Goal: Task Accomplishment & Management: Manage account settings

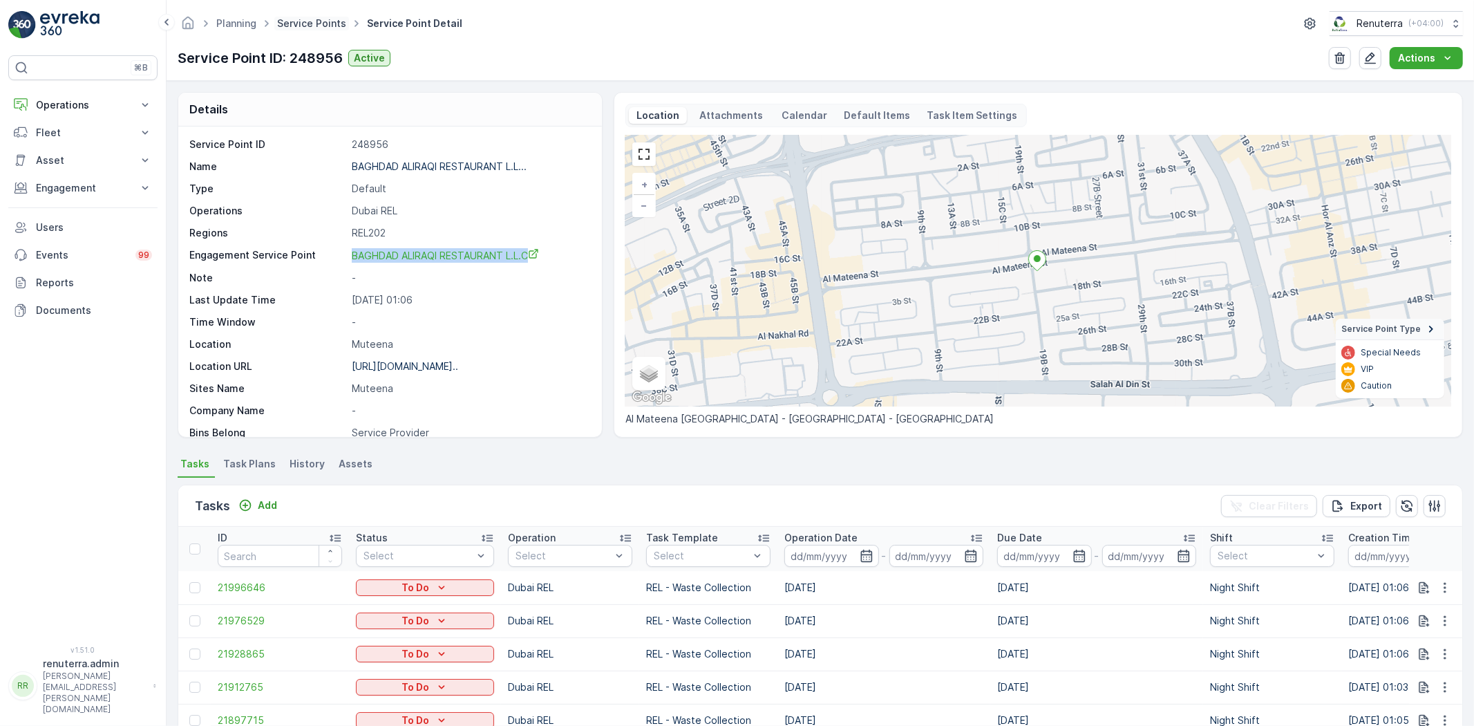
click at [302, 28] on link "Service Points" at bounding box center [311, 23] width 69 height 12
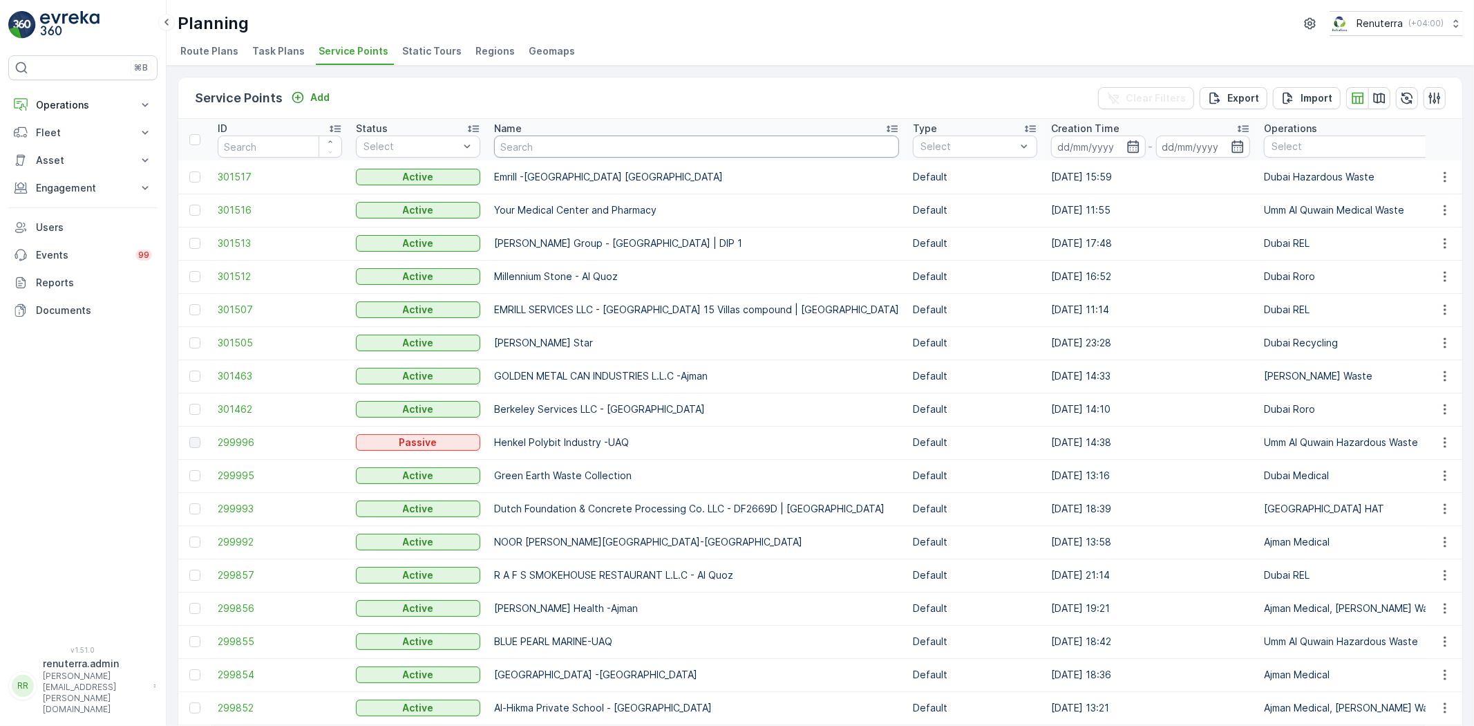
click at [553, 142] on input "text" at bounding box center [696, 146] width 405 height 22
type input "Emrill"
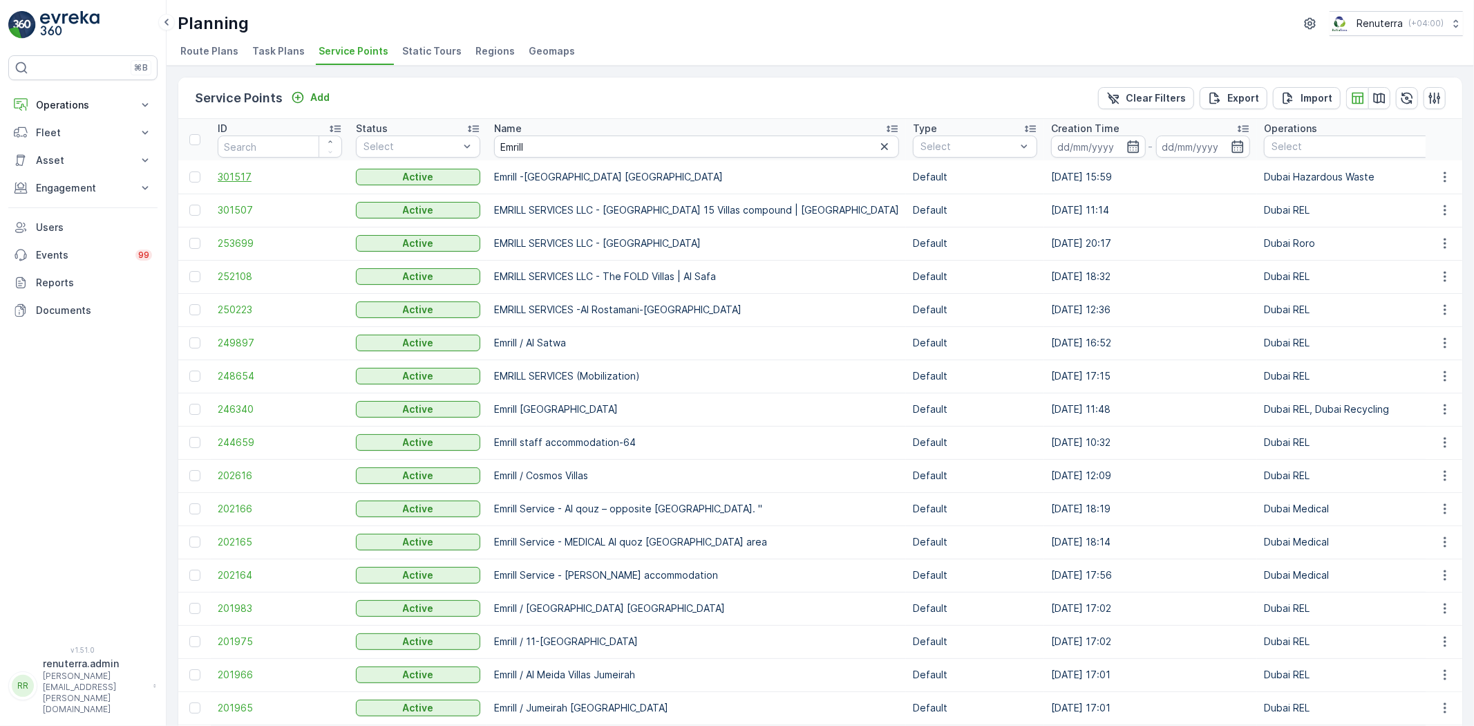
click at [271, 180] on span "301517" at bounding box center [280, 177] width 124 height 14
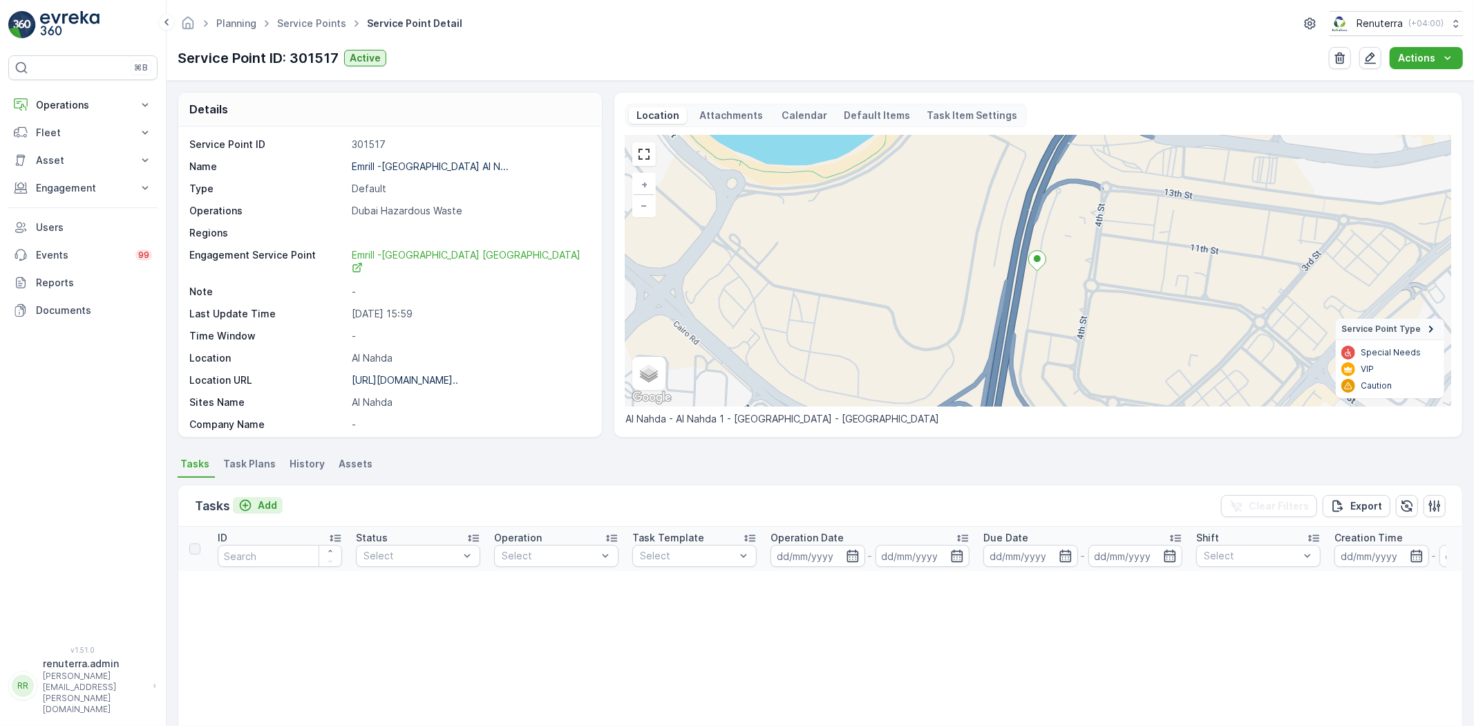
click at [274, 502] on p "Add" at bounding box center [267, 505] width 19 height 14
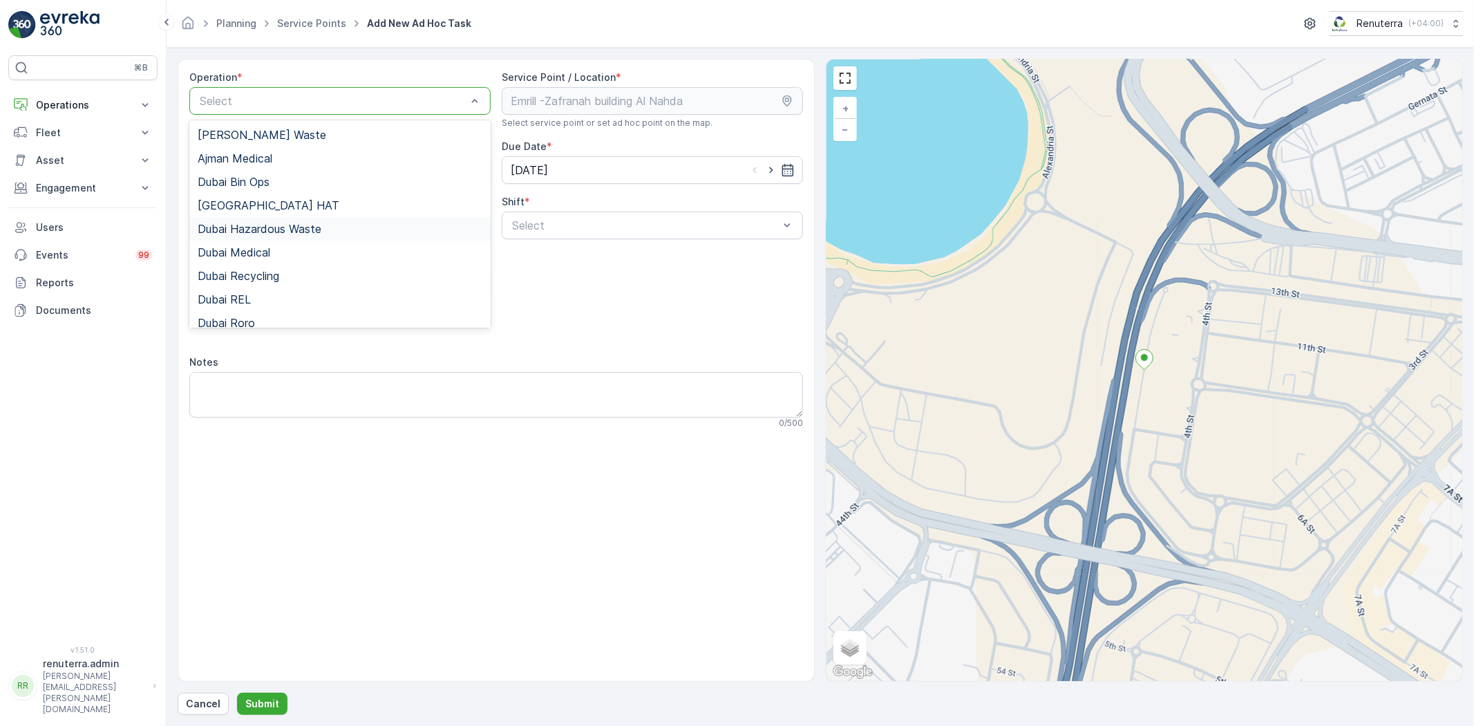
click at [292, 220] on div "Dubai Hazardous Waste" at bounding box center [339, 229] width 301 height 24
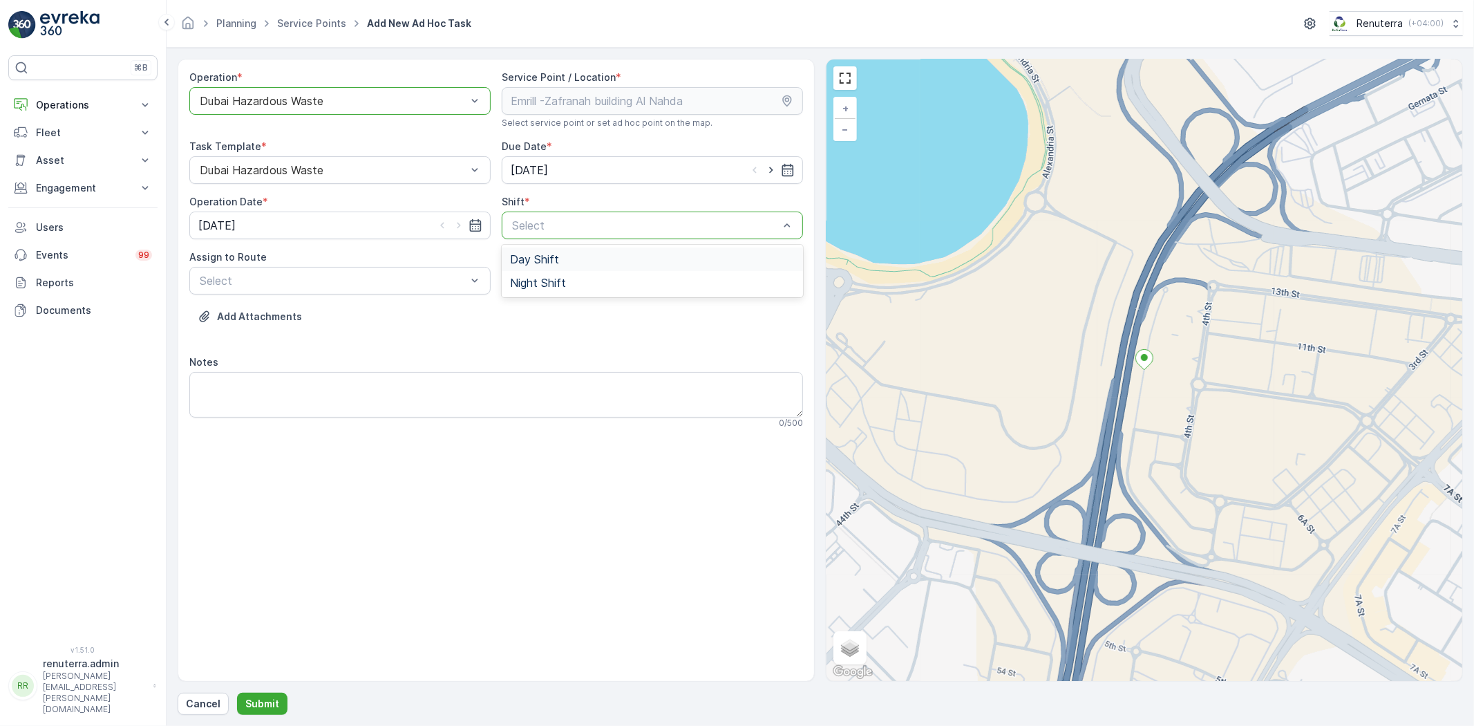
click at [516, 261] on span "Day Shift" at bounding box center [534, 259] width 49 height 12
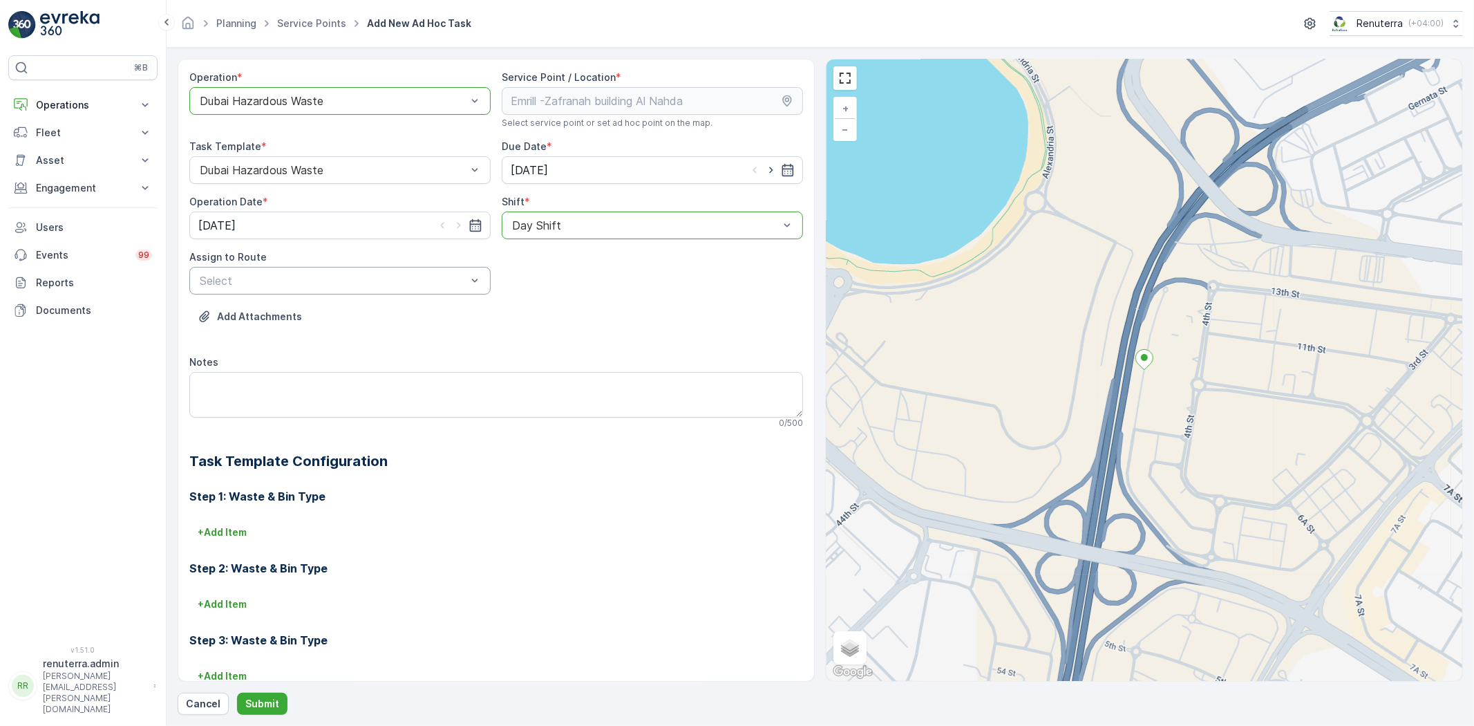
click at [326, 270] on div "Select" at bounding box center [339, 281] width 301 height 28
drag, startPoint x: 320, startPoint y: 303, endPoint x: 328, endPoint y: 342, distance: 40.1
click at [320, 304] on div "DHAZ101 (Upcoming) - W35771 DXB" at bounding box center [339, 315] width 301 height 24
click at [256, 708] on p "Submit" at bounding box center [262, 704] width 34 height 14
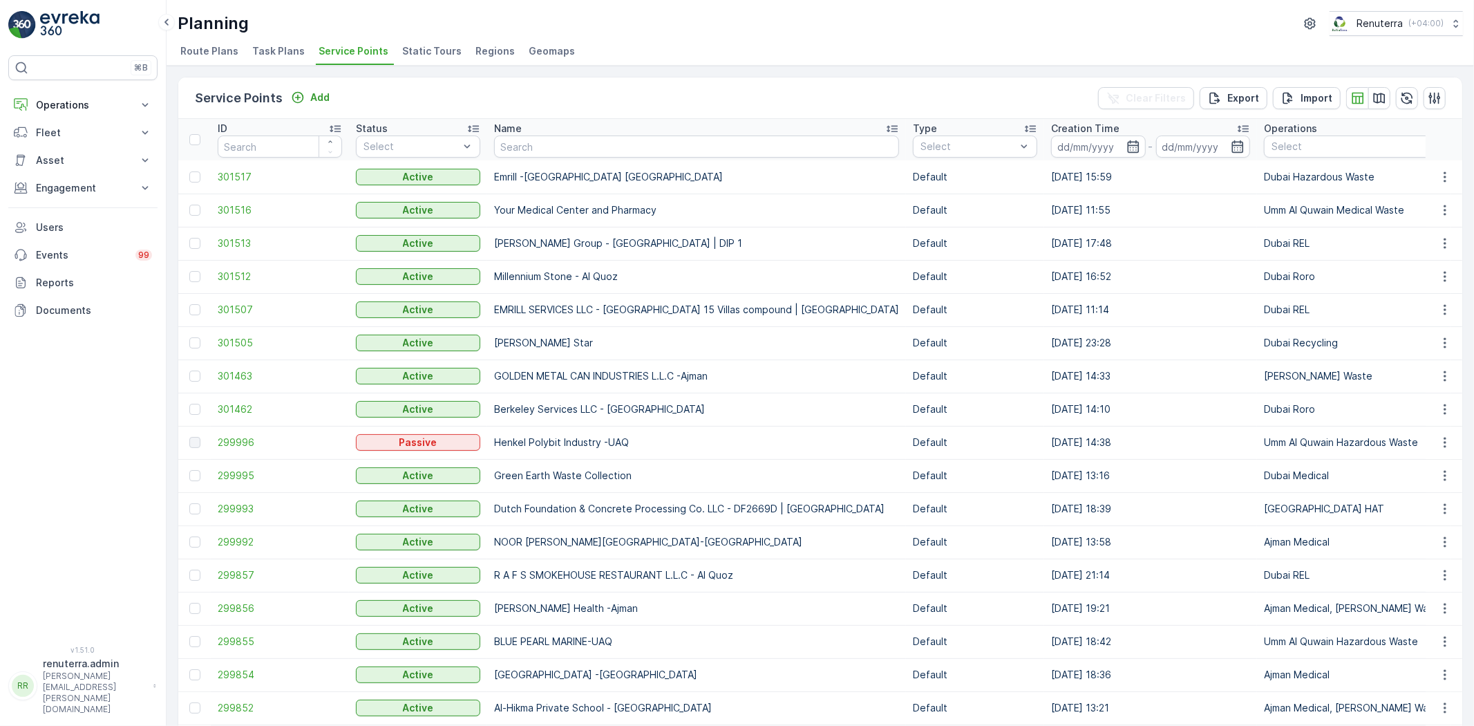
click at [226, 183] on td "301517" at bounding box center [280, 176] width 138 height 33
click at [224, 173] on span "301517" at bounding box center [280, 177] width 124 height 14
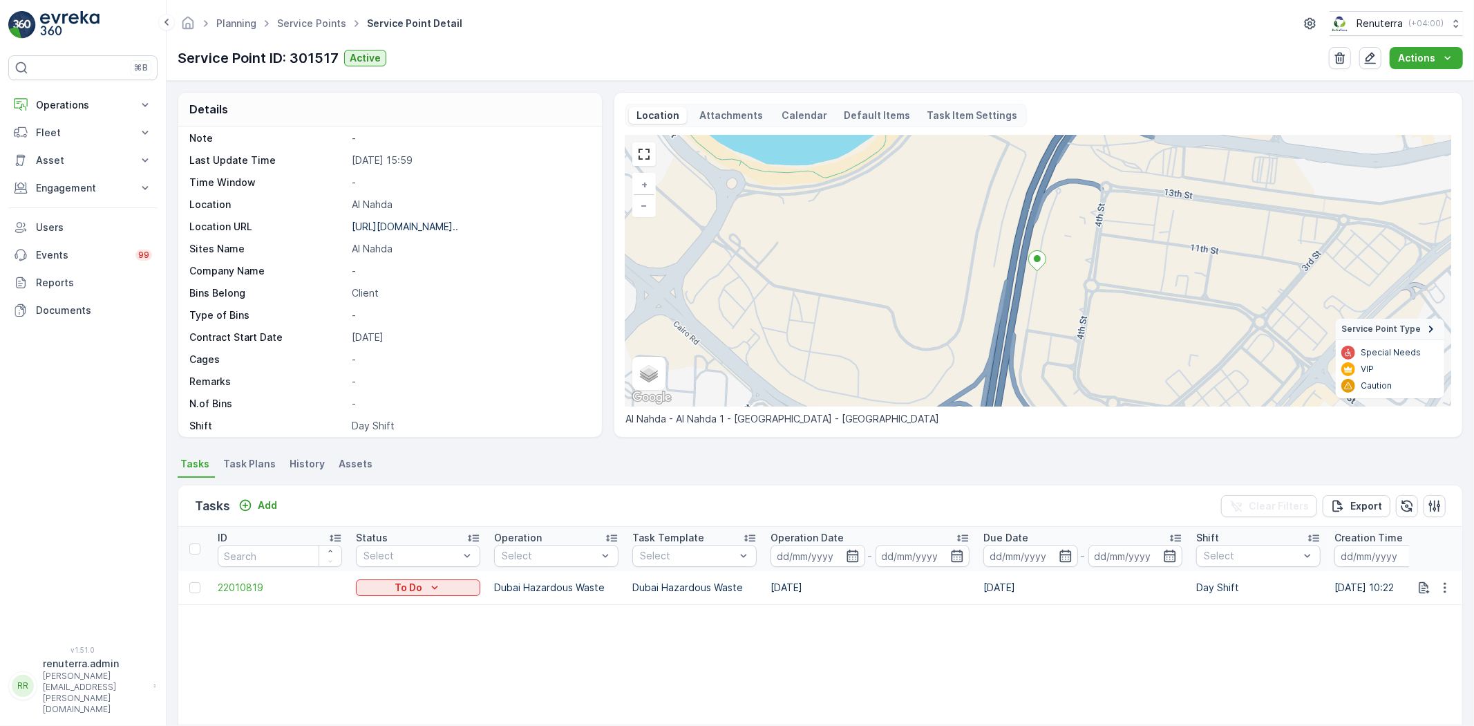
scroll to position [56, 0]
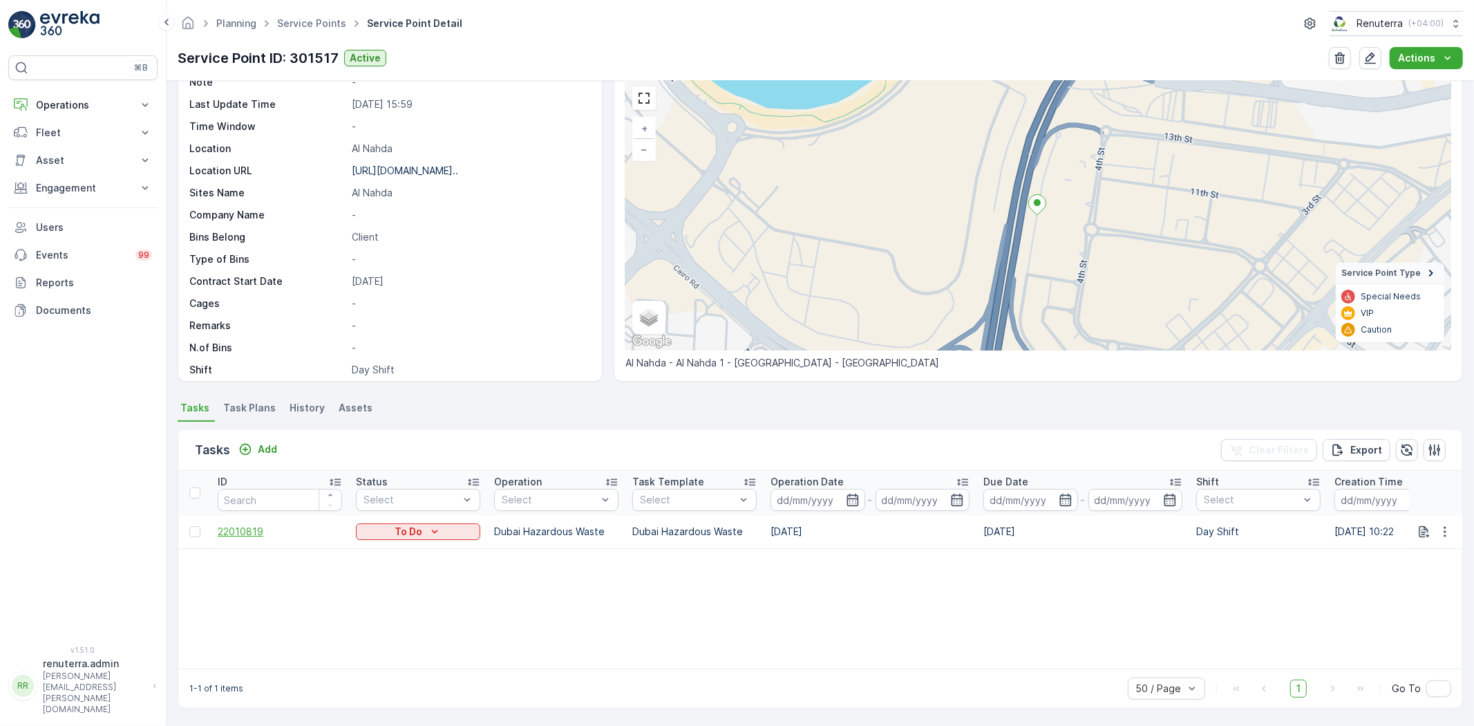
click at [272, 528] on span "22010819" at bounding box center [280, 532] width 124 height 14
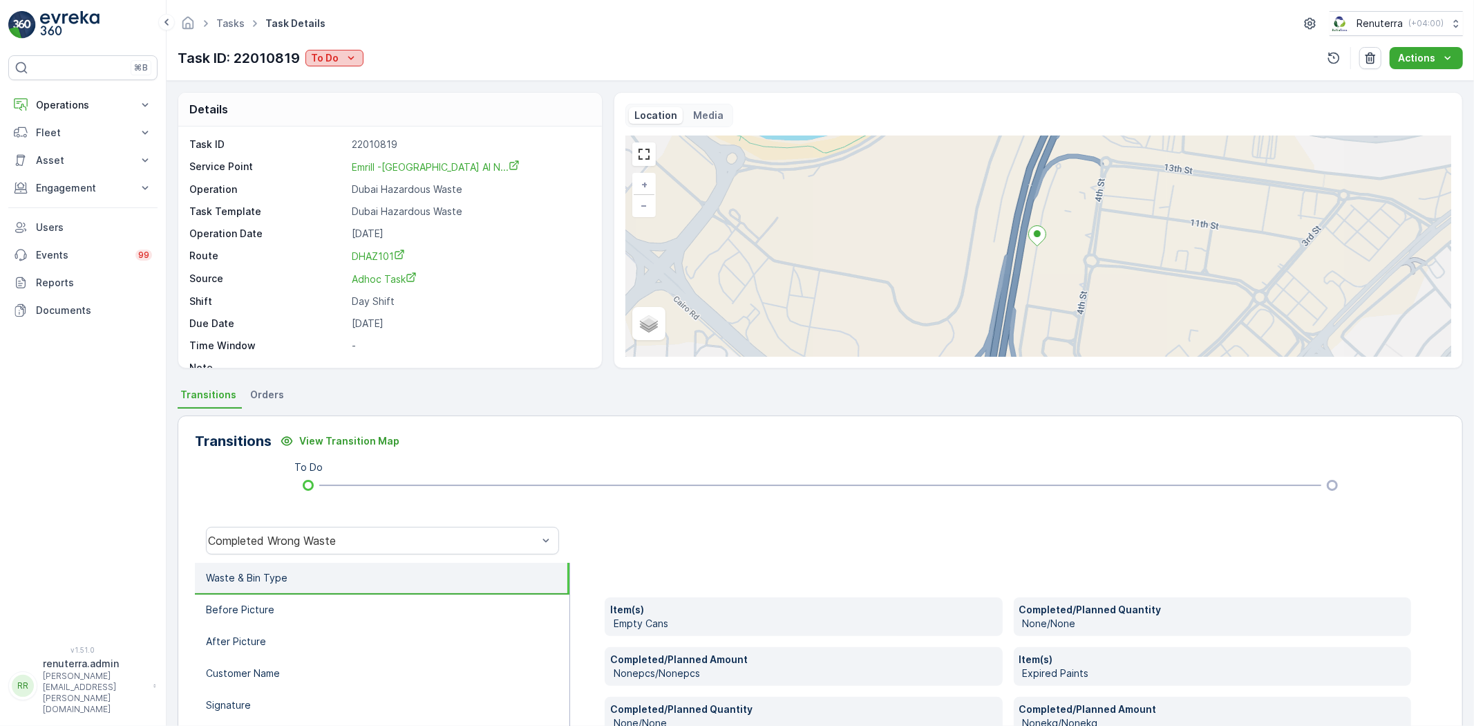
click at [335, 65] on button "To Do" at bounding box center [335, 58] width 58 height 17
click at [368, 108] on div "Completed No one to sign" at bounding box center [380, 117] width 143 height 19
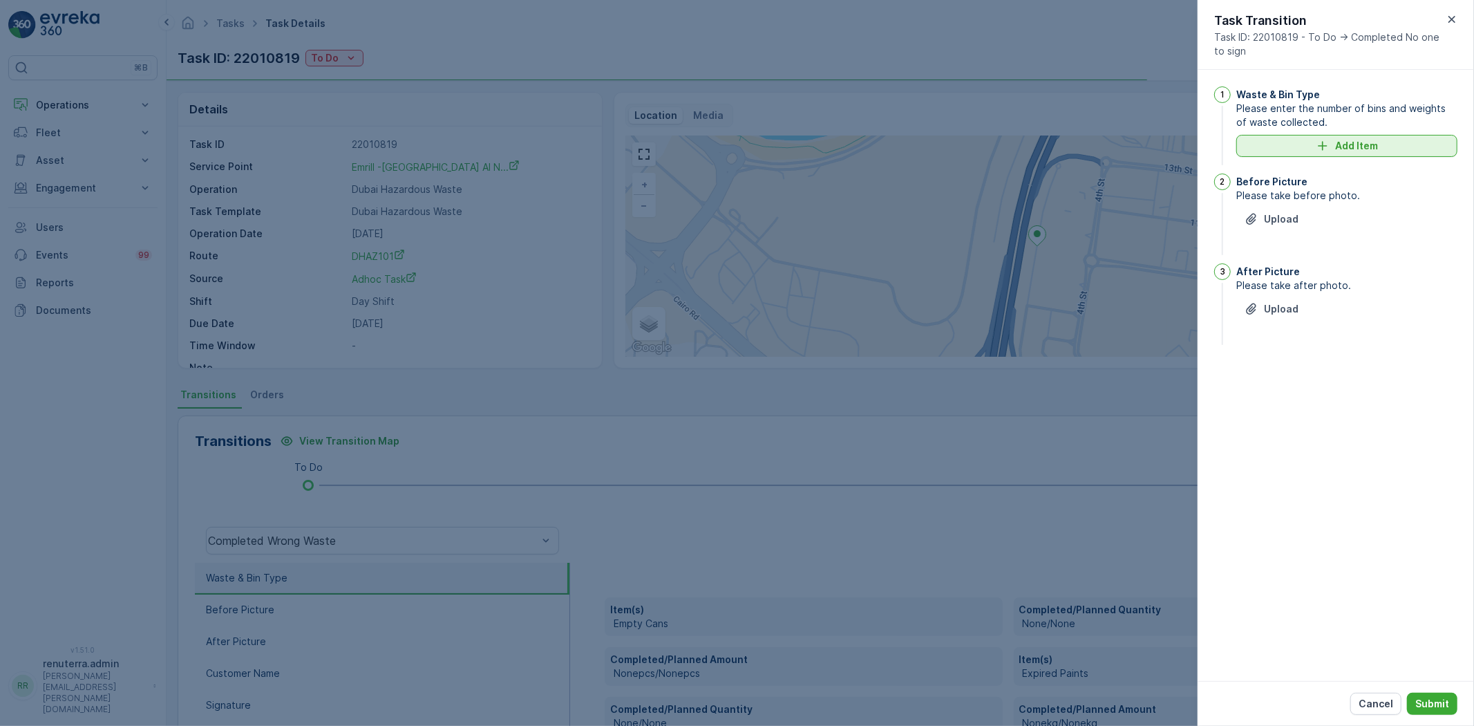
click at [1319, 150] on icon "Add Item" at bounding box center [1323, 146] width 14 height 14
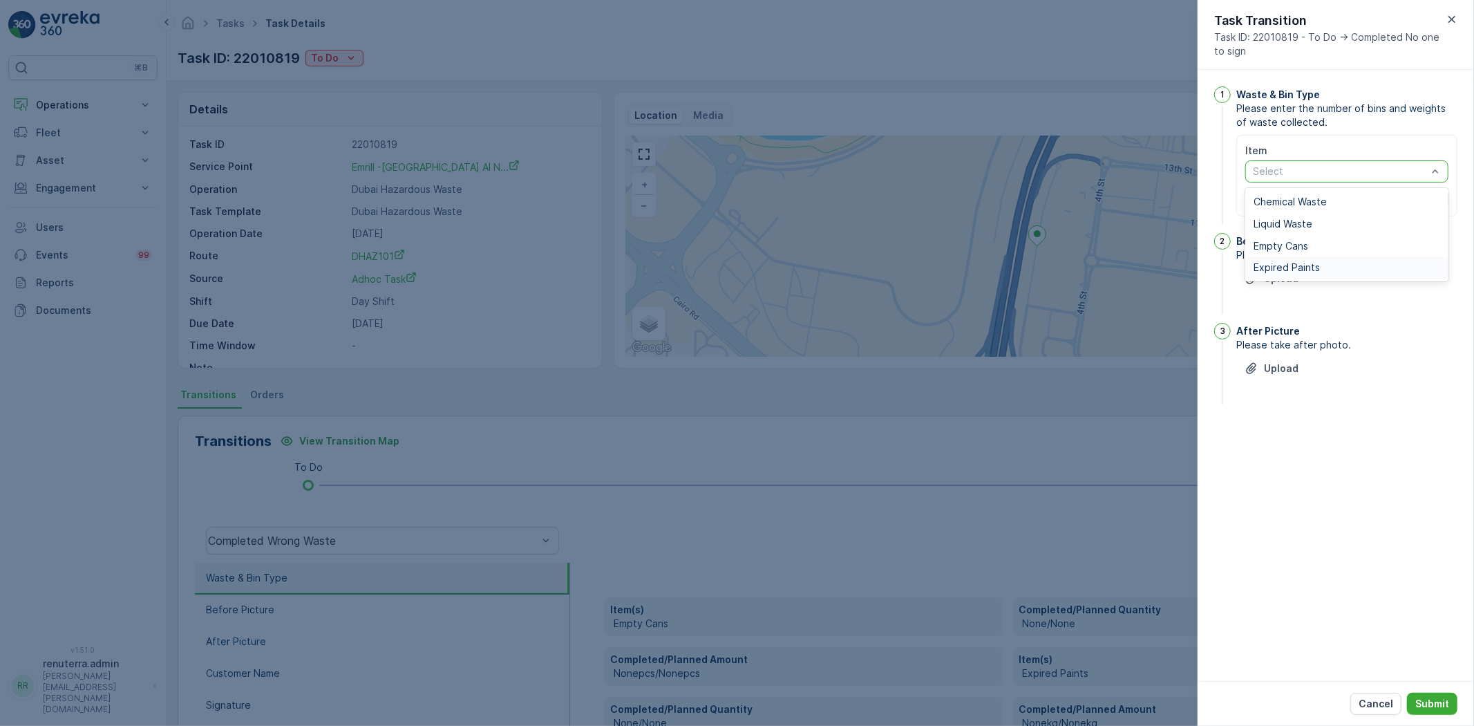
click at [1307, 265] on span "Expired Paints" at bounding box center [1287, 267] width 66 height 11
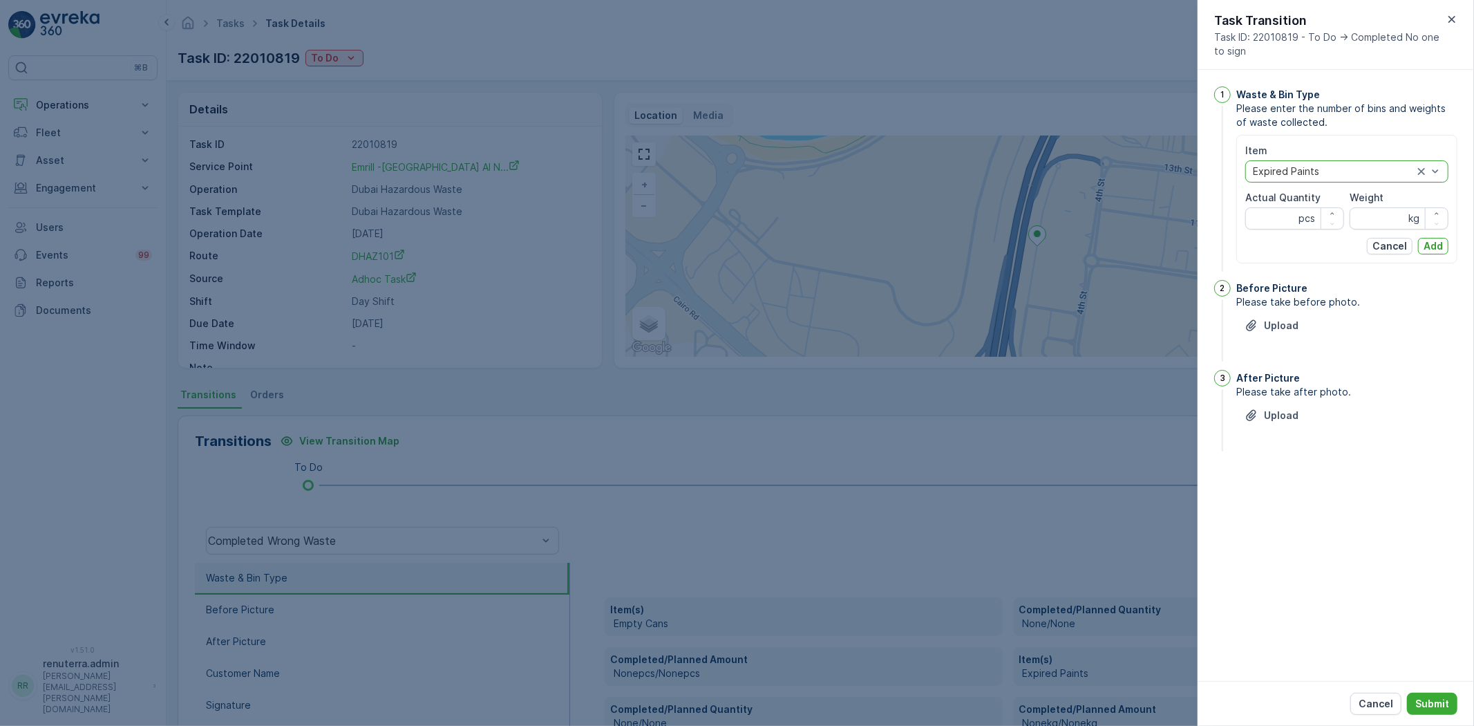
click at [1275, 220] on Quantity "Actual Quantity" at bounding box center [1295, 218] width 99 height 22
type Quantity "1"
click at [1374, 214] on input "Weight" at bounding box center [1399, 218] width 99 height 22
click at [349, 222] on div at bounding box center [737, 363] width 1474 height 726
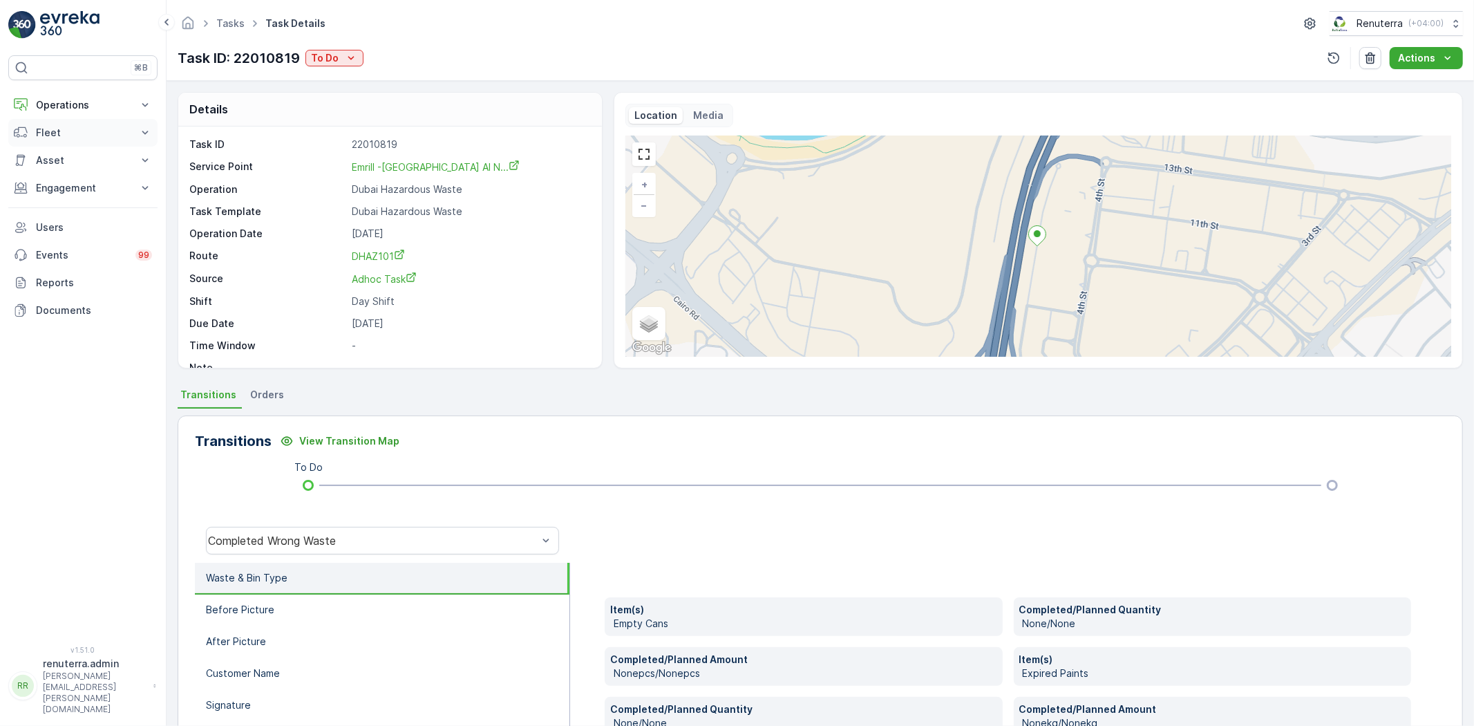
drag, startPoint x: 62, startPoint y: 106, endPoint x: 77, endPoint y: 147, distance: 43.9
click at [63, 105] on p "Operations" at bounding box center [83, 105] width 94 height 14
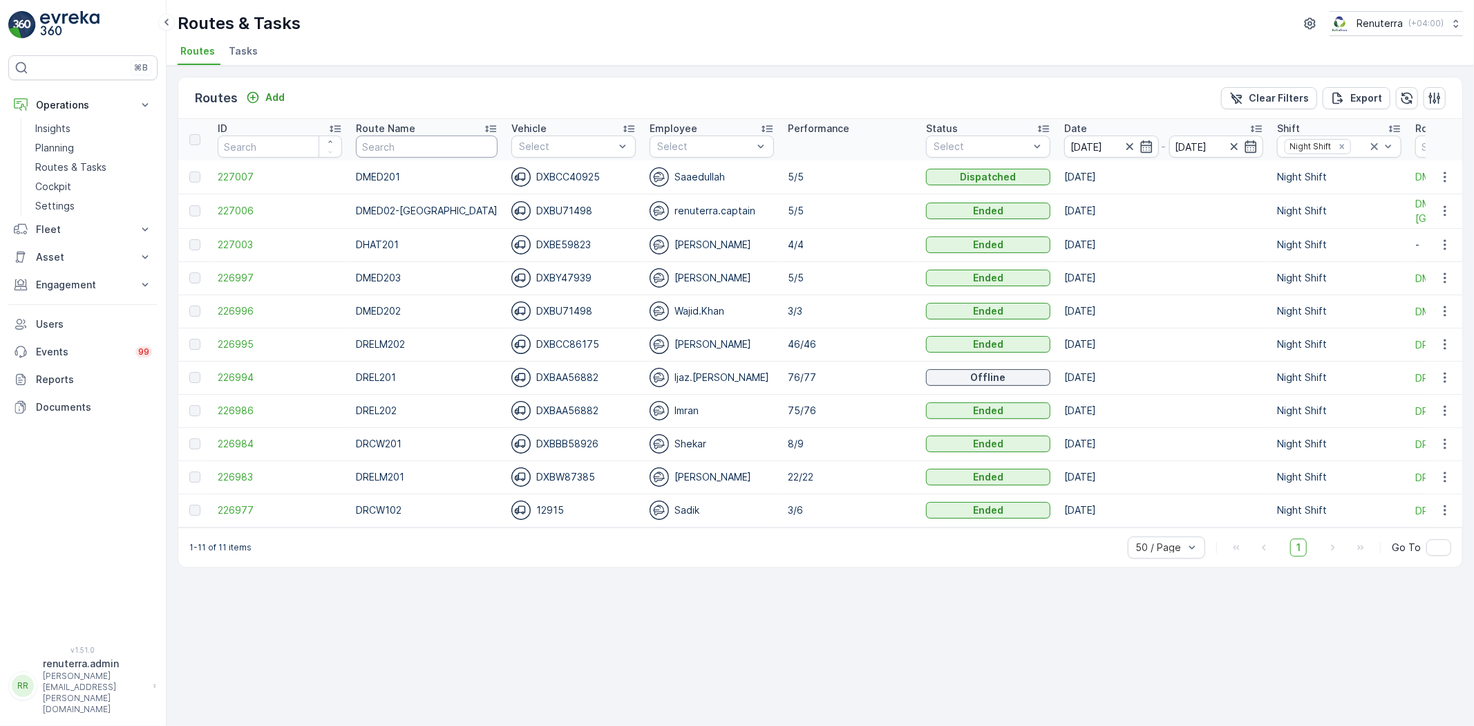
click at [404, 139] on input "text" at bounding box center [427, 146] width 142 height 22
type input "DHAZ"
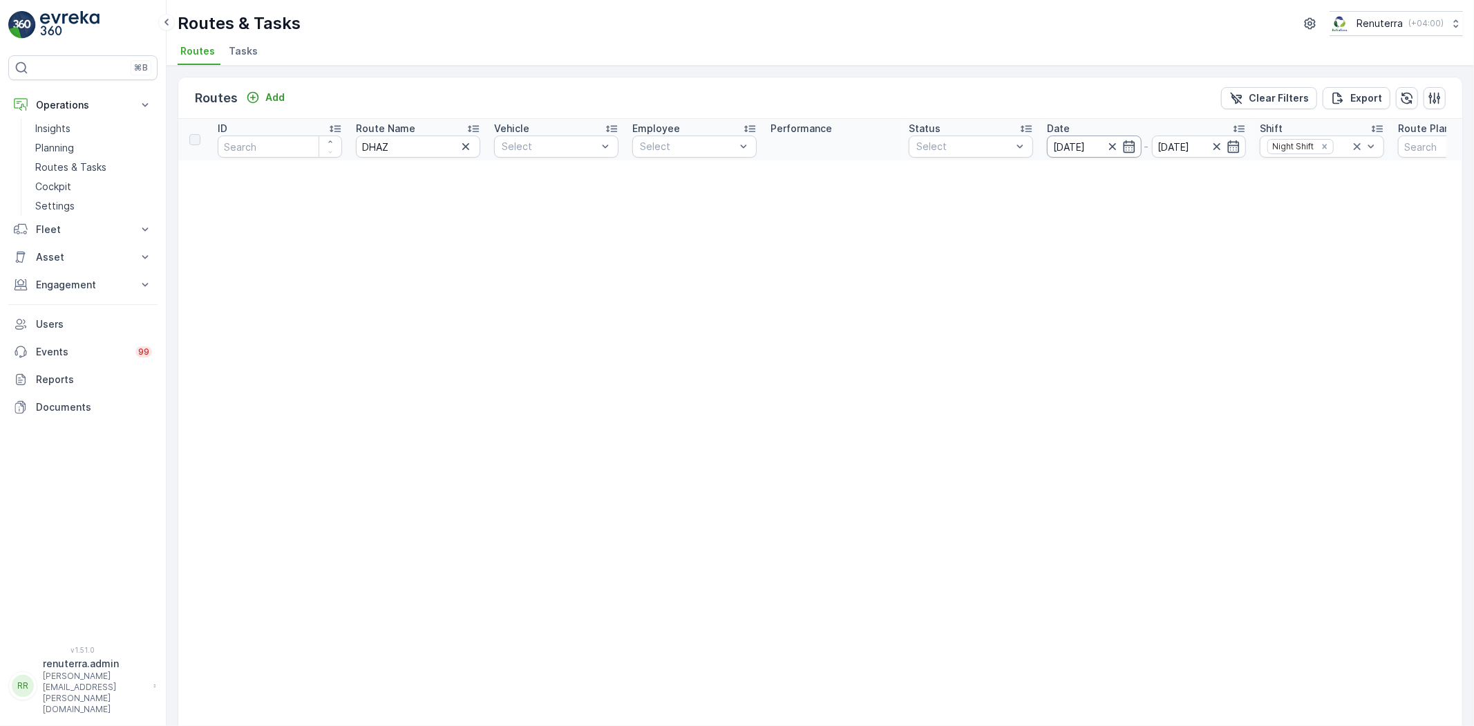
click at [1087, 149] on input "[DATE]" at bounding box center [1094, 146] width 95 height 22
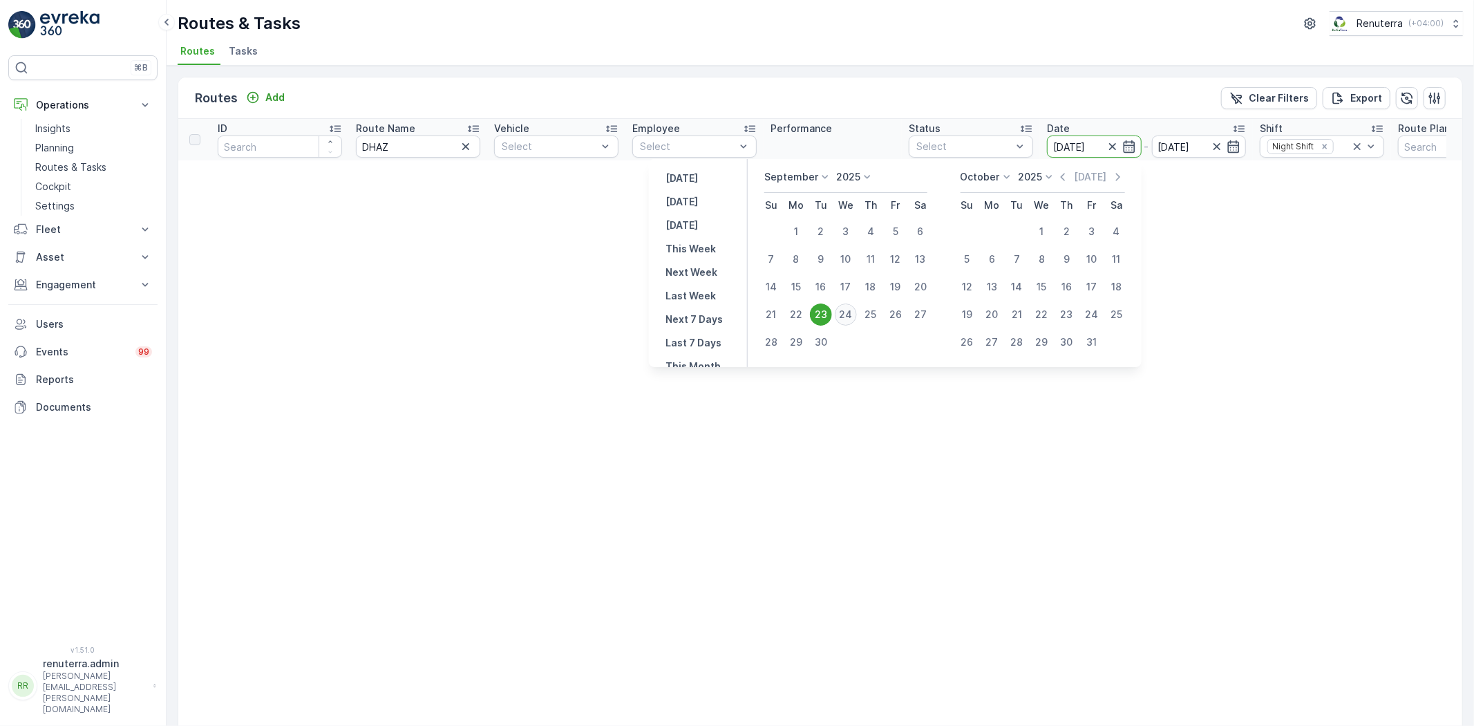
click at [848, 312] on div "24" at bounding box center [846, 314] width 22 height 22
type input "[DATE]"
click at [848, 312] on div "24" at bounding box center [846, 314] width 22 height 22
type input "[DATE]"
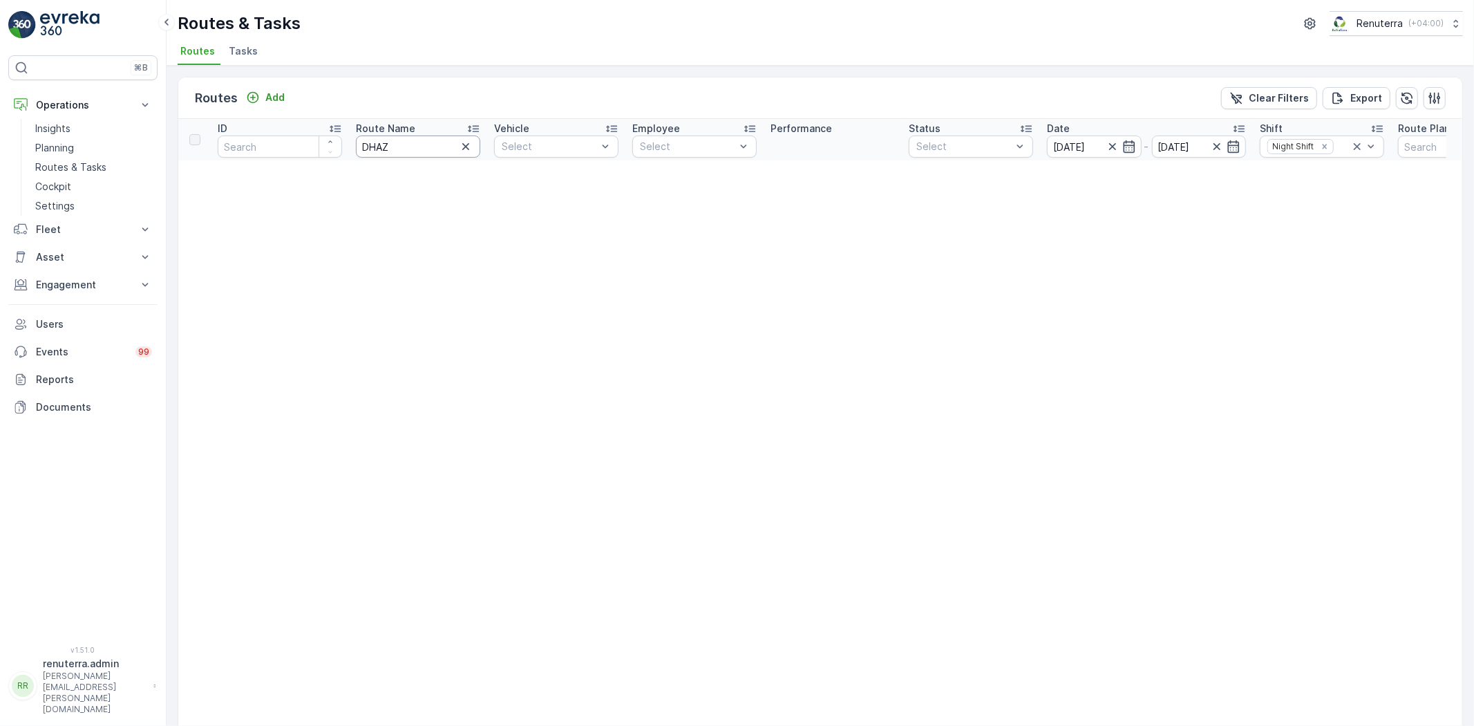
drag, startPoint x: 406, startPoint y: 144, endPoint x: 365, endPoint y: 142, distance: 41.5
click at [365, 142] on input "DHAZ" at bounding box center [418, 146] width 124 height 22
click at [404, 144] on input "text" at bounding box center [418, 146] width 124 height 22
click at [1089, 153] on input "[DATE]" at bounding box center [1094, 146] width 95 height 22
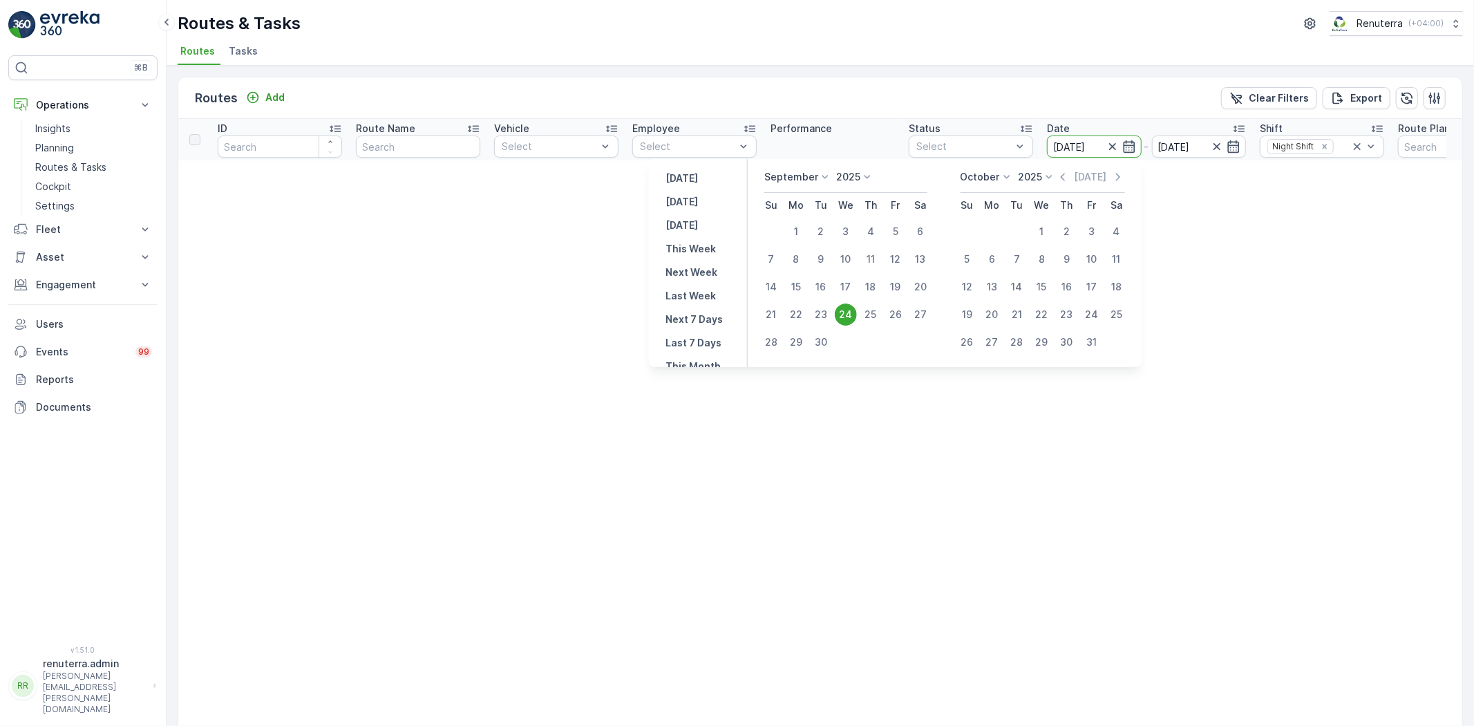
click at [847, 304] on div "24" at bounding box center [846, 314] width 22 height 22
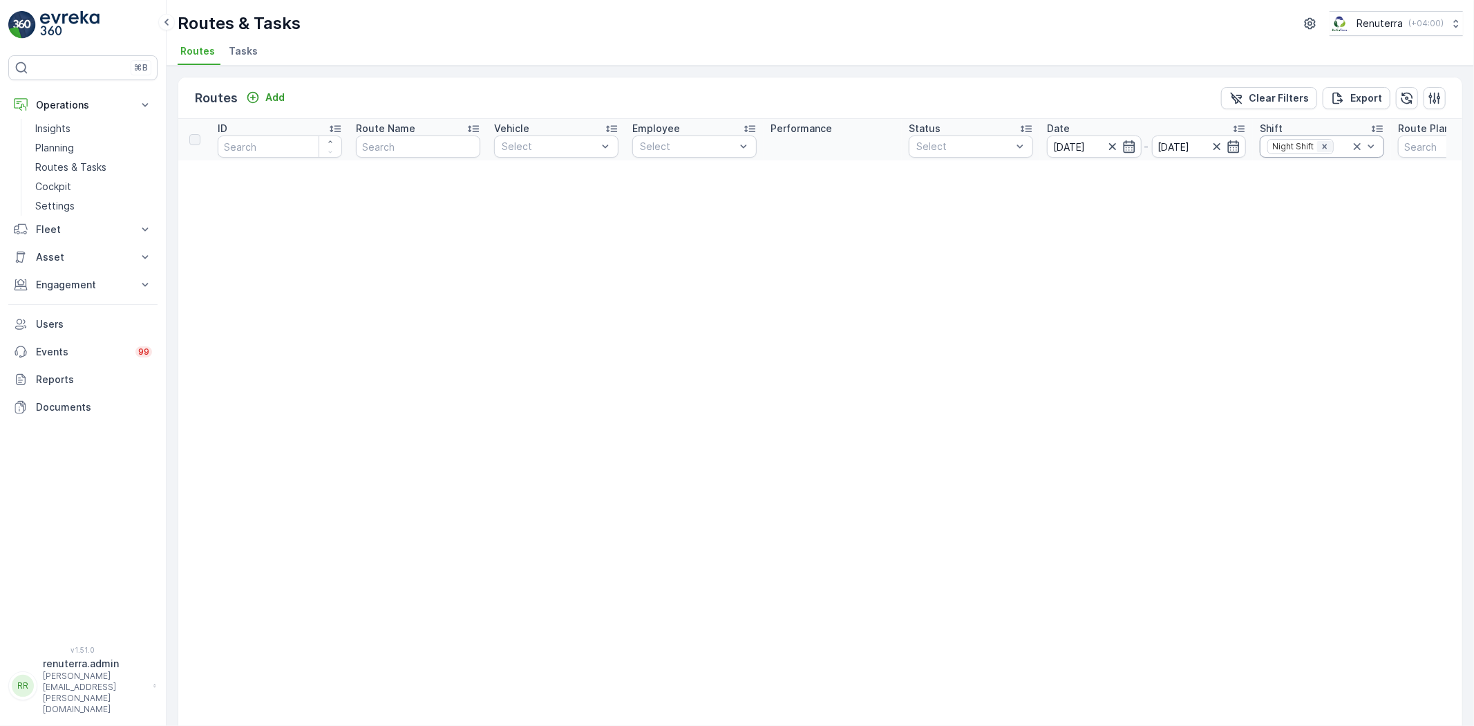
click at [1322, 142] on icon "Remove Night Shift" at bounding box center [1325, 147] width 10 height 10
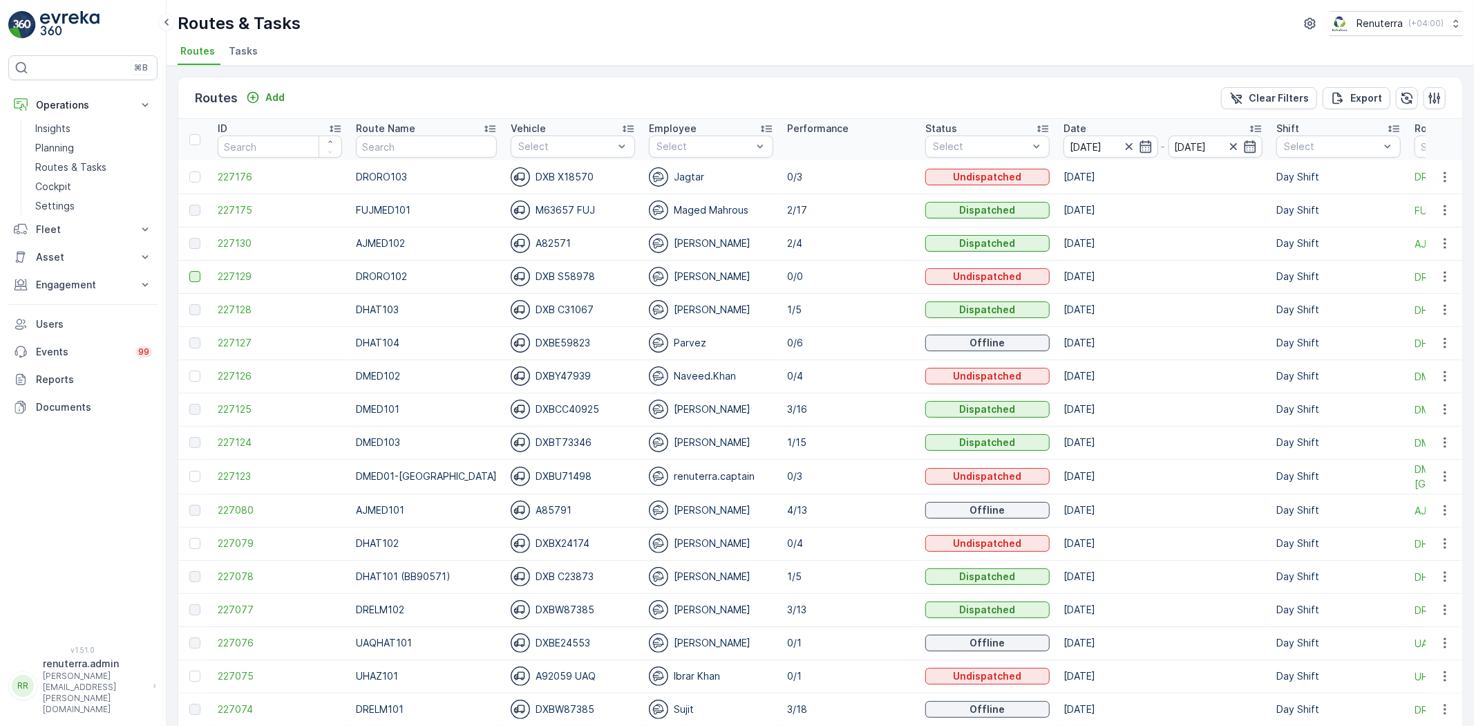
click at [198, 273] on div at bounding box center [194, 276] width 11 height 11
click at [189, 271] on input "checkbox" at bounding box center [189, 271] width 0 height 0
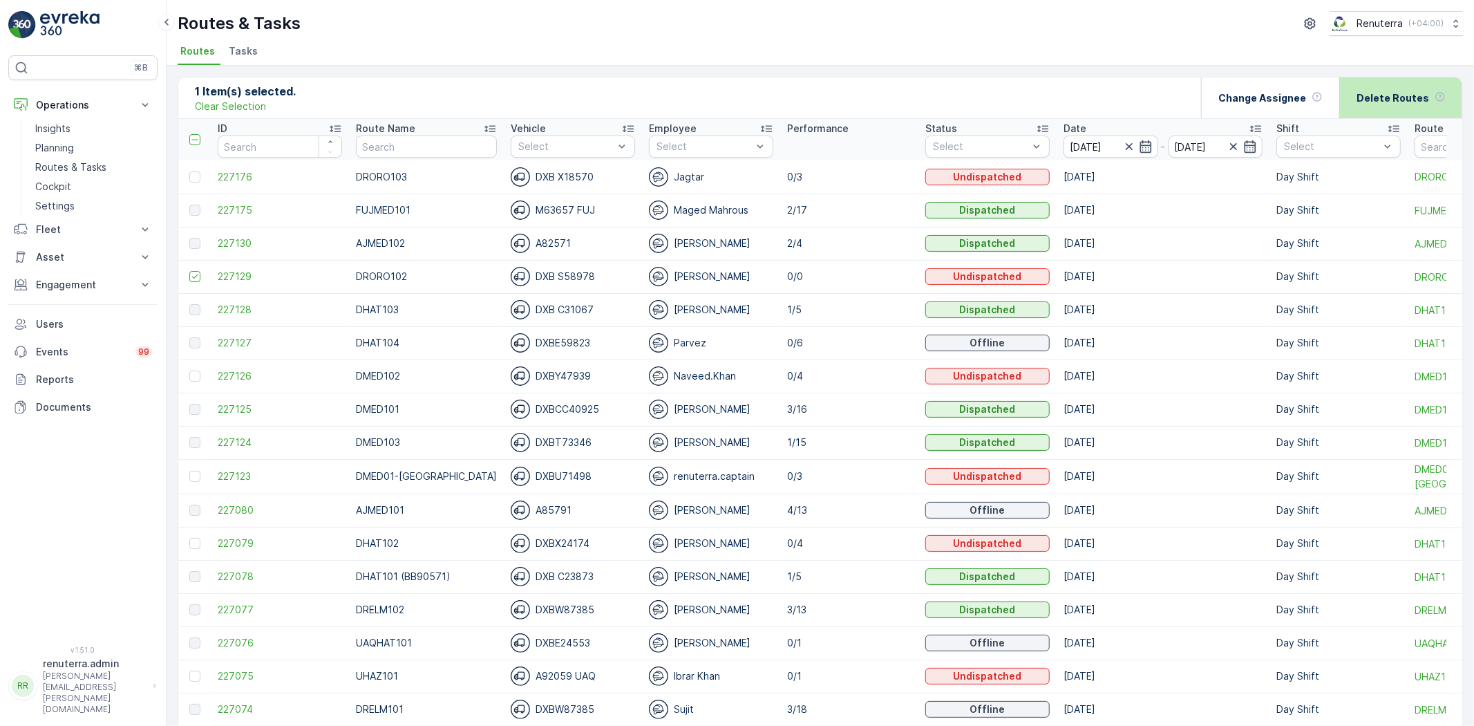
click at [1398, 98] on p "Delete Routes" at bounding box center [1393, 98] width 73 height 14
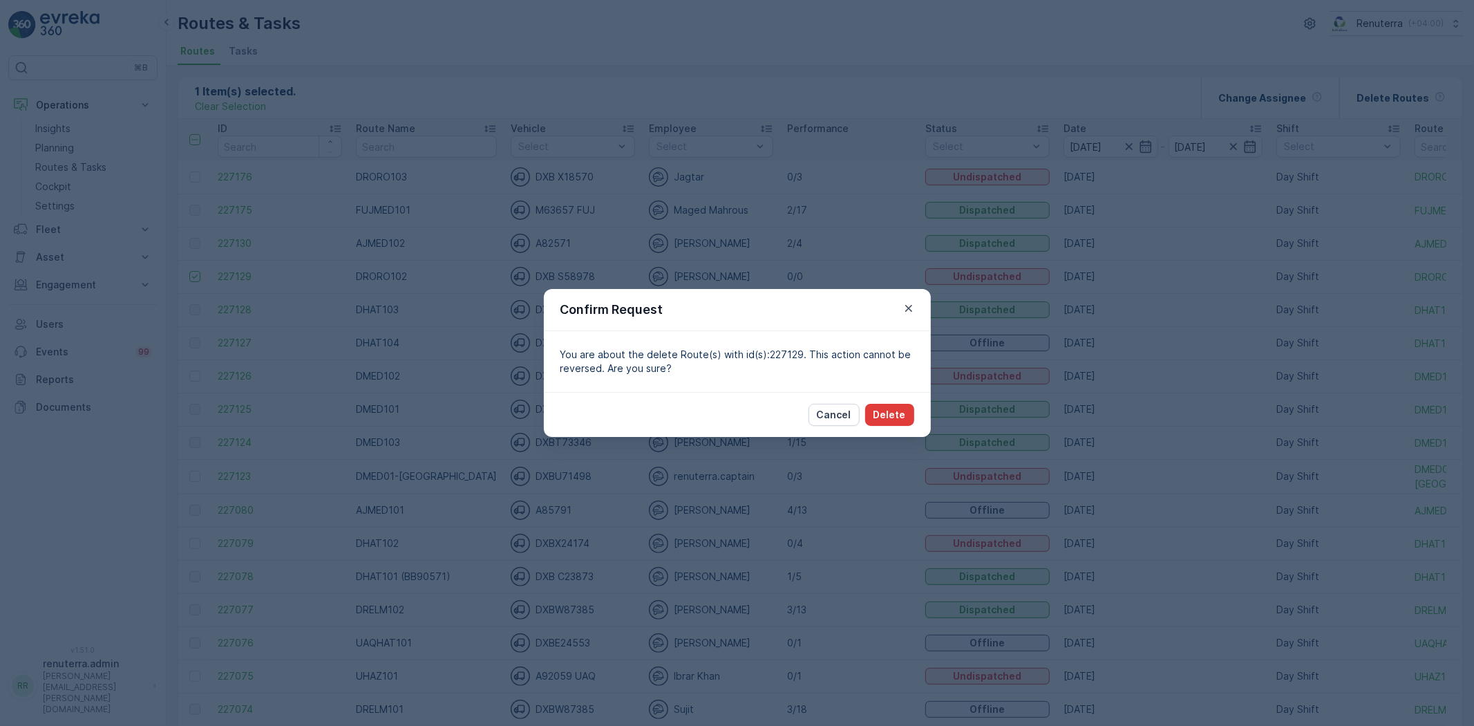
click at [896, 417] on p "Delete" at bounding box center [890, 415] width 32 height 14
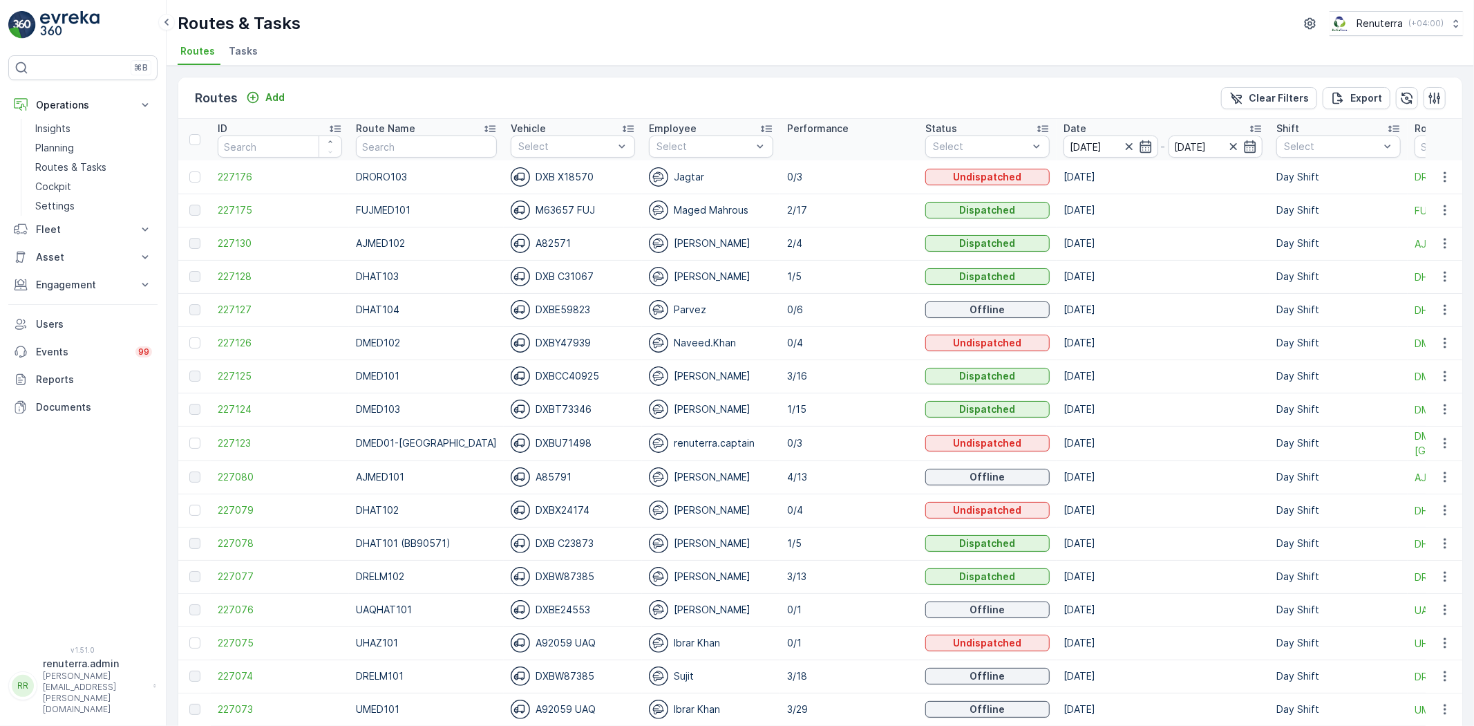
click at [275, 107] on div "Routes Add Clear Filters Export" at bounding box center [820, 97] width 1284 height 41
click at [265, 93] on p "Add" at bounding box center [274, 98] width 19 height 14
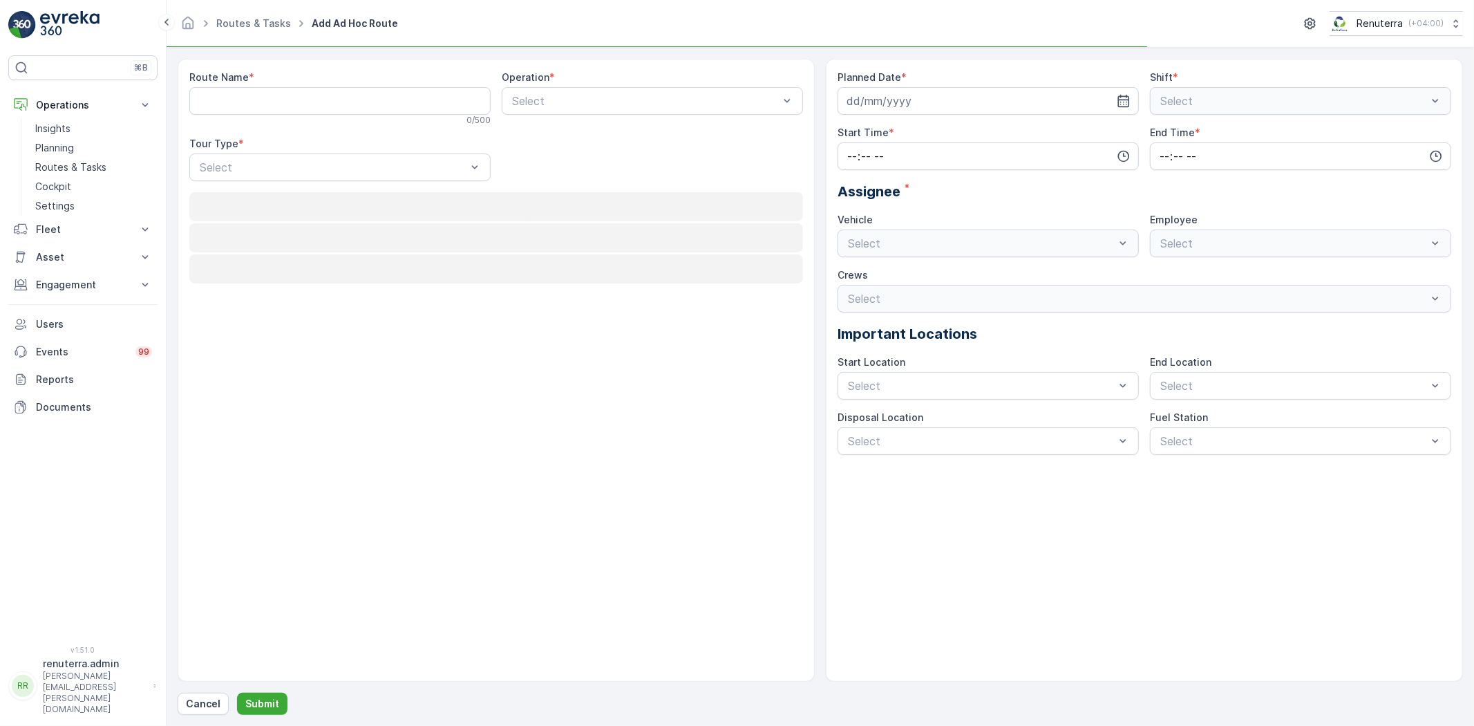
click at [311, 112] on Name "Route Name" at bounding box center [339, 101] width 301 height 28
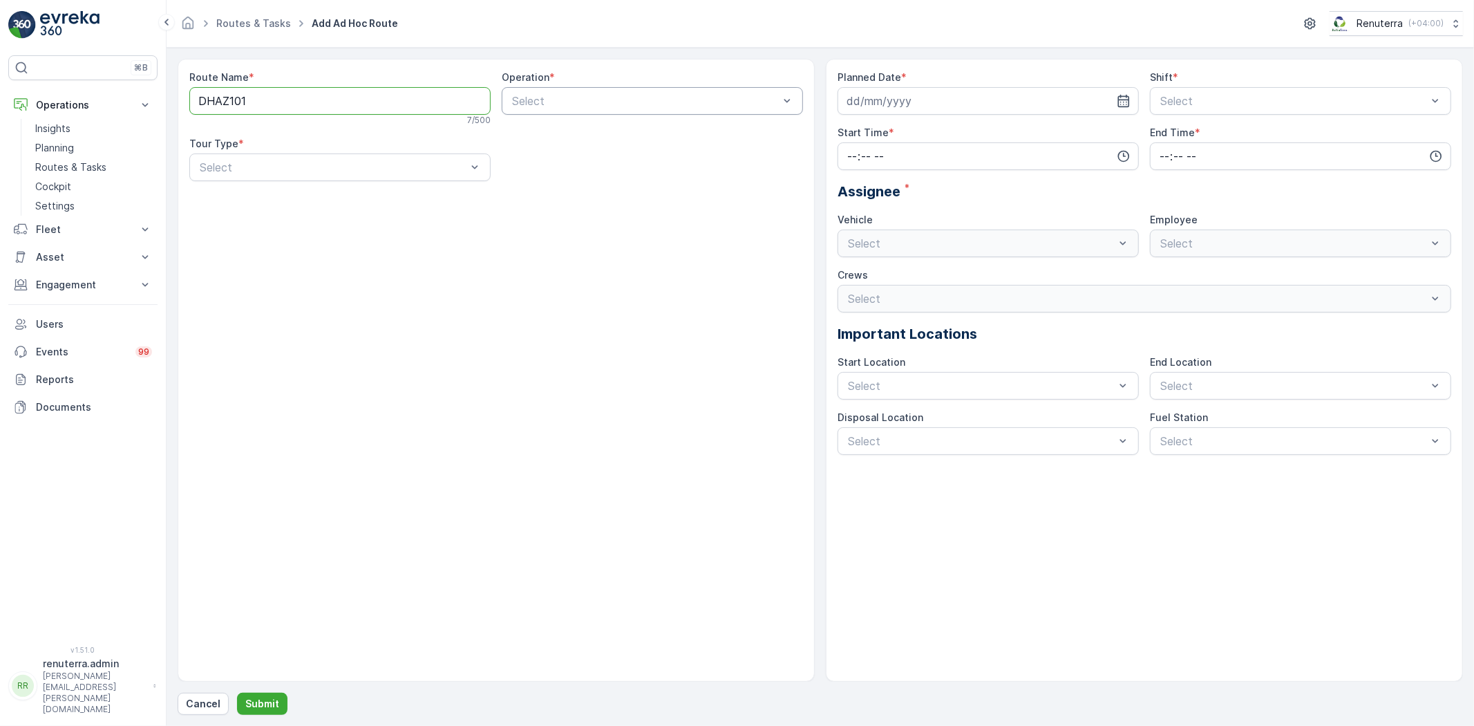
type Name "DHAZ101"
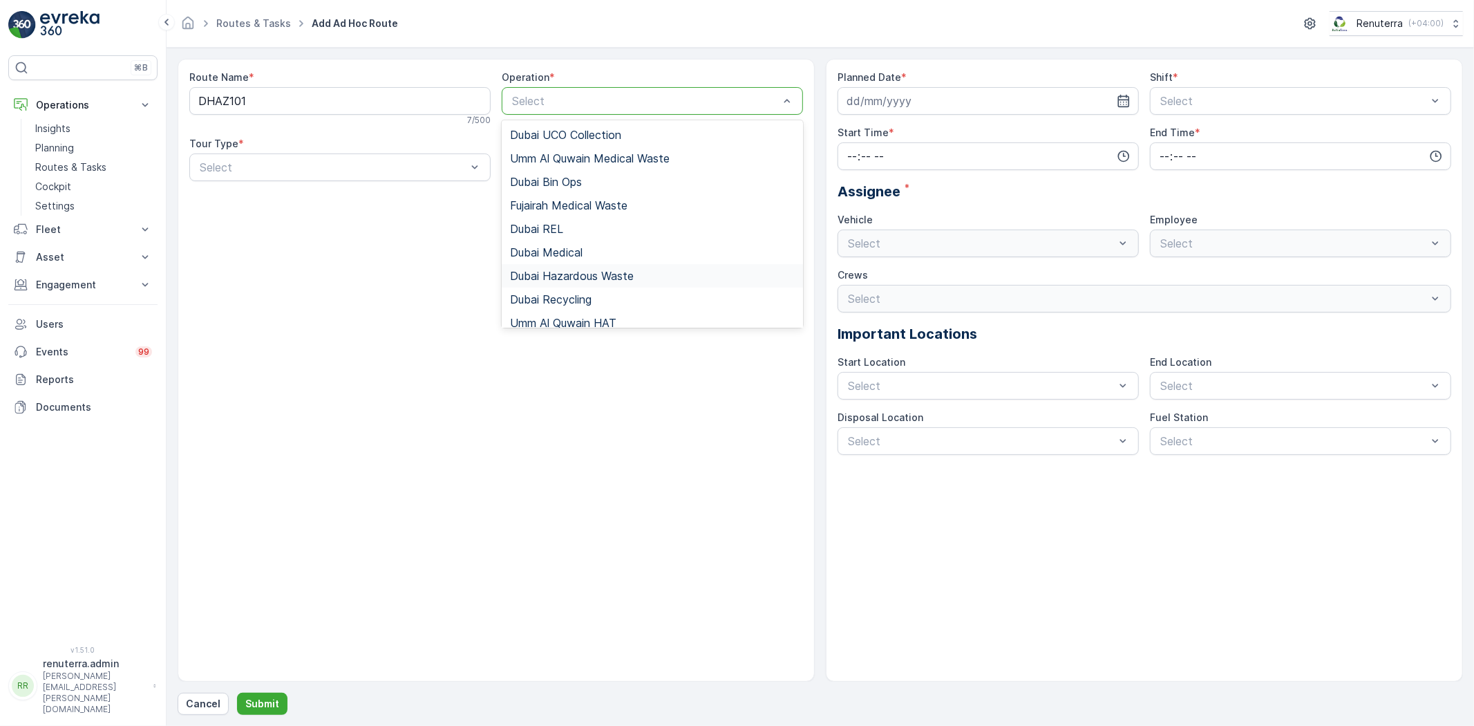
click at [576, 284] on div "Dubai Hazardous Waste" at bounding box center [652, 276] width 301 height 24
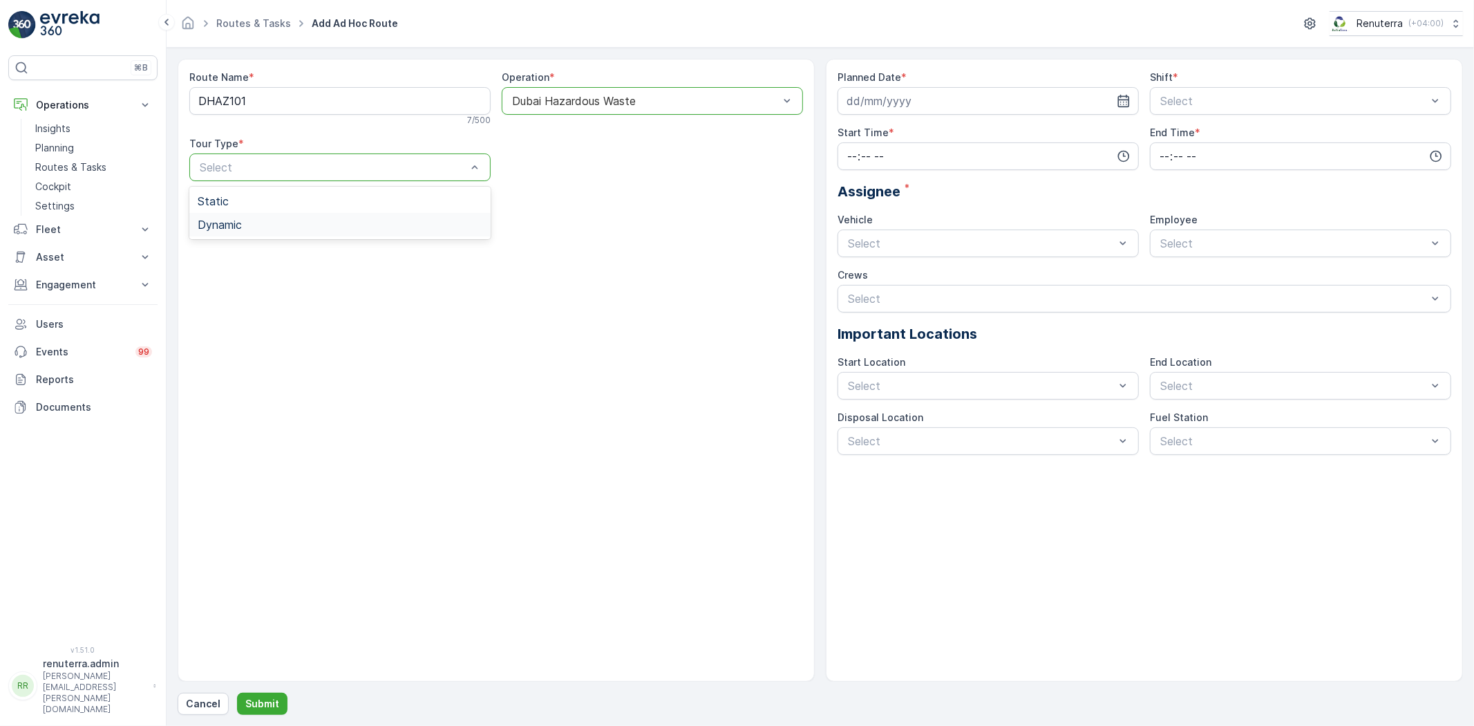
click at [295, 215] on div "Dynamic" at bounding box center [339, 225] width 301 height 24
click at [901, 109] on input at bounding box center [988, 101] width 301 height 28
click at [956, 277] on div "25" at bounding box center [961, 272] width 22 height 22
click at [907, 111] on input "[DATE]" at bounding box center [988, 101] width 301 height 28
click at [930, 268] on div "24" at bounding box center [936, 272] width 22 height 22
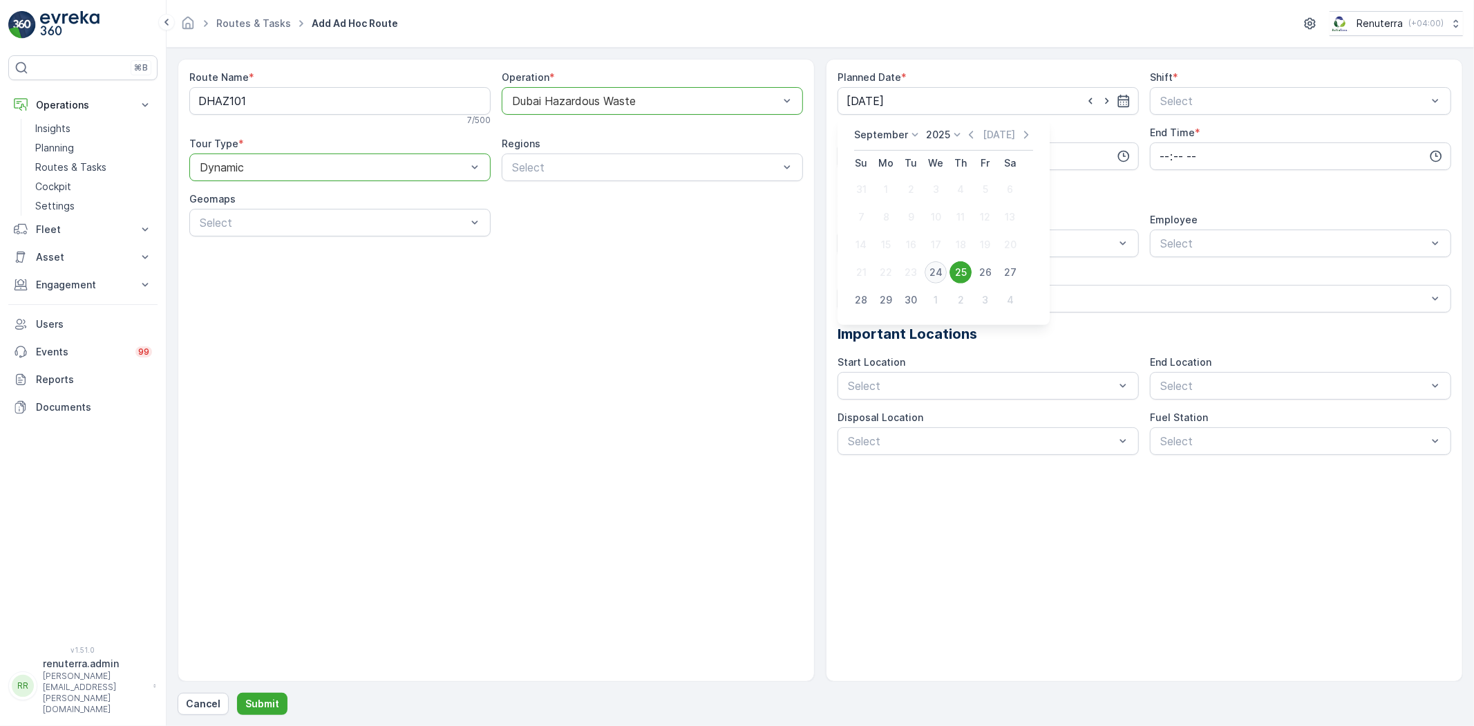
type input "[DATE]"
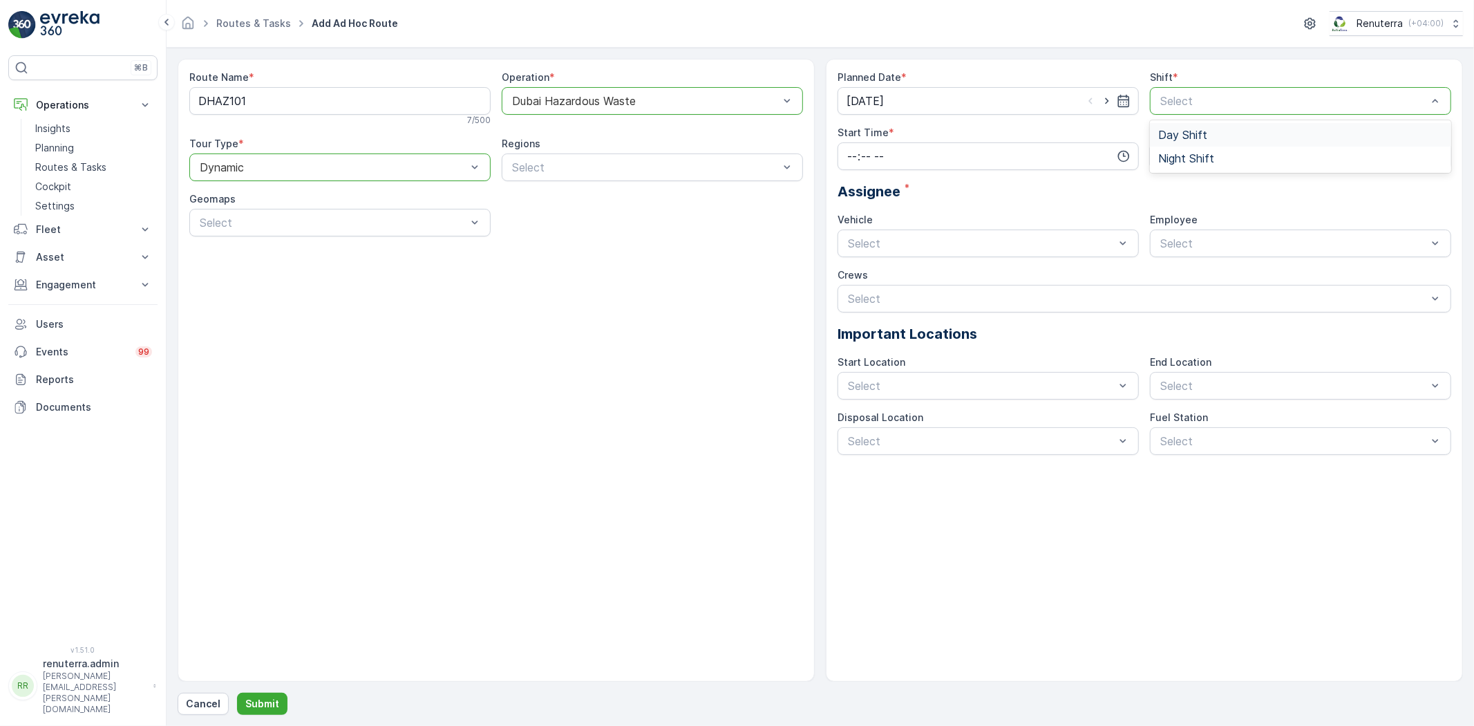
drag, startPoint x: 1178, startPoint y: 141, endPoint x: 1182, endPoint y: 148, distance: 8.1
click at [1178, 140] on div "Day Shift" at bounding box center [1300, 135] width 301 height 24
click at [885, 160] on input "time" at bounding box center [988, 156] width 301 height 28
click at [856, 240] on div "11" at bounding box center [852, 241] width 24 height 19
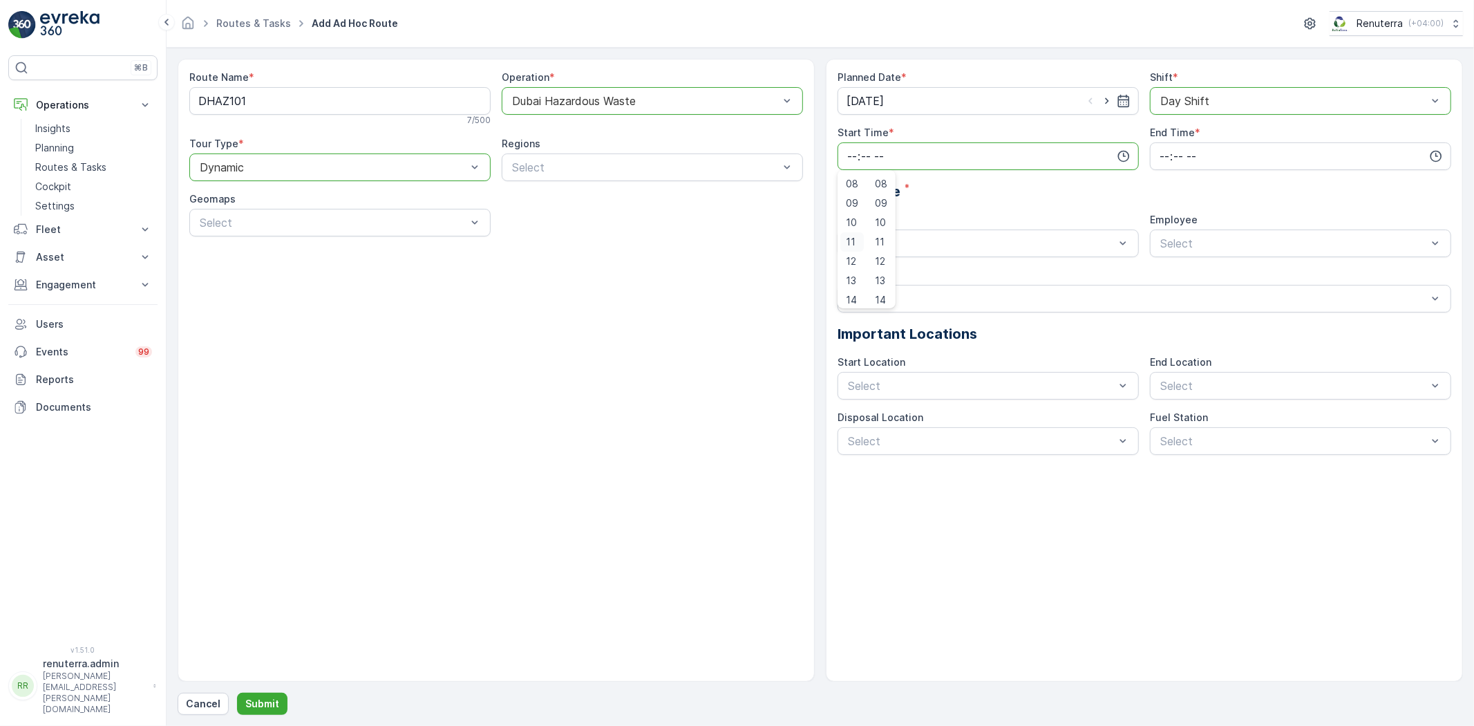
type input "11:00"
click at [1194, 158] on input "time" at bounding box center [1300, 156] width 301 height 28
click at [1164, 236] on span "20" at bounding box center [1164, 238] width 12 height 14
click at [917, 268] on div "Crews" at bounding box center [1145, 275] width 614 height 14
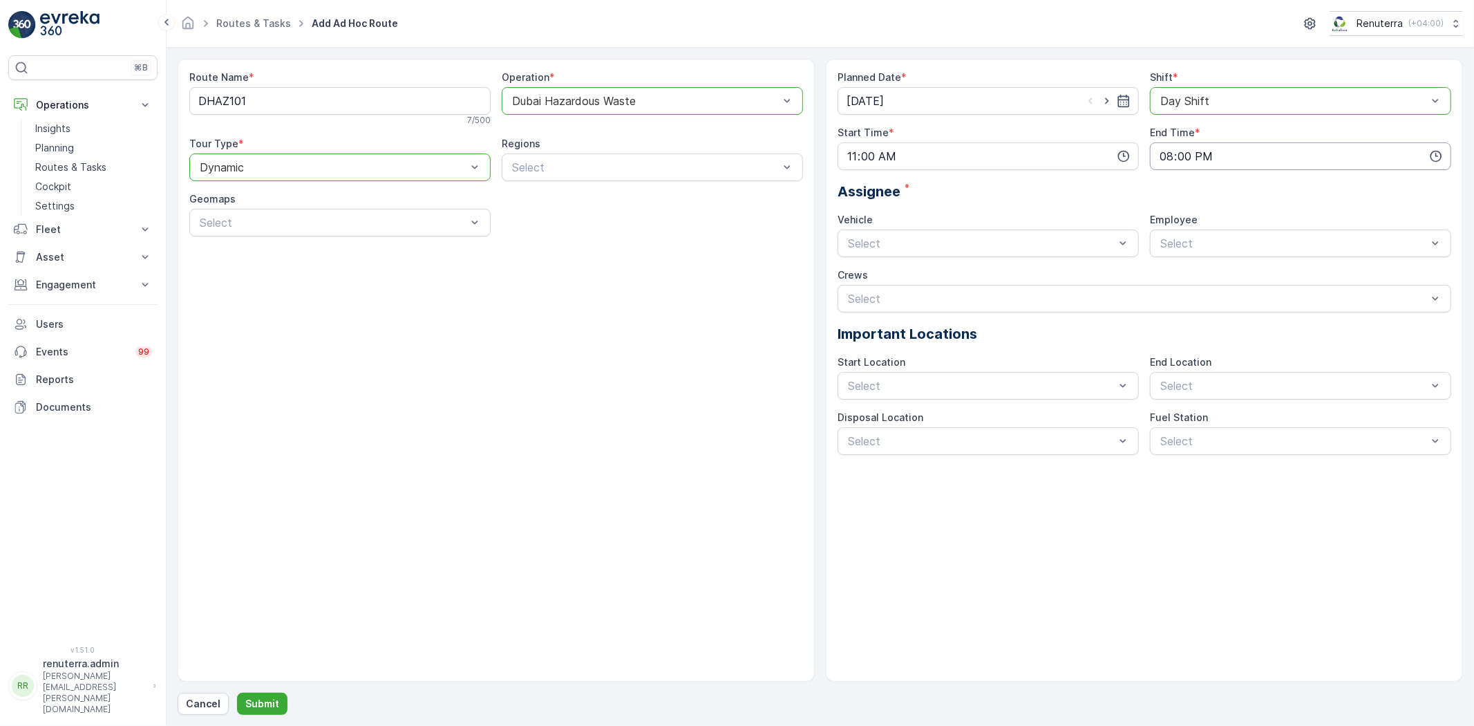
click at [1205, 168] on input "20:00" at bounding box center [1300, 156] width 301 height 28
click at [1161, 225] on span "10" at bounding box center [1163, 223] width 11 height 14
click at [1160, 240] on span "15" at bounding box center [1163, 243] width 11 height 14
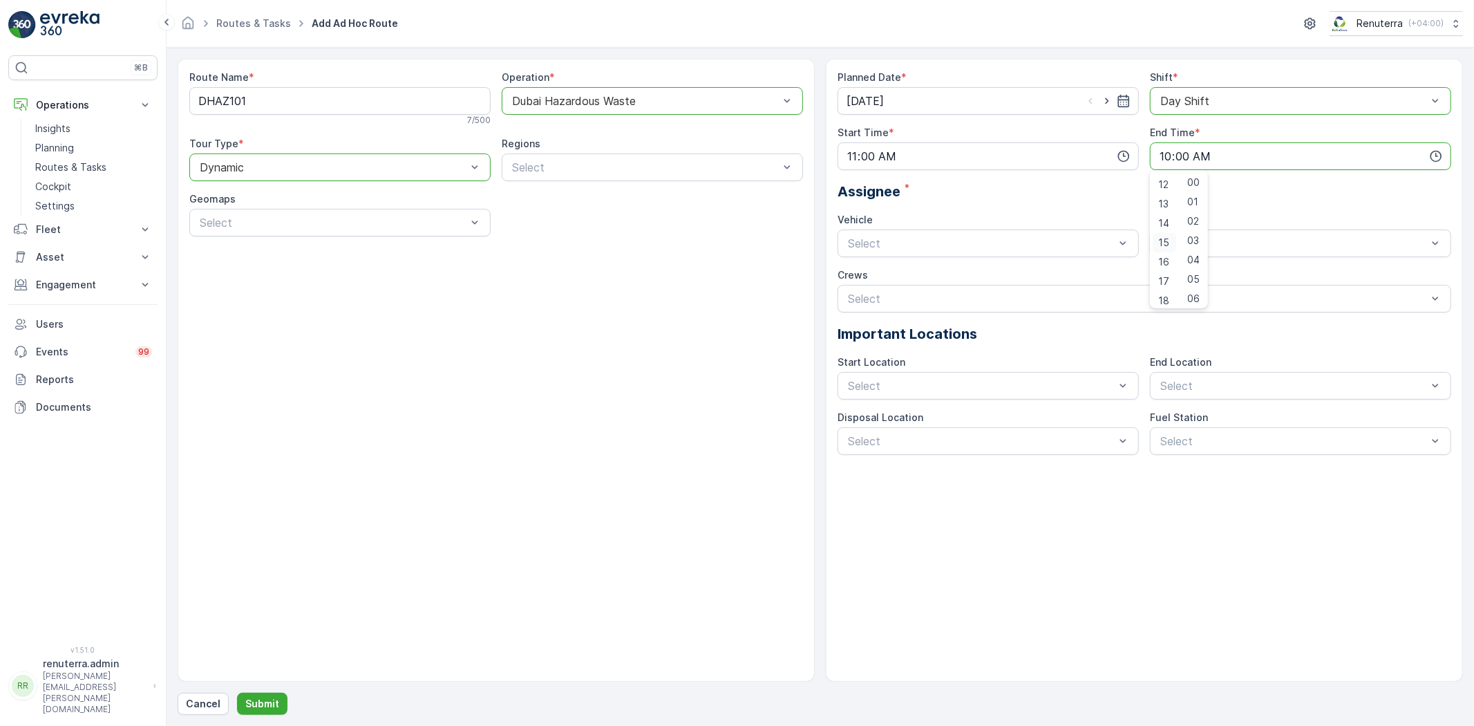
type input "15:00"
click at [909, 297] on span "W35771 DXB" at bounding box center [880, 300] width 68 height 12
click at [1198, 316] on div "renuterra.captain" at bounding box center [1300, 324] width 301 height 24
click at [282, 700] on button "Submit" at bounding box center [262, 704] width 50 height 22
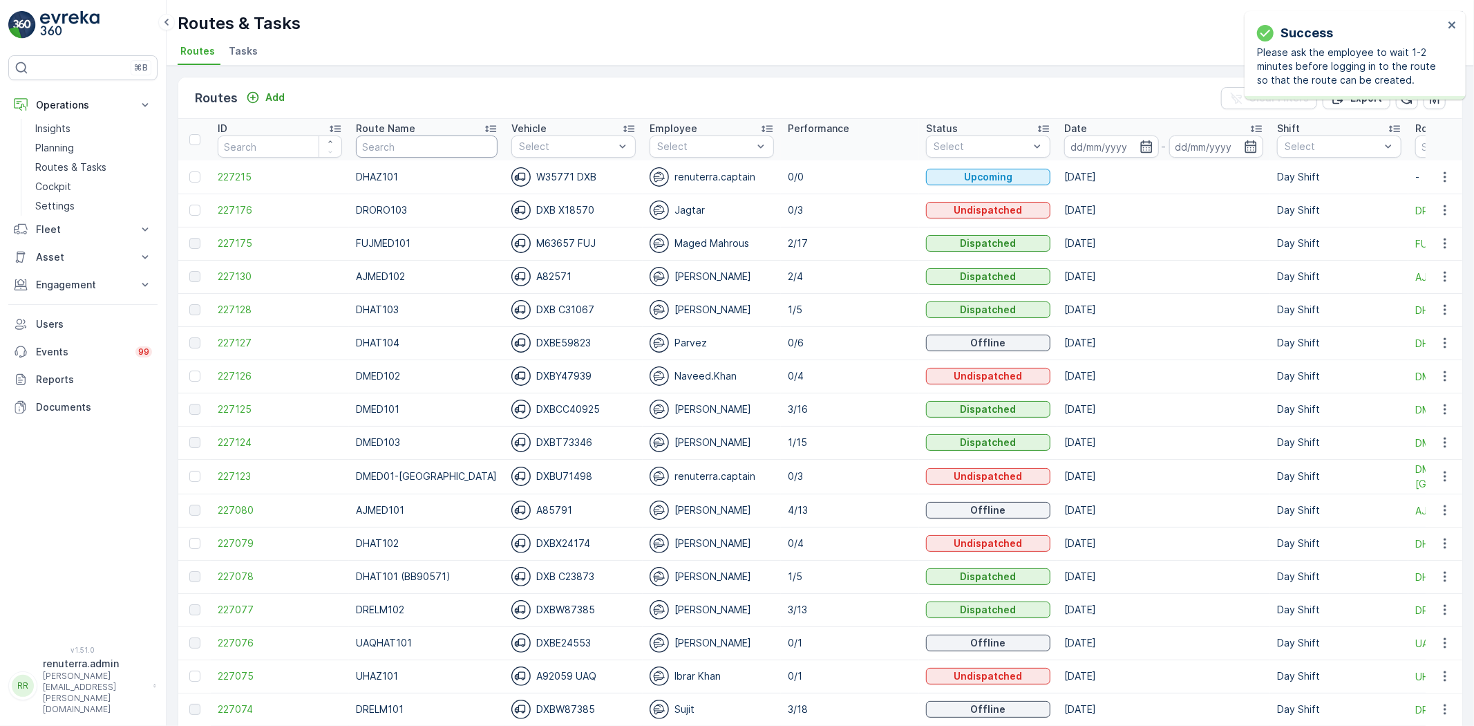
click at [391, 143] on input "text" at bounding box center [427, 146] width 142 height 22
click at [390, 153] on input "text" at bounding box center [427, 146] width 142 height 22
type input "DHAT"
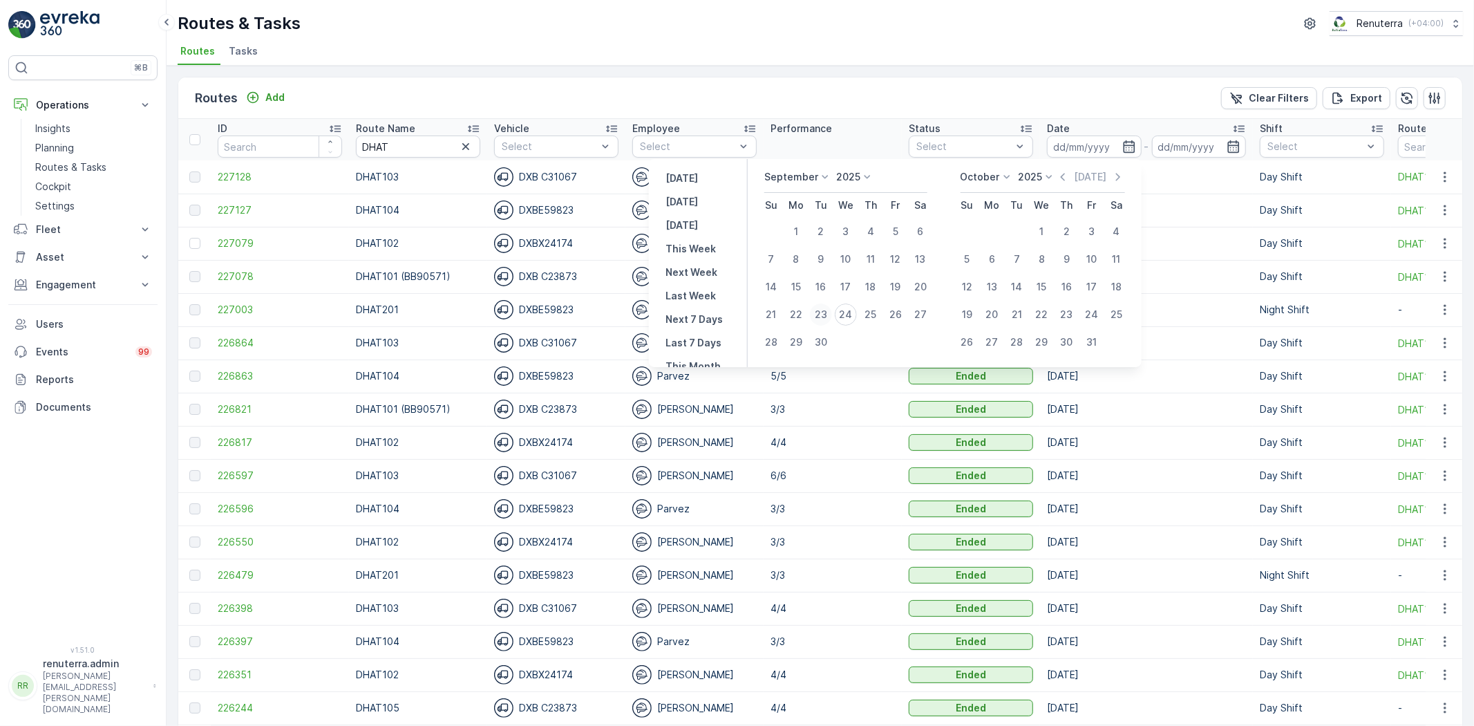
click at [820, 312] on div "23" at bounding box center [821, 314] width 22 height 22
type input "[DATE]"
click at [820, 312] on div "23" at bounding box center [821, 314] width 22 height 22
type input "[DATE]"
click at [438, 149] on input "DHAT" at bounding box center [418, 146] width 124 height 22
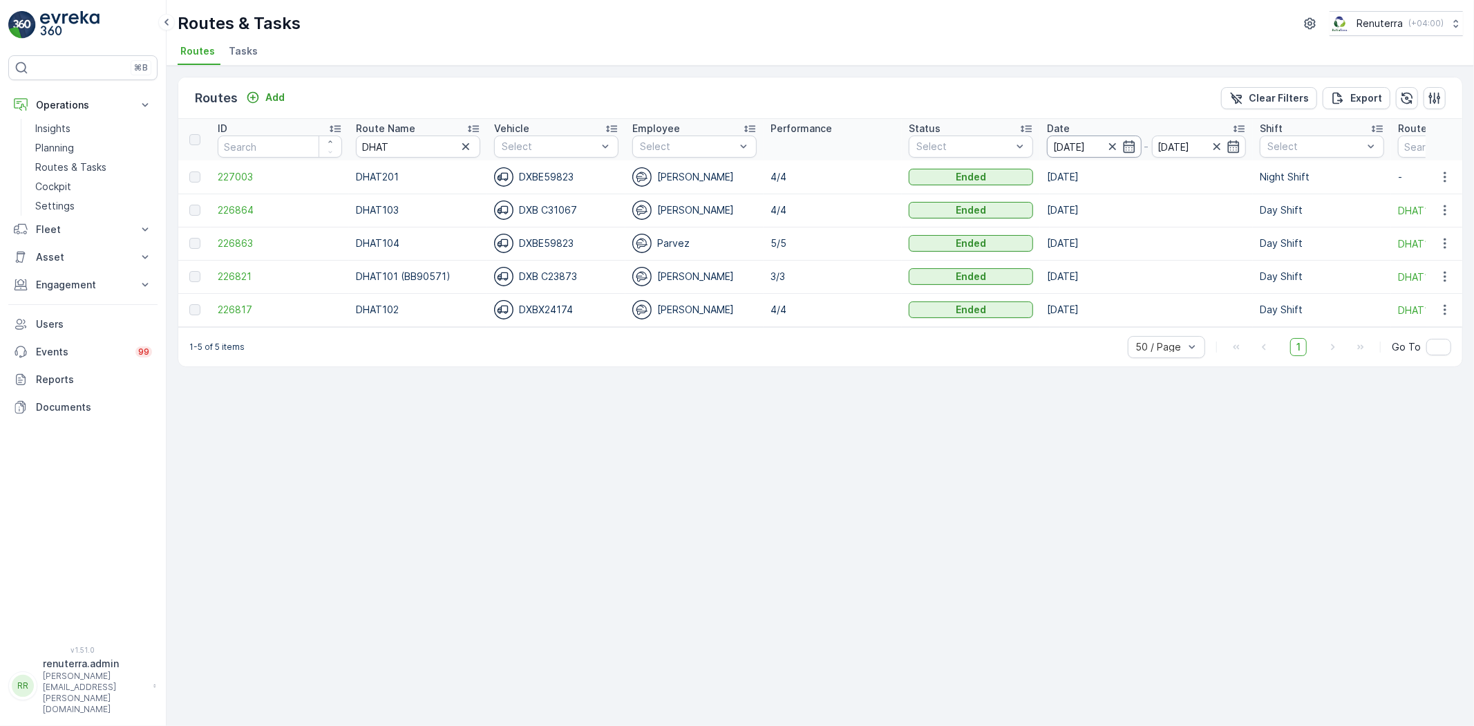
click at [1075, 153] on input "[DATE]" at bounding box center [1094, 146] width 95 height 22
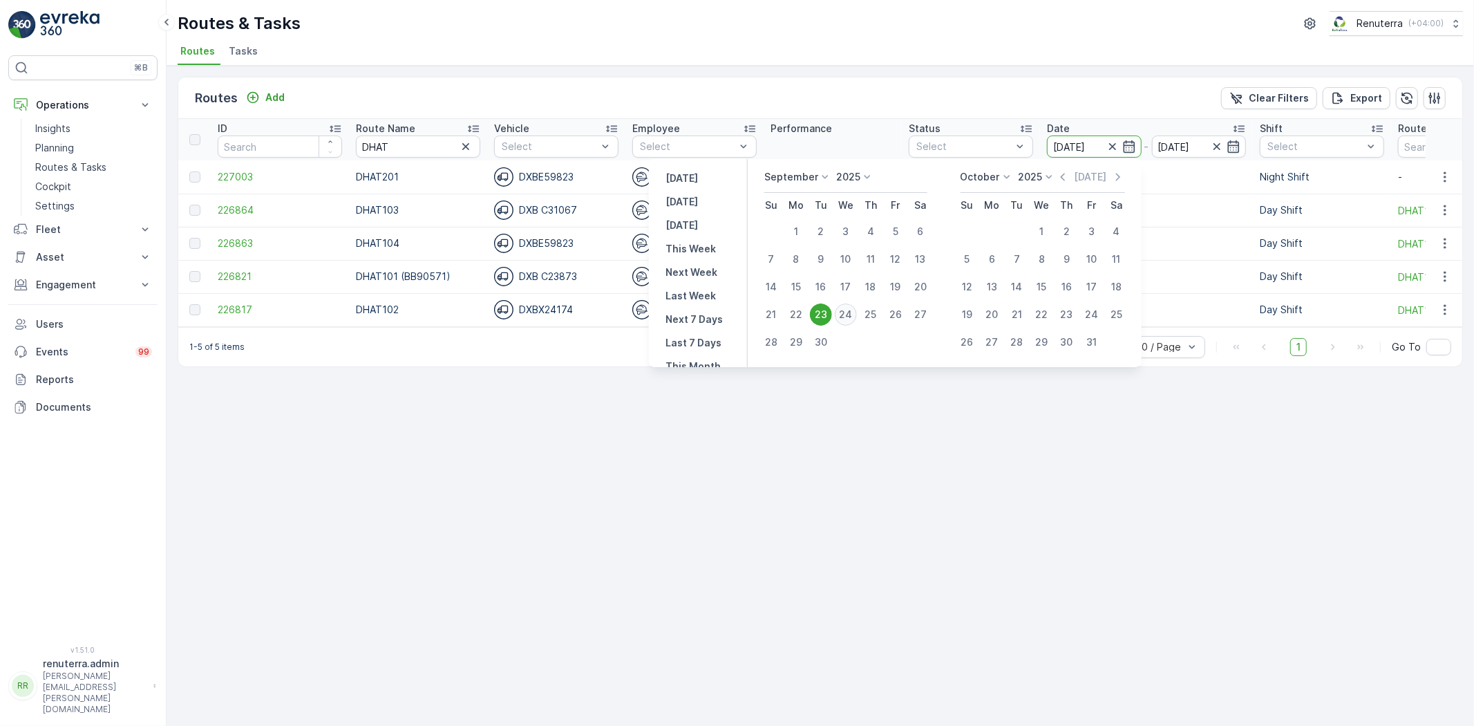
click at [847, 312] on div "24" at bounding box center [846, 314] width 22 height 22
type input "[DATE]"
click at [847, 312] on div "24" at bounding box center [846, 314] width 22 height 22
type input "[DATE]"
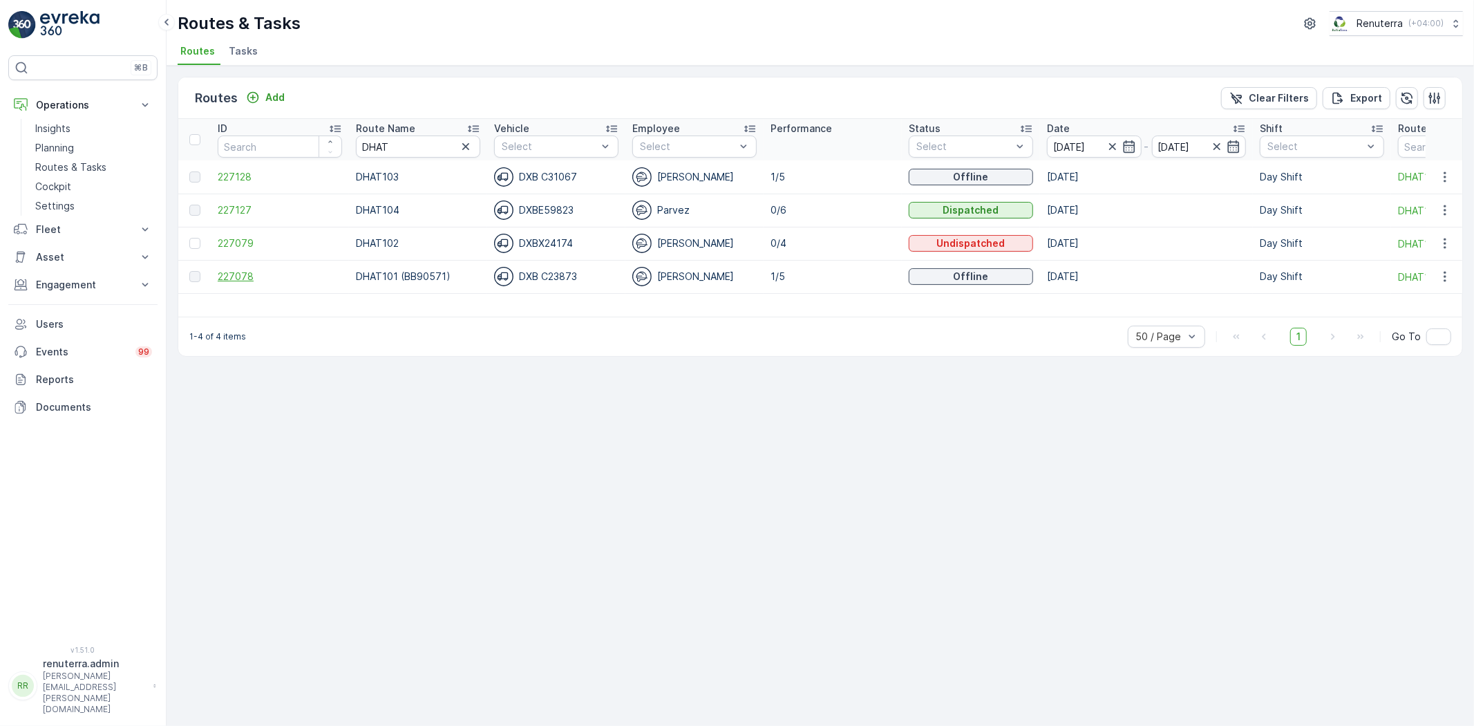
click at [240, 281] on span "227078" at bounding box center [280, 277] width 124 height 14
click at [238, 182] on span "227128" at bounding box center [280, 177] width 124 height 14
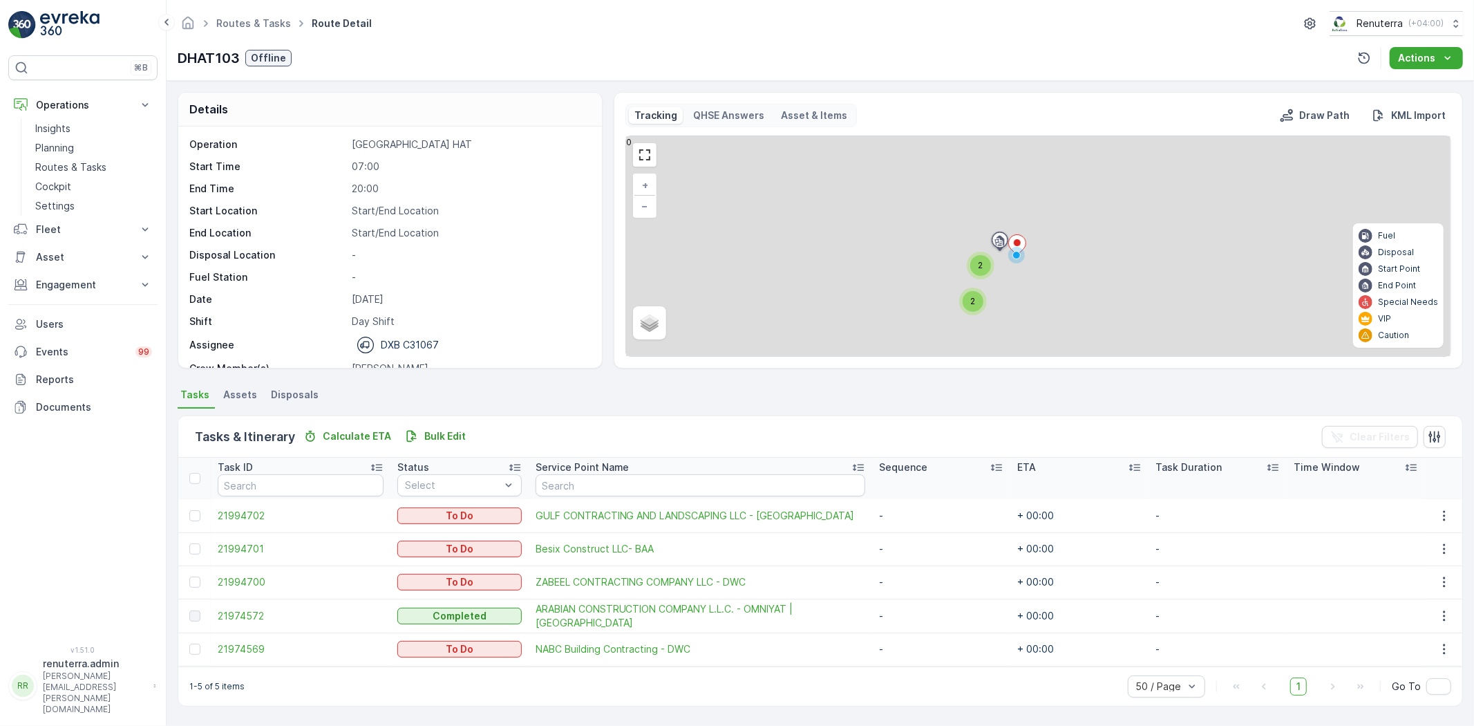
click at [237, 10] on div "Routes & Tasks Route Detail Renuterra ( +04:00 ) DHAT103 Offline Actions" at bounding box center [821, 40] width 1308 height 81
click at [236, 21] on link "Routes & Tasks" at bounding box center [253, 23] width 75 height 12
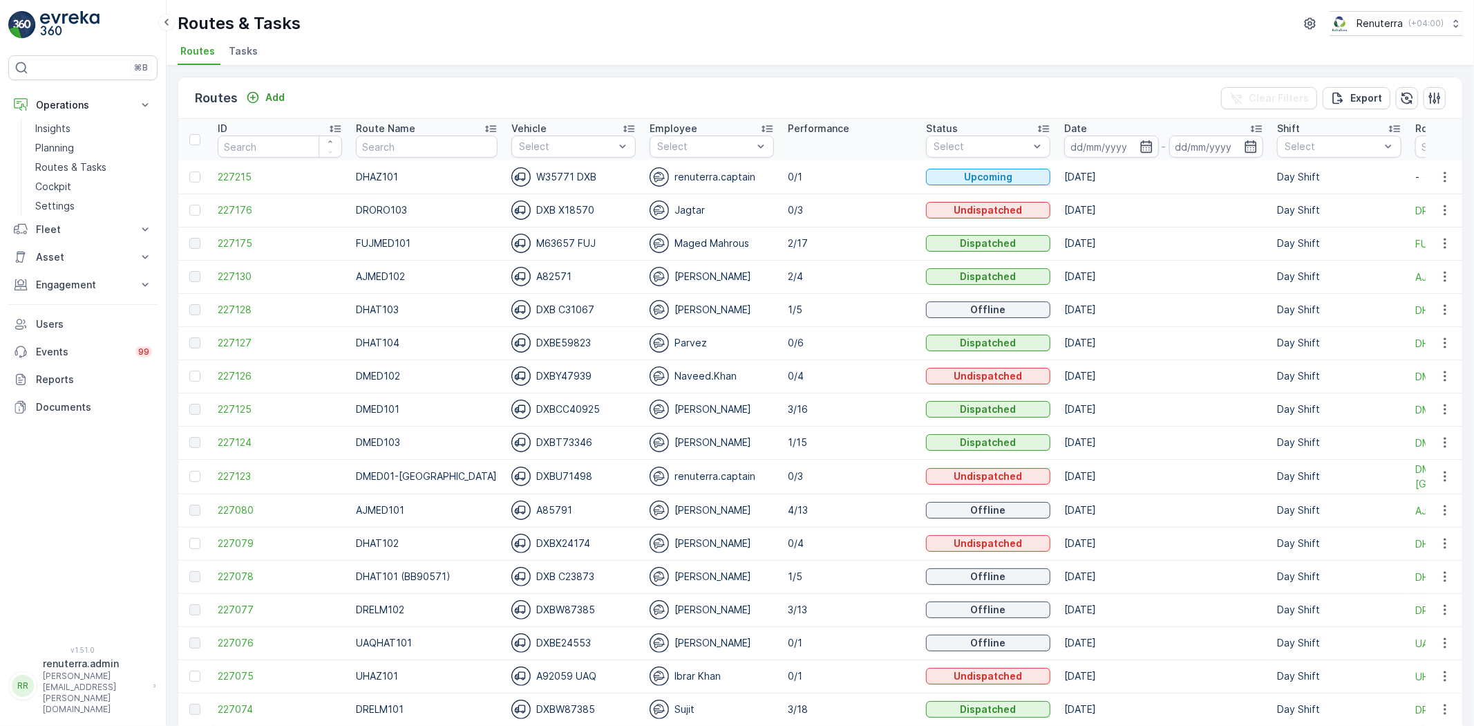
click at [381, 231] on td "FUJMED101" at bounding box center [427, 243] width 156 height 33
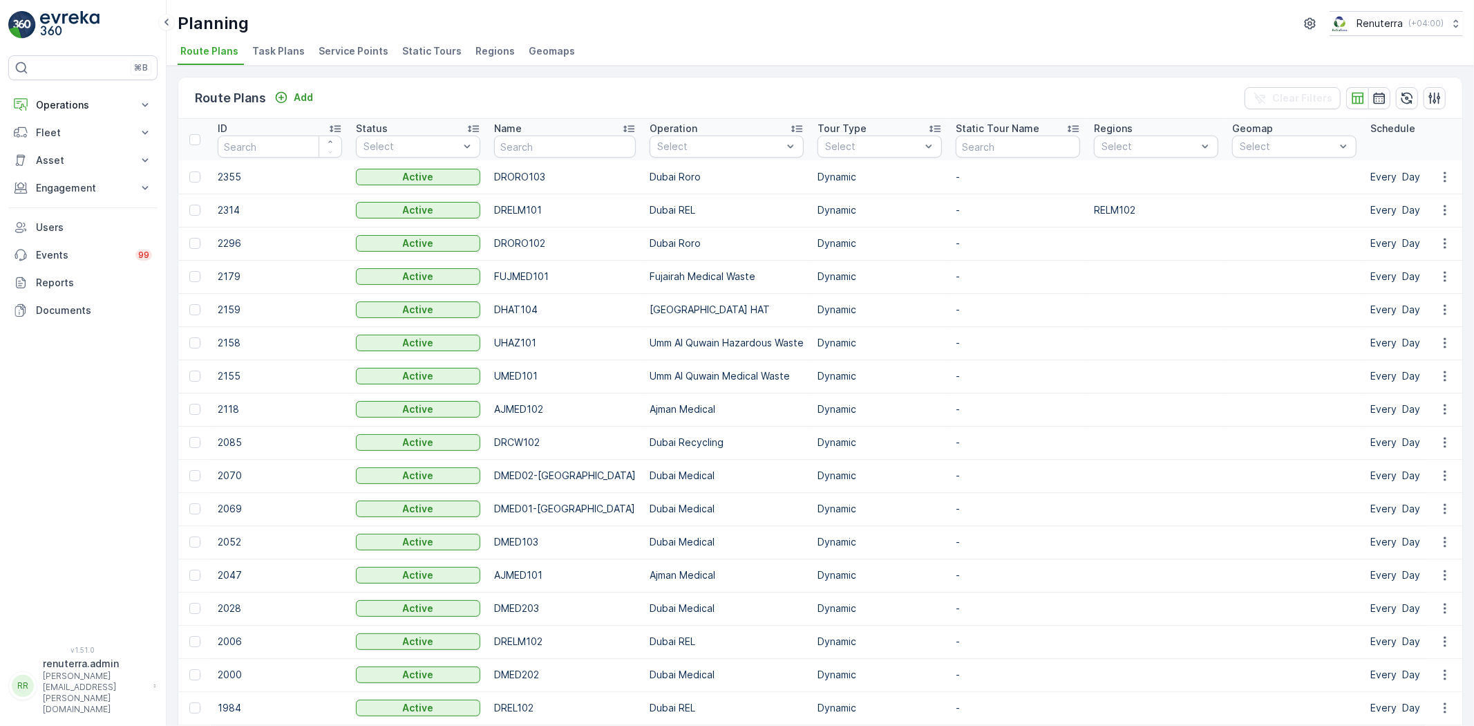
click at [372, 53] on span "Service Points" at bounding box center [354, 51] width 70 height 14
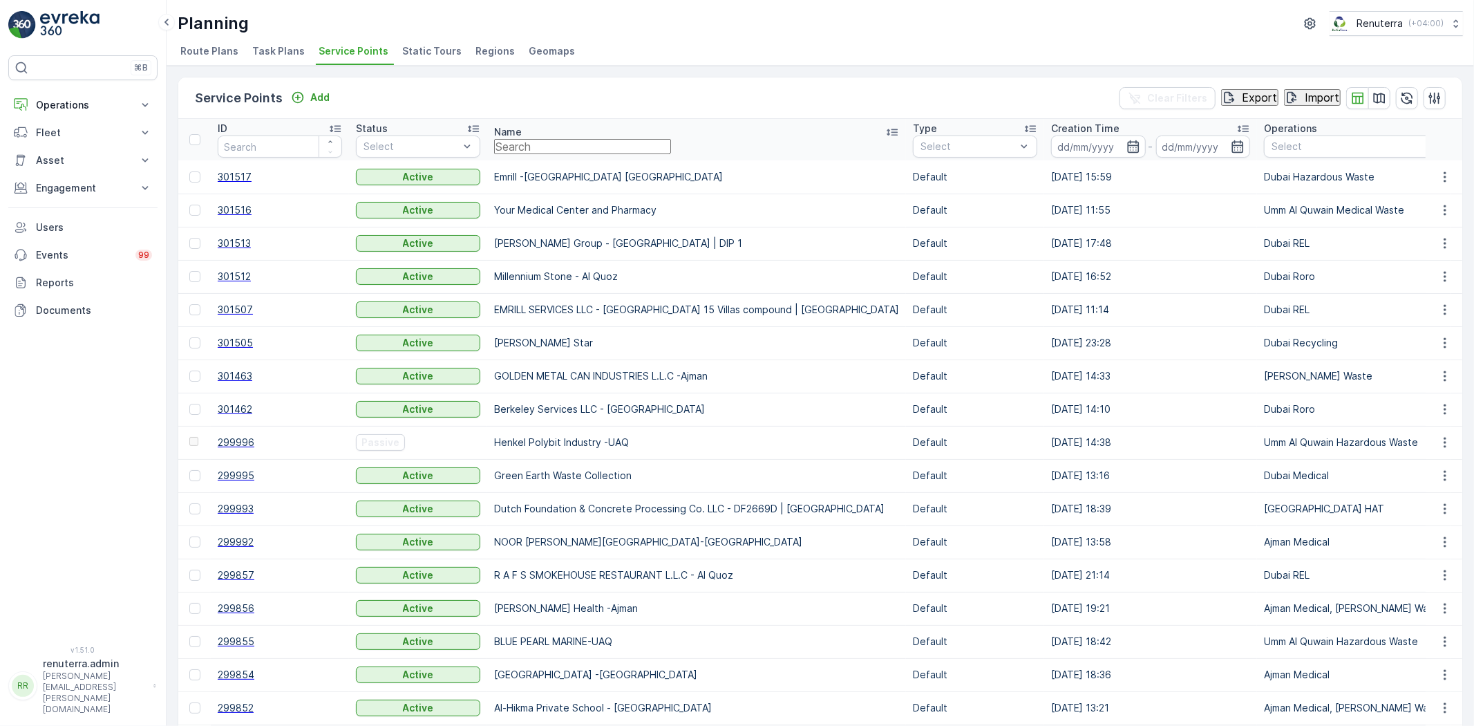
click at [521, 153] on input "text" at bounding box center [582, 146] width 177 height 15
type input "K"
click at [513, 153] on input "text" at bounding box center [582, 146] width 177 height 15
type input "Tiri"
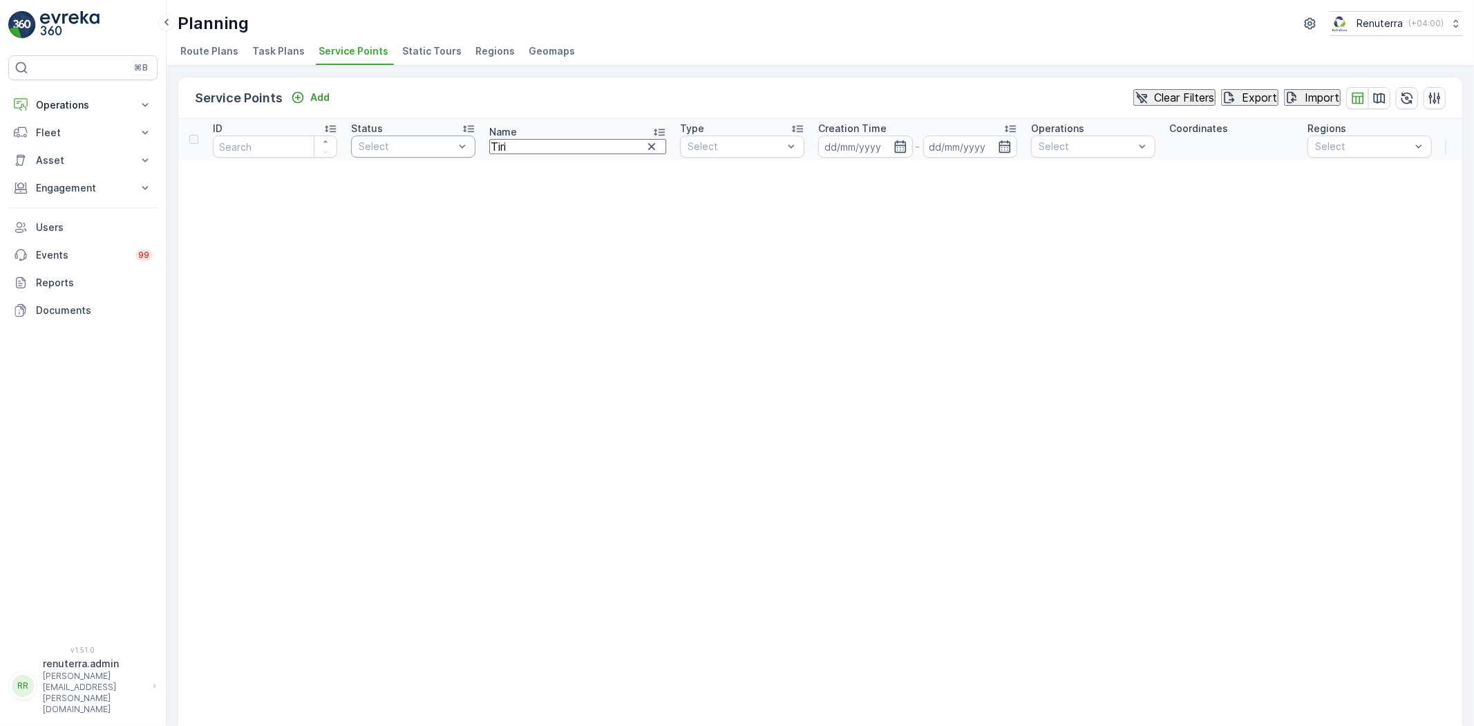
drag, startPoint x: 534, startPoint y: 164, endPoint x: 478, endPoint y: 149, distance: 58.0
type input "Triton"
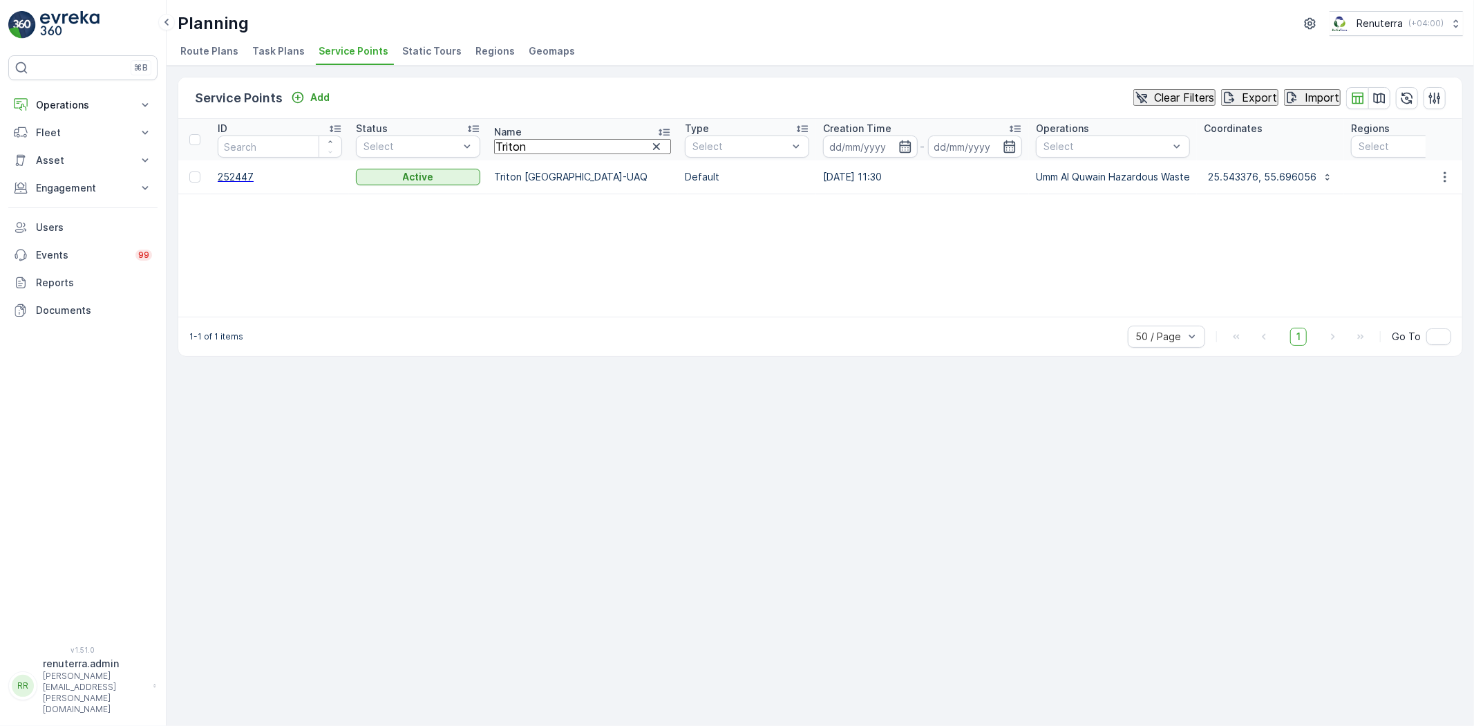
click at [271, 183] on td "252447" at bounding box center [280, 176] width 138 height 33
click at [265, 180] on span "252447" at bounding box center [280, 177] width 124 height 14
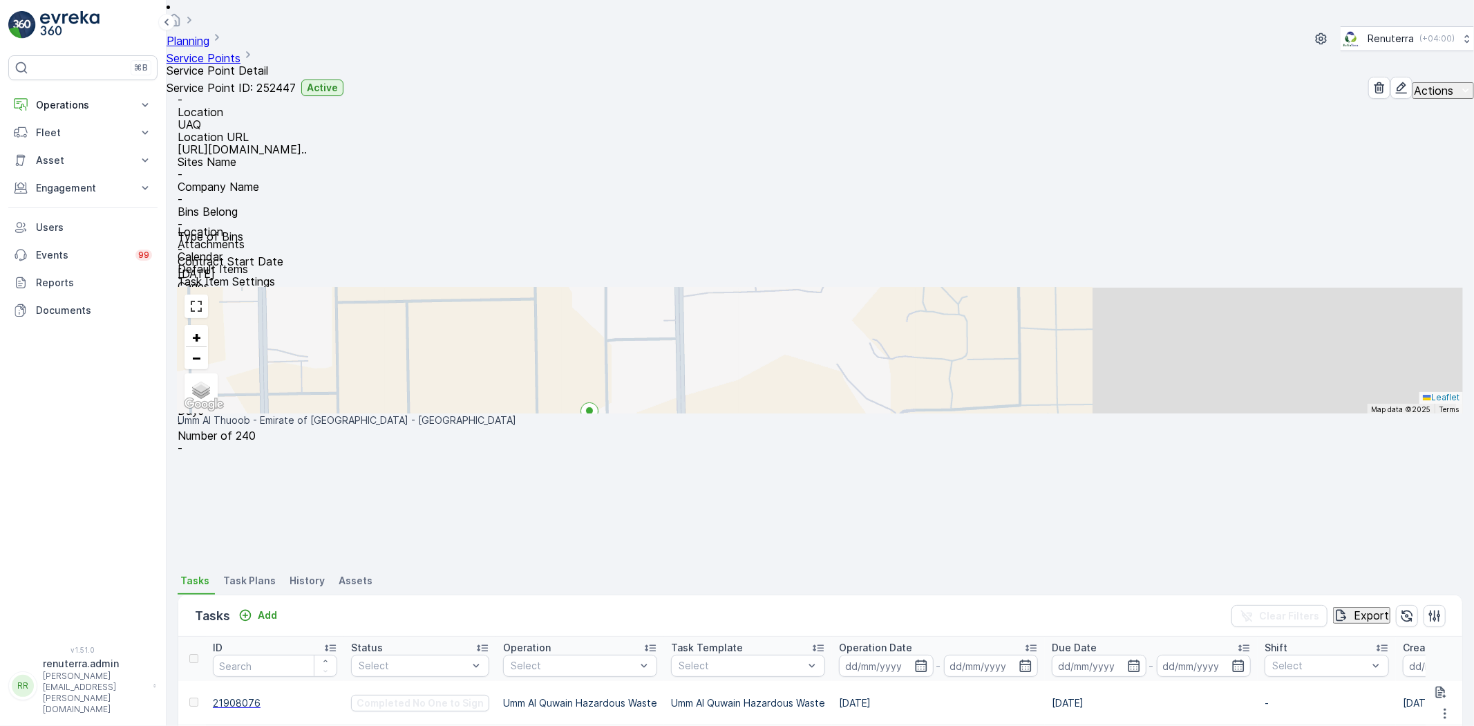
scroll to position [77, 0]
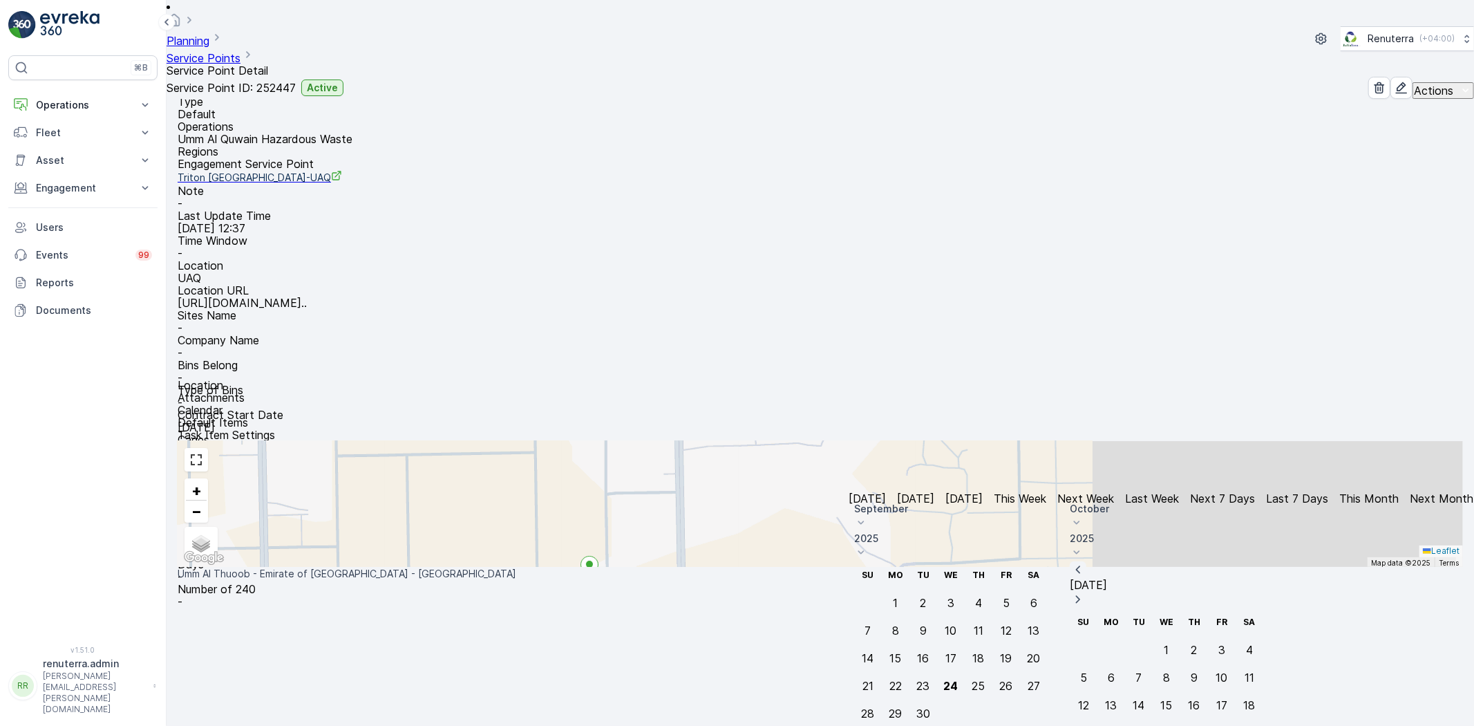
click at [1085, 563] on icon "button" at bounding box center [1078, 570] width 14 height 14
click at [958, 679] on div "20" at bounding box center [951, 685] width 13 height 12
type input "20.08.2025"
click at [1257, 699] on div "20" at bounding box center [1249, 705] width 13 height 12
type input "[DATE]"
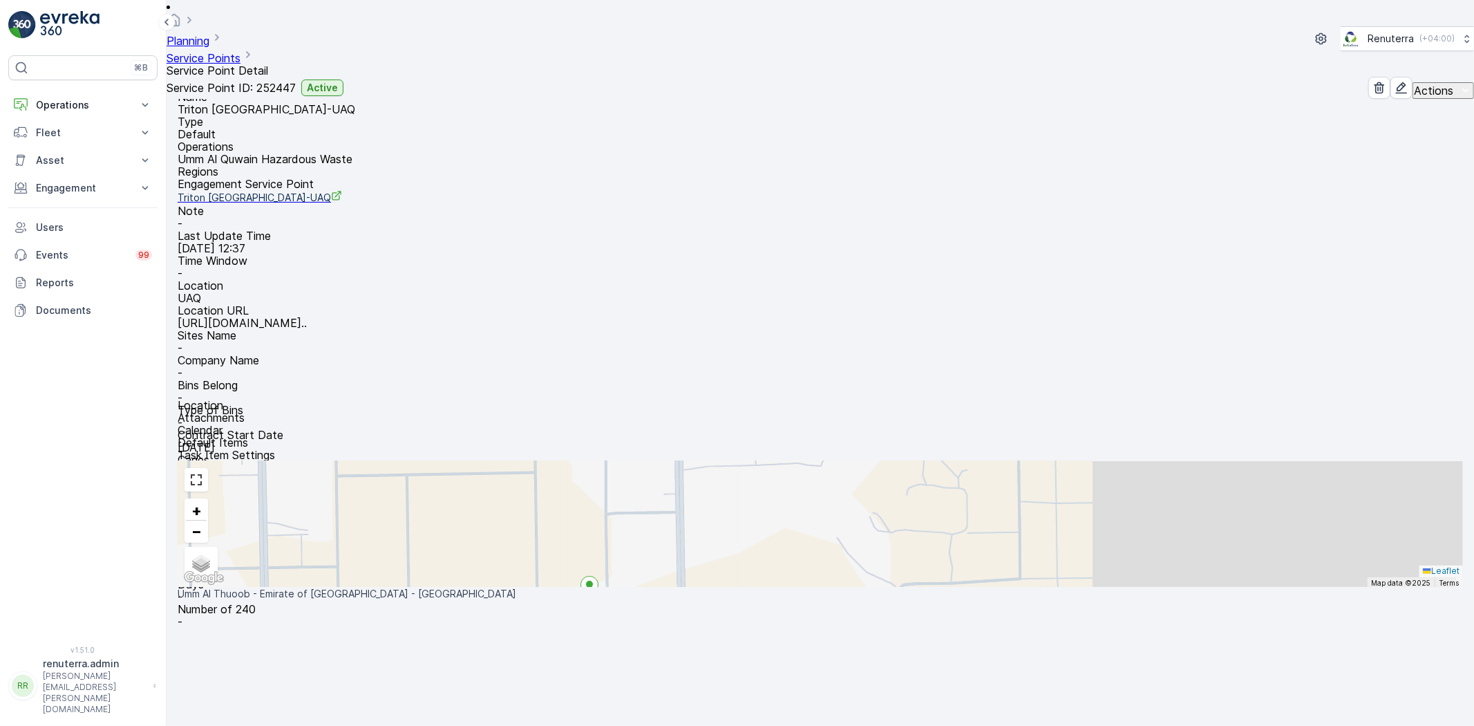
scroll to position [56, 0]
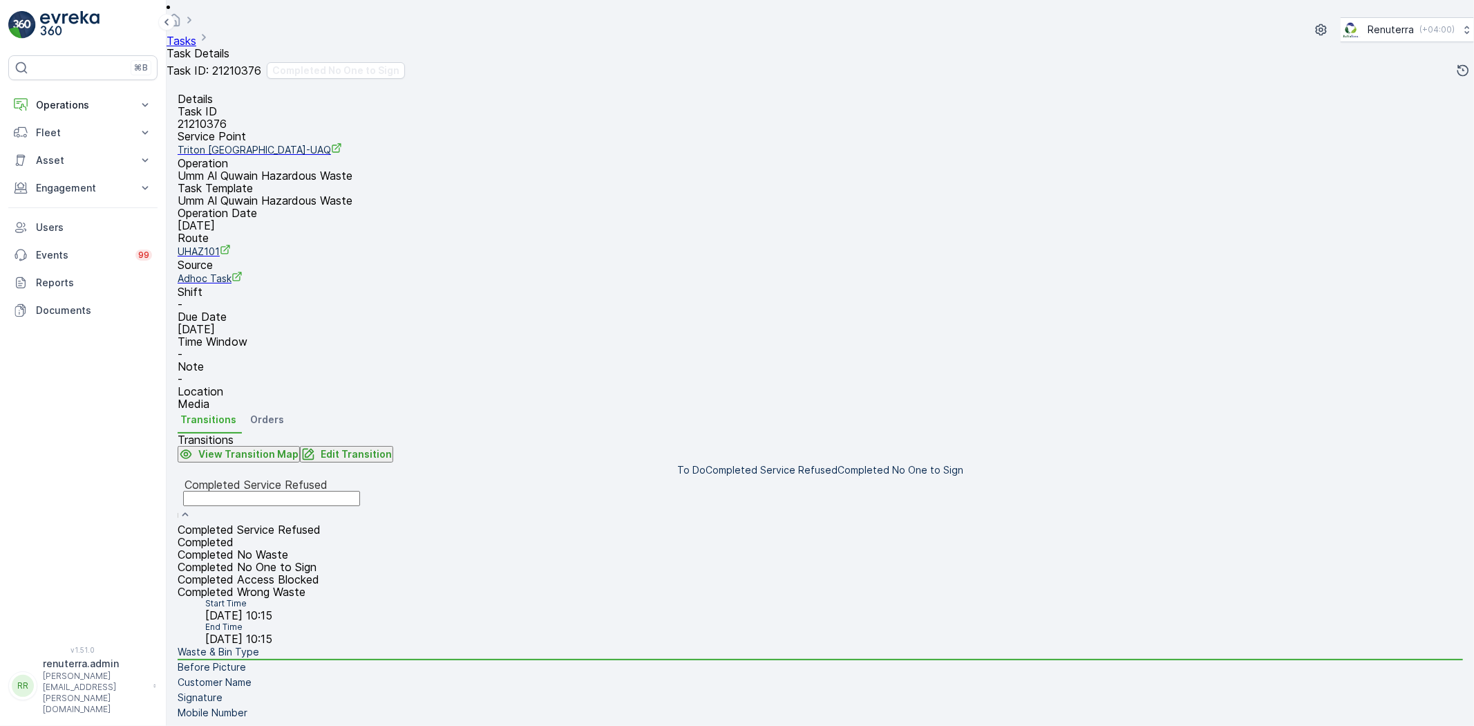
drag, startPoint x: 347, startPoint y: 443, endPoint x: 349, endPoint y: 450, distance: 7.2
click at [349, 523] on div "Completed Service Refused Completed Completed No Waste Completed No One to Sign…" at bounding box center [272, 560] width 188 height 75
click at [317, 560] on span "Completed No One to Sign" at bounding box center [247, 567] width 139 height 14
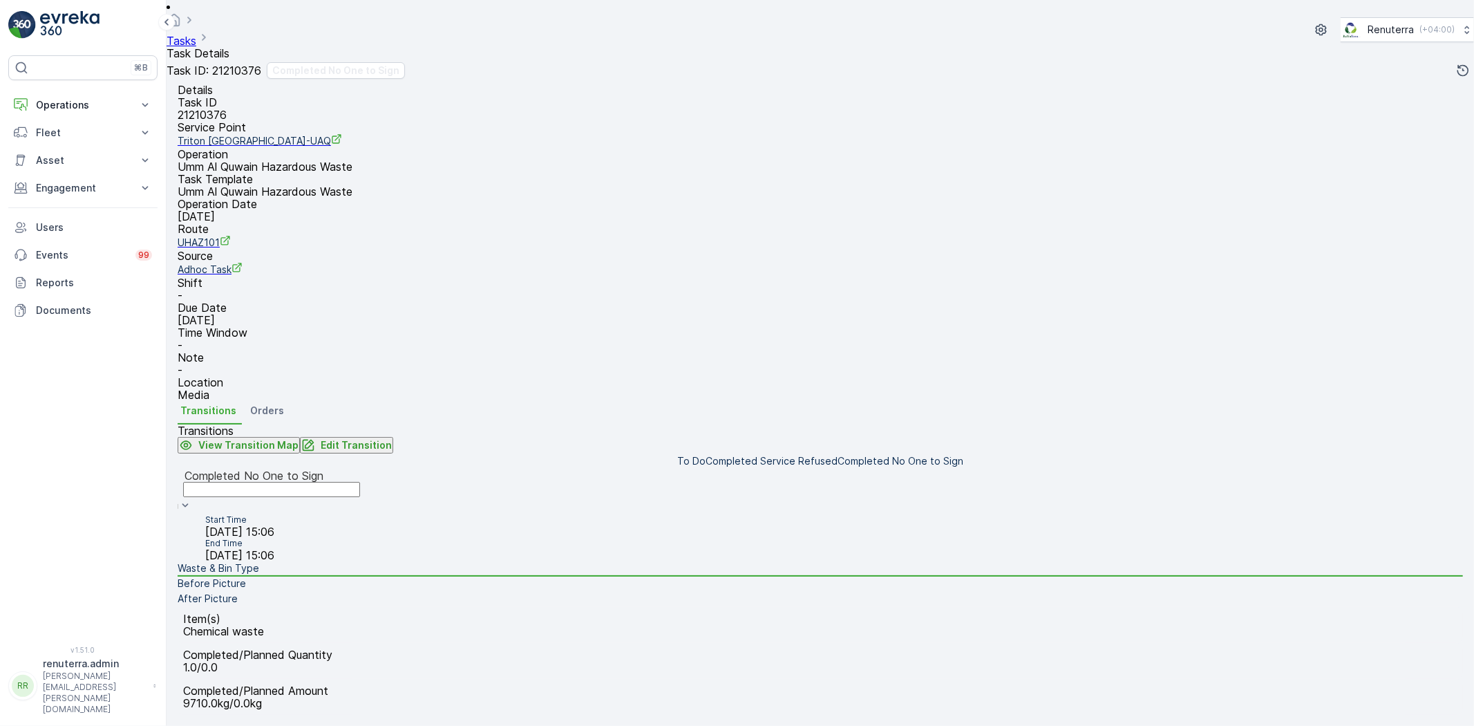
scroll to position [145, 0]
click at [377, 576] on li "Before Picture" at bounding box center [821, 583] width 1286 height 15
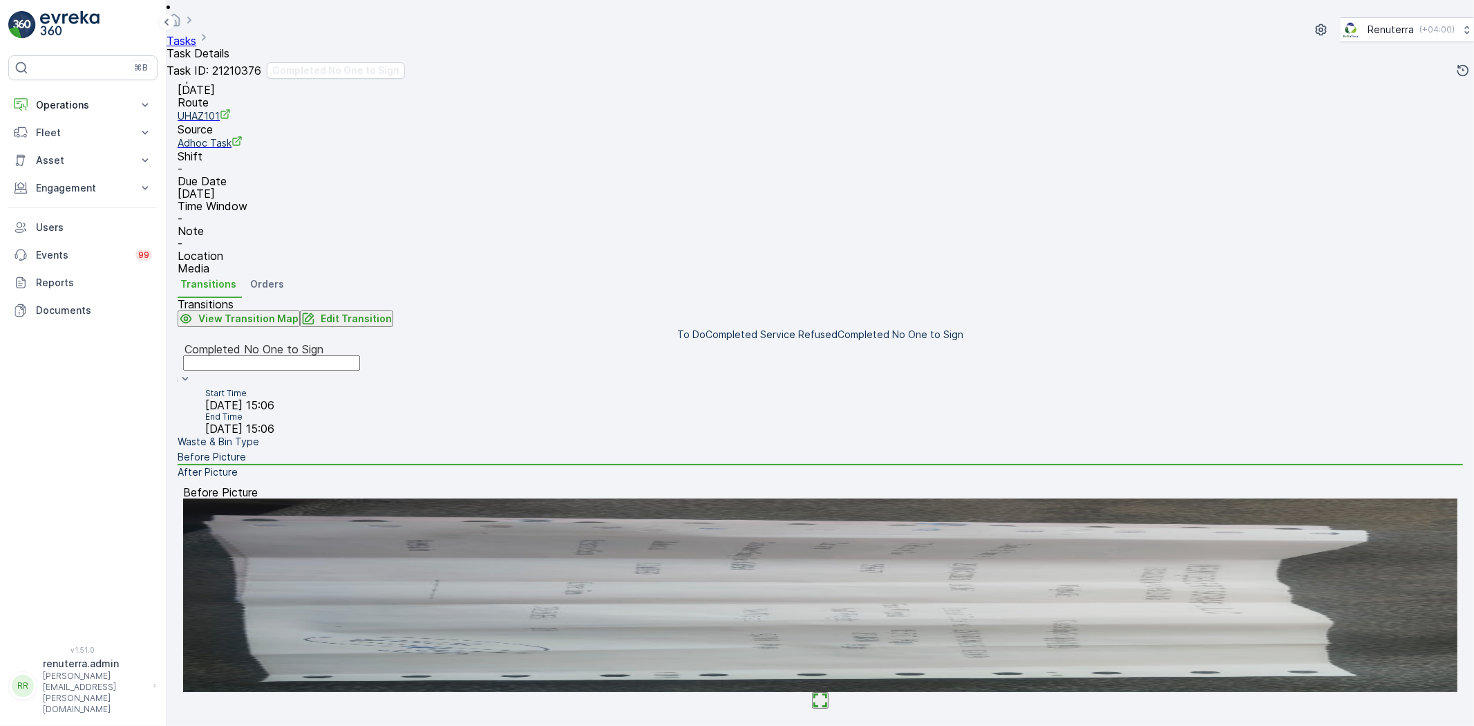
click at [812, 561] on img at bounding box center [820, 595] width 1275 height 194
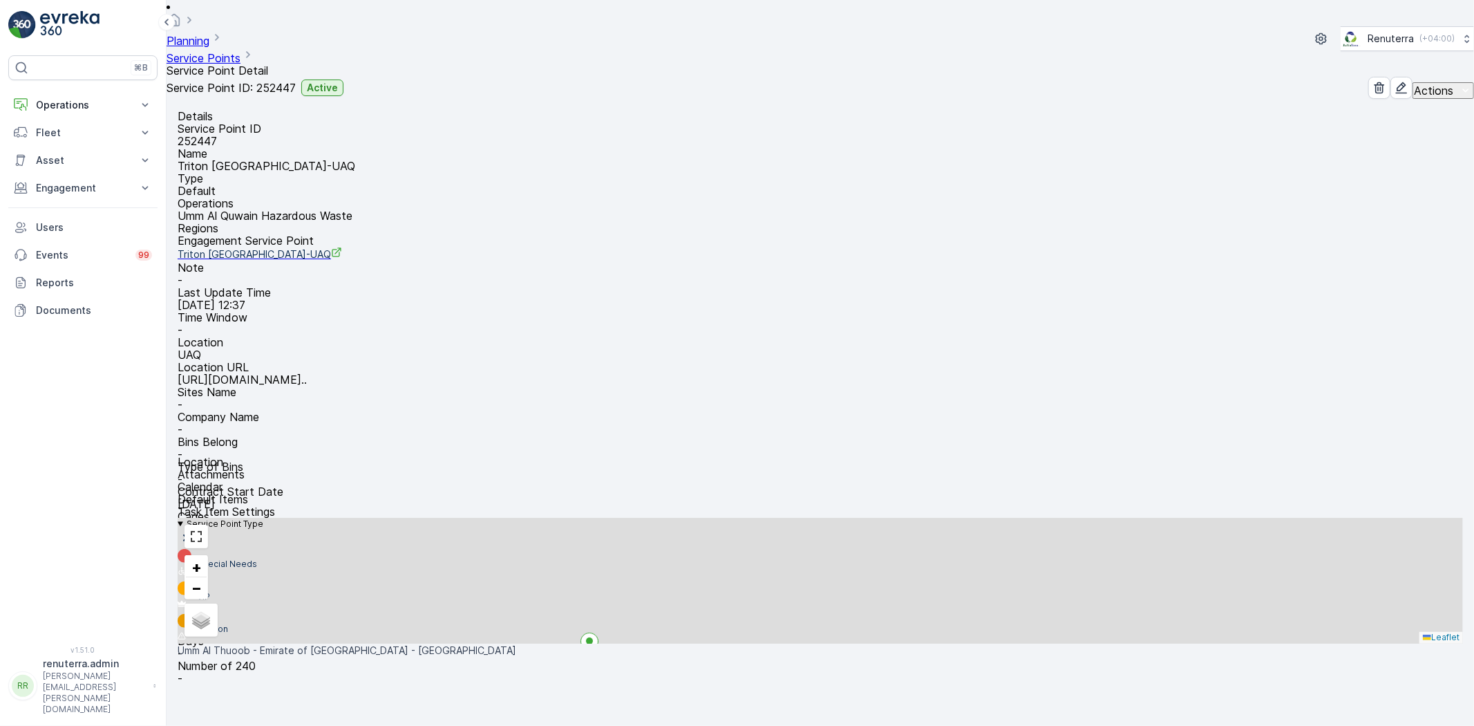
scroll to position [56, 0]
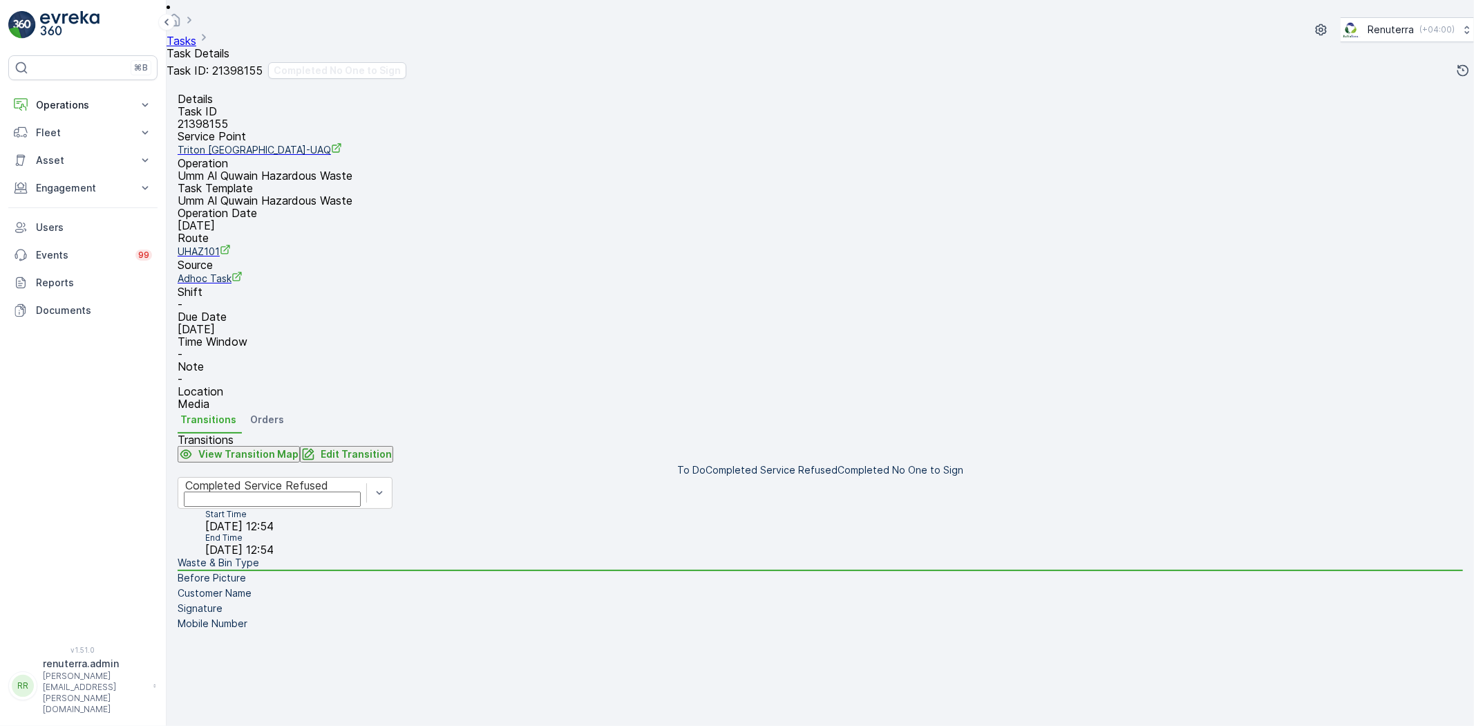
scroll to position [145, 0]
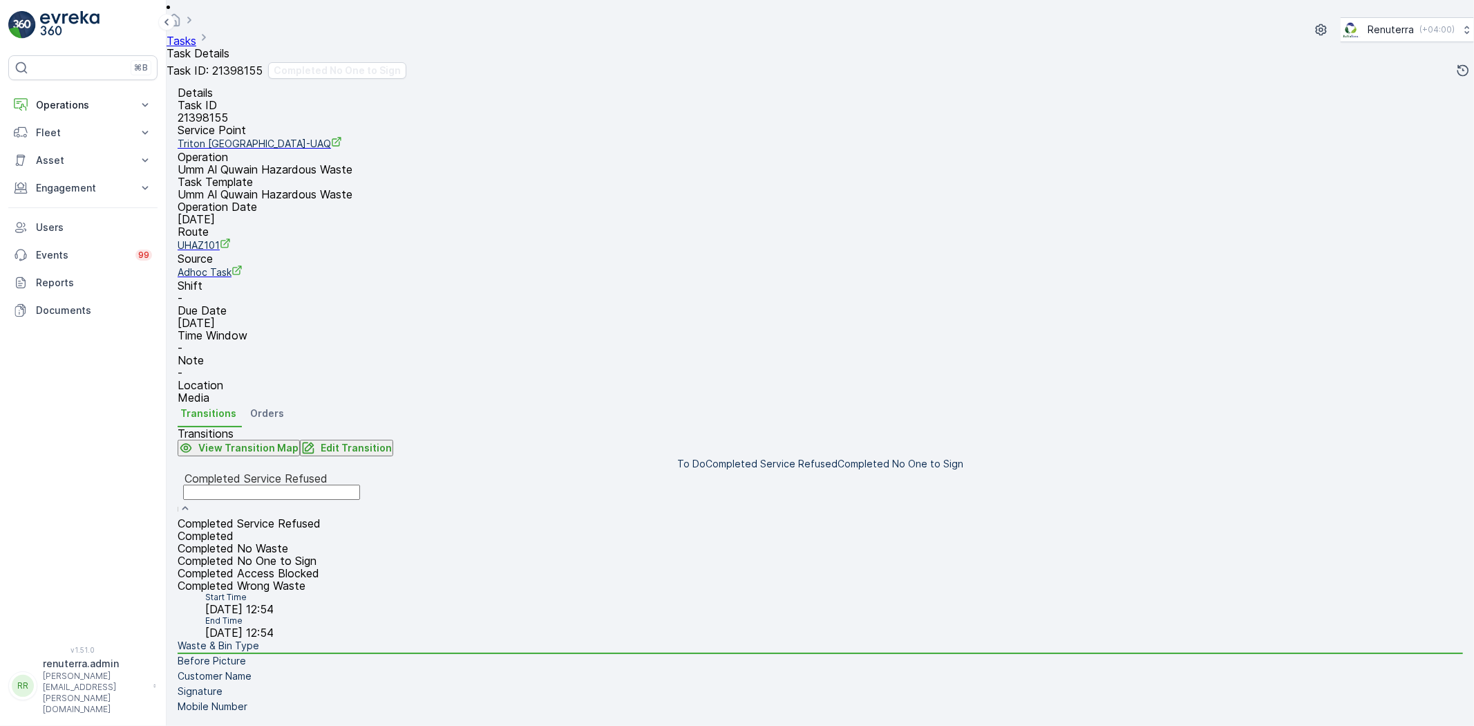
click at [317, 554] on span "Completed No One to Sign" at bounding box center [247, 561] width 139 height 14
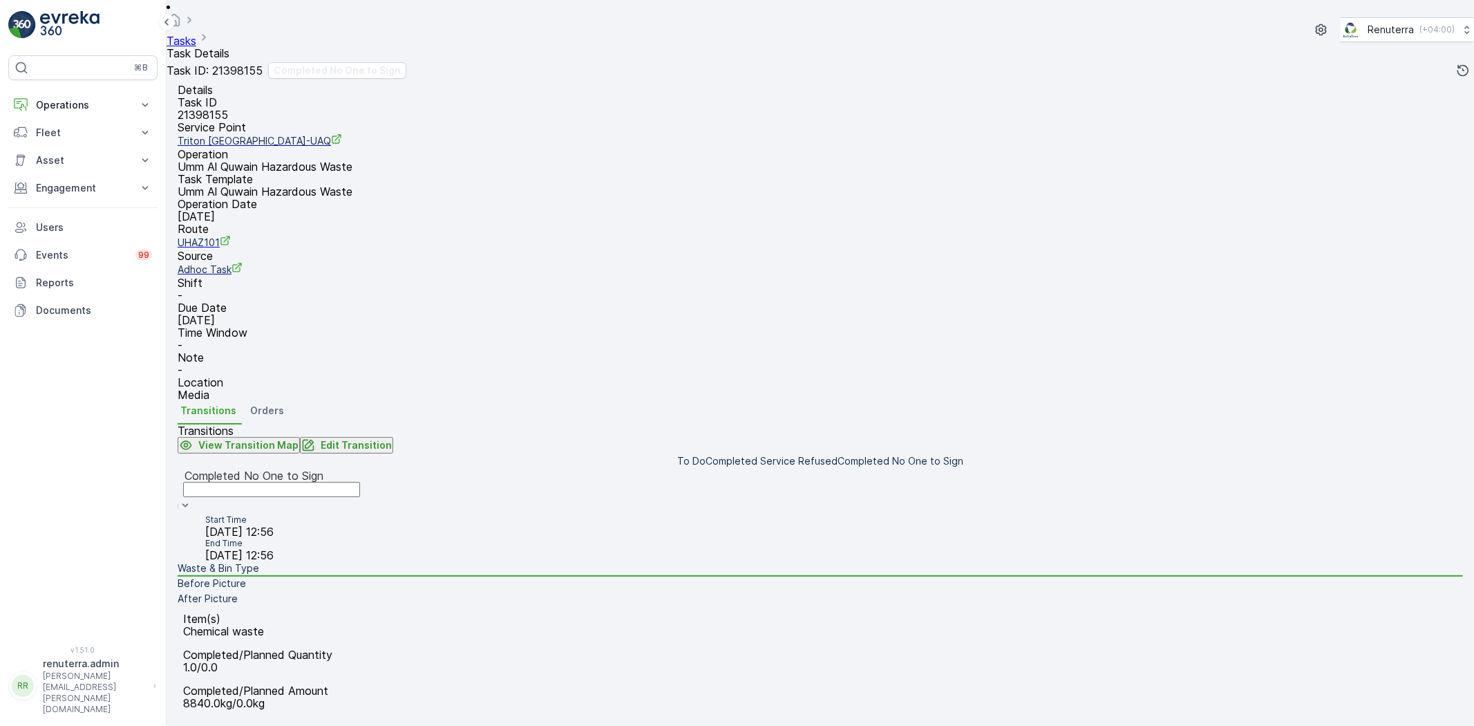
click at [429, 576] on li "Before Picture" at bounding box center [821, 583] width 1286 height 15
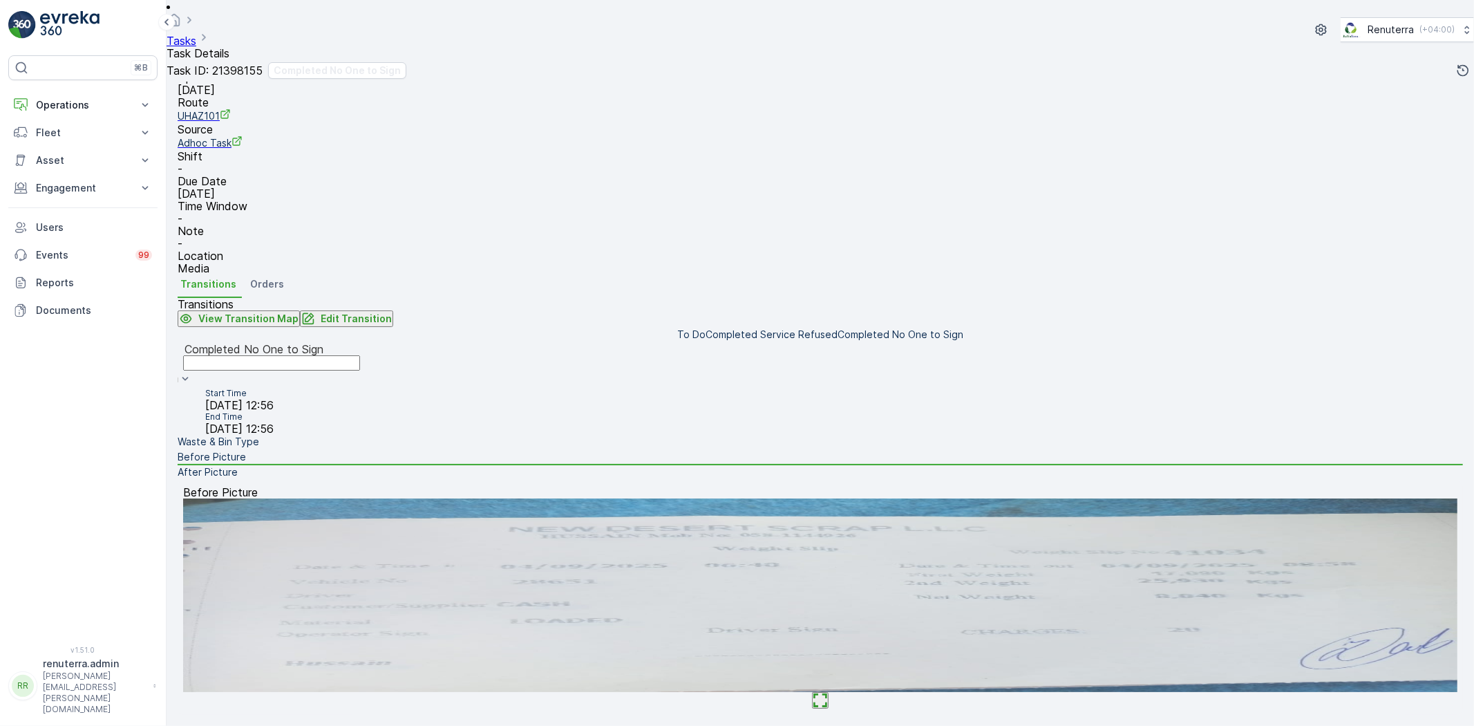
click at [820, 556] on img at bounding box center [820, 595] width 1275 height 194
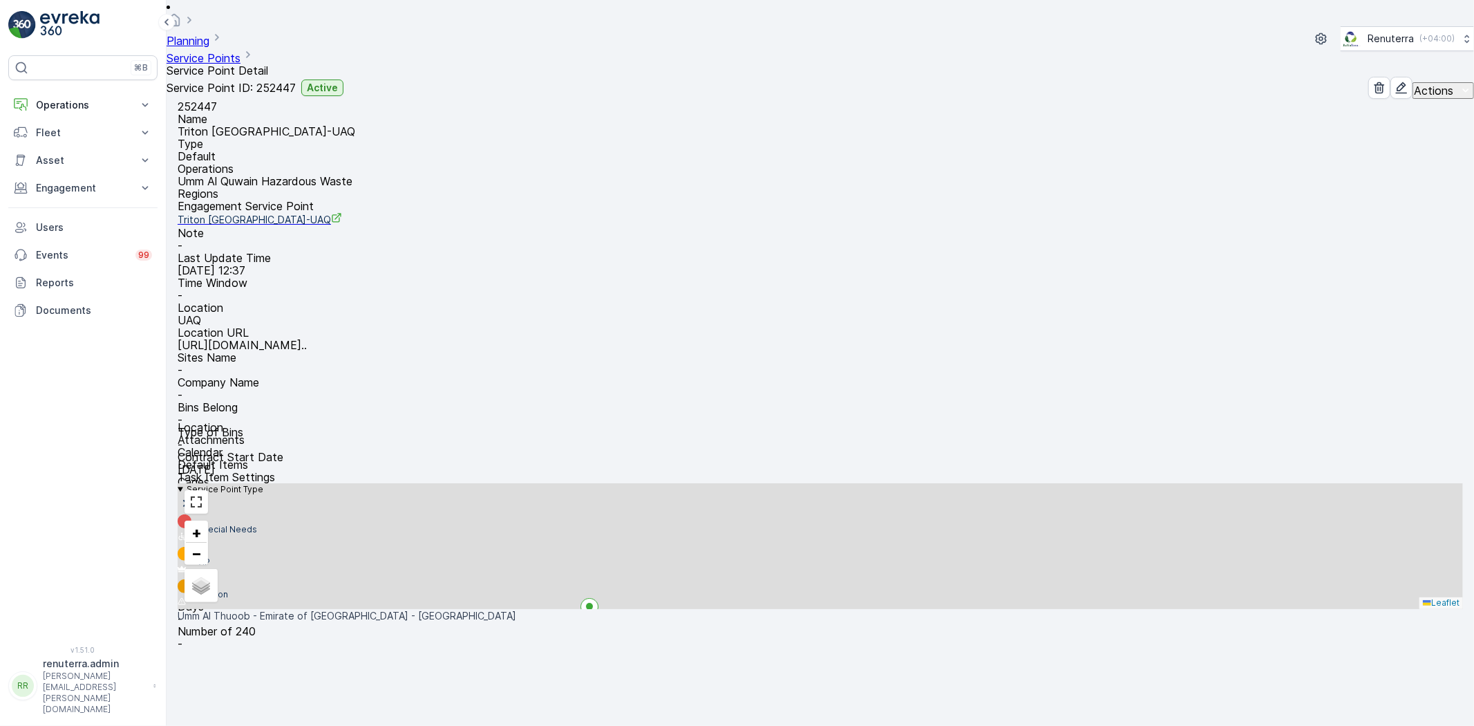
scroll to position [56, 0]
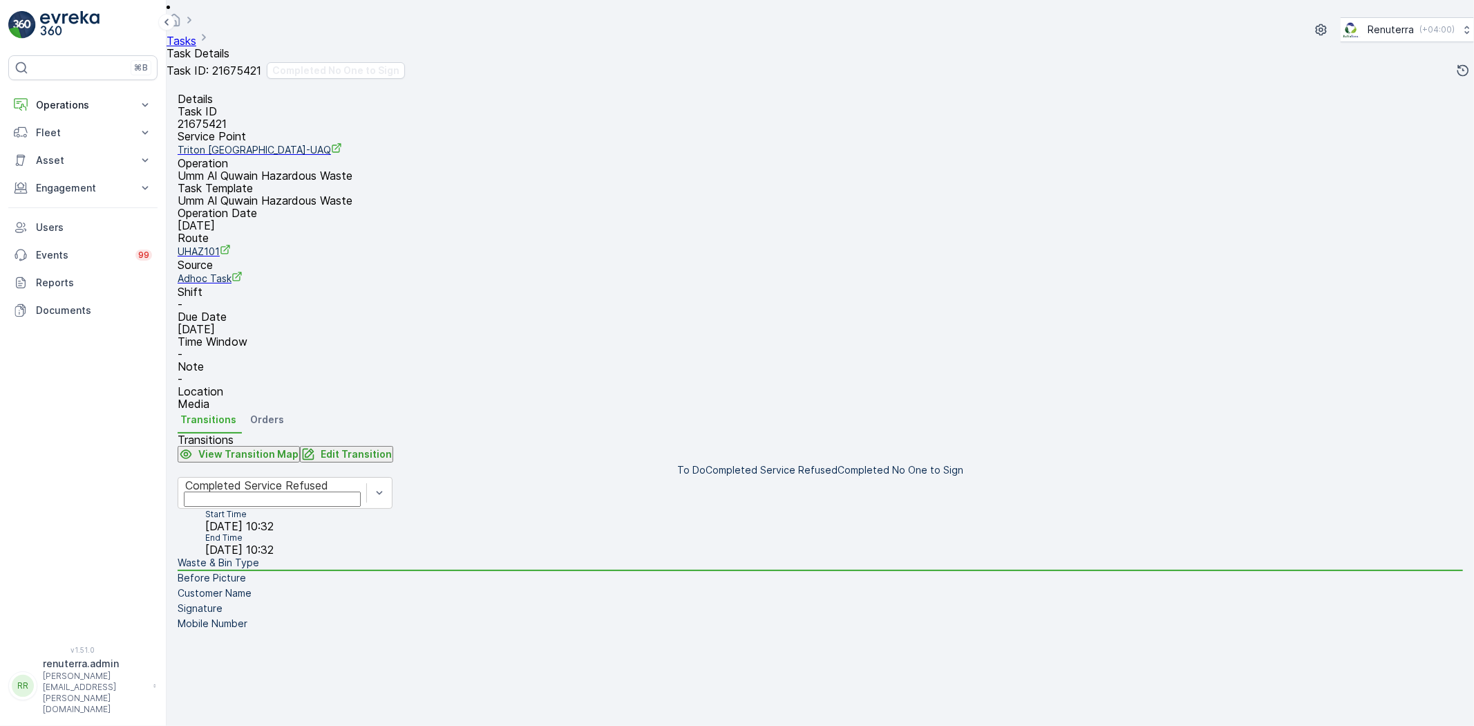
scroll to position [145, 0]
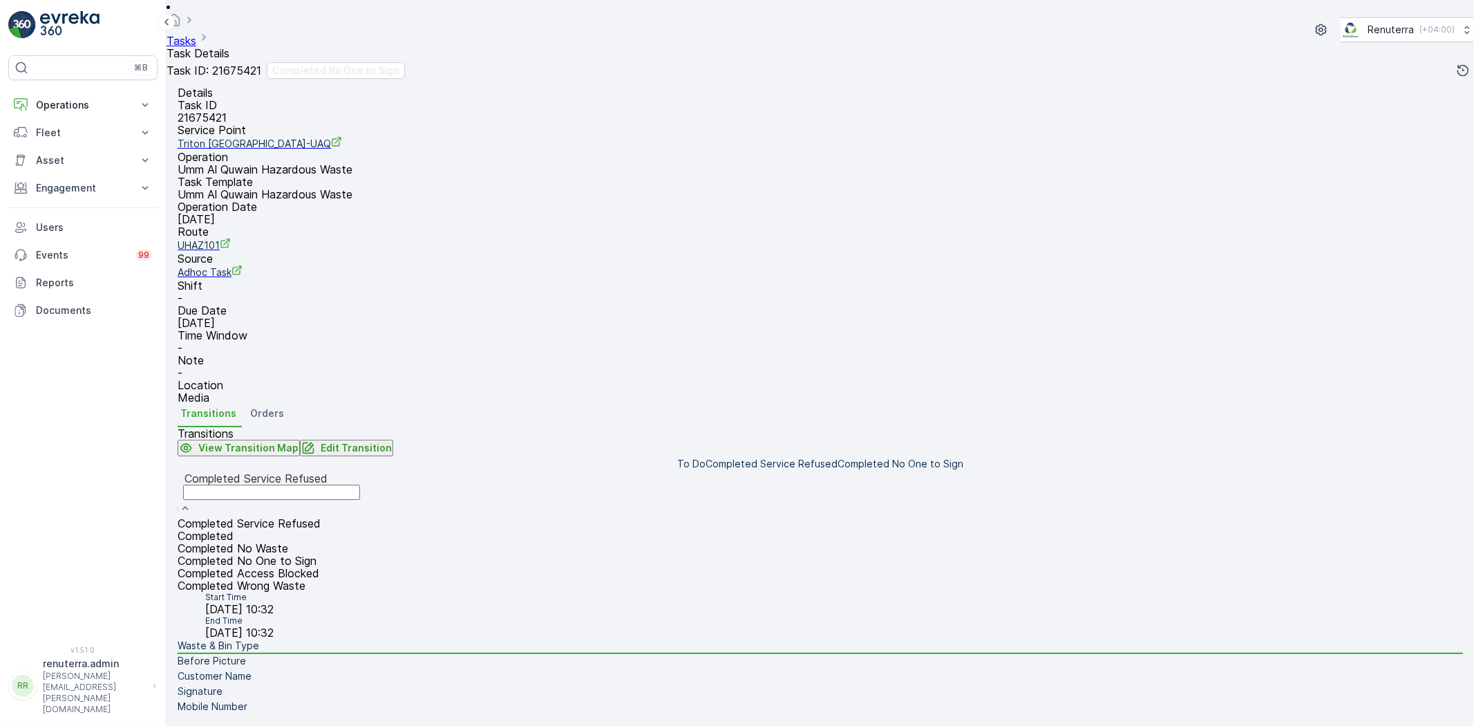
click at [317, 554] on span "Completed No One to Sign" at bounding box center [247, 561] width 139 height 14
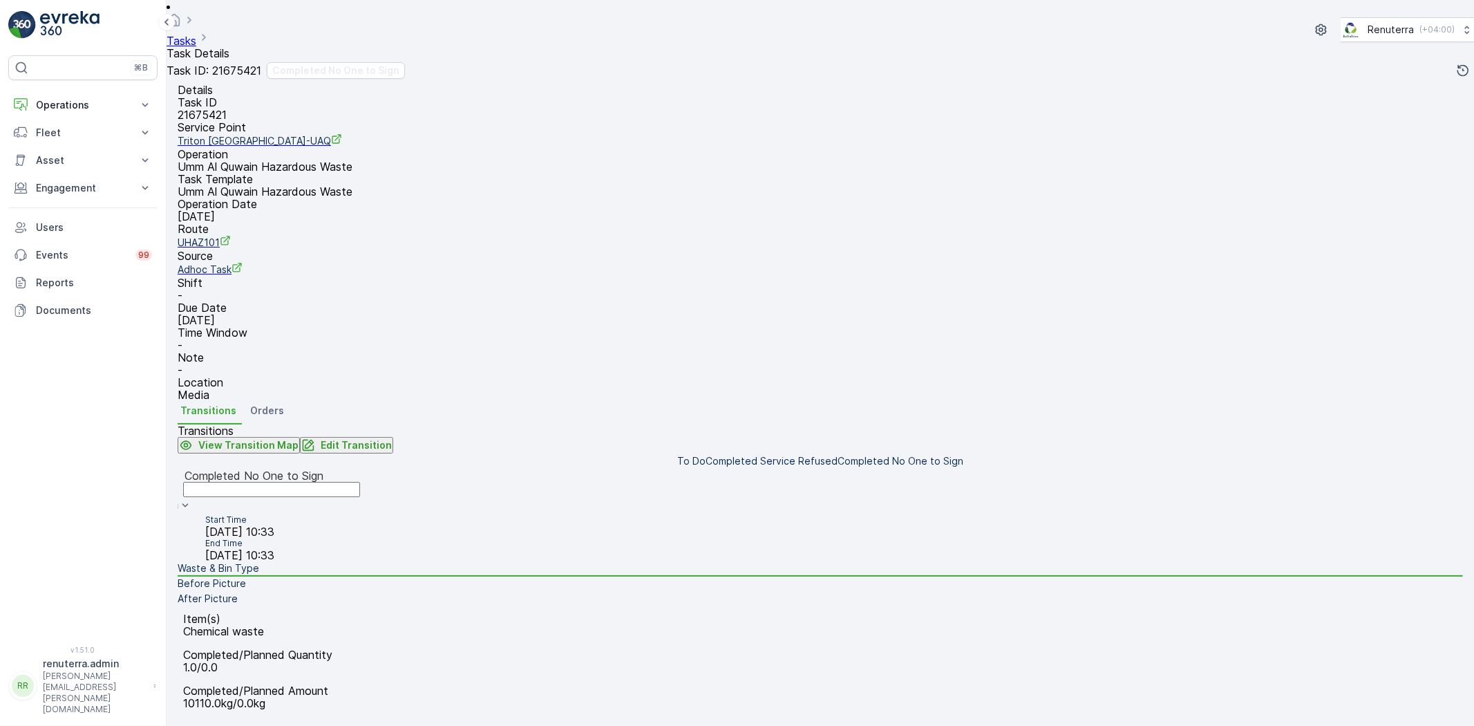
click at [297, 576] on li "Before Picture" at bounding box center [821, 583] width 1286 height 15
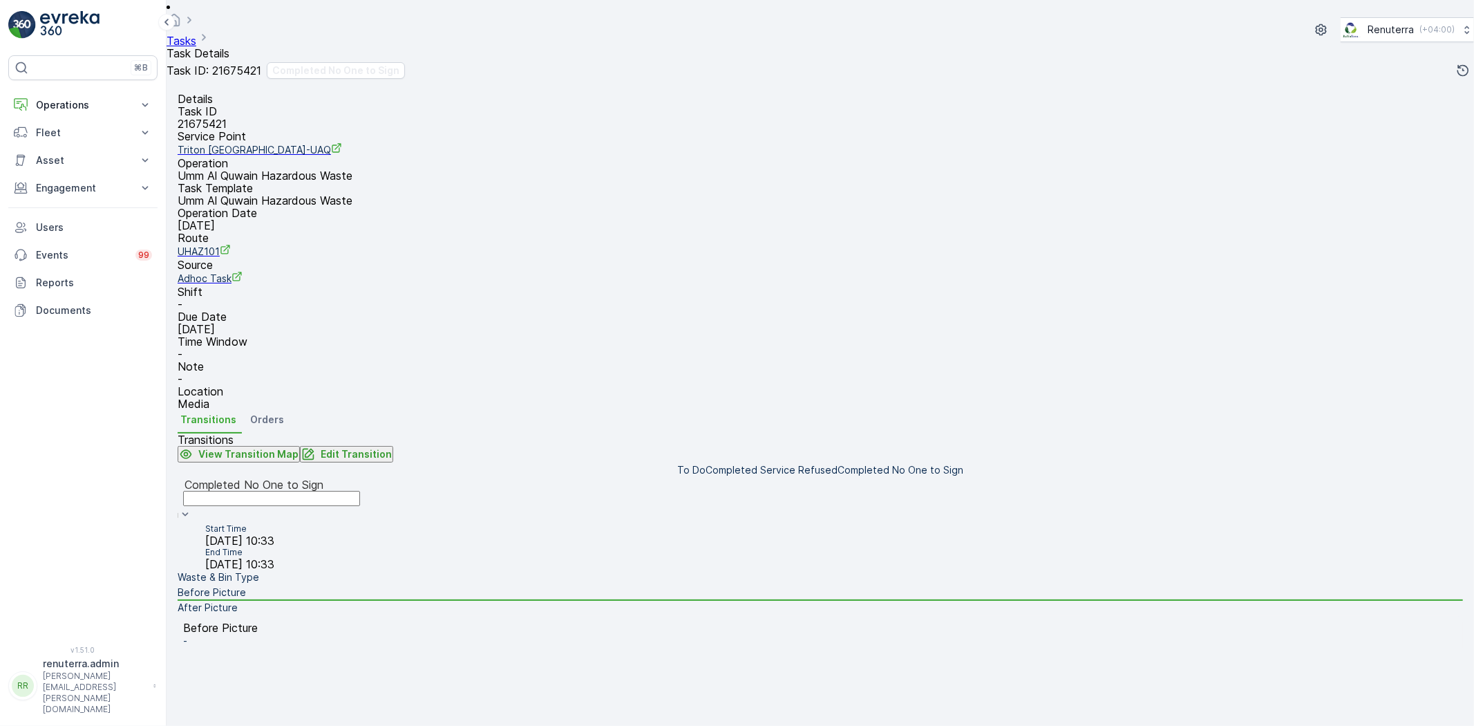
click at [370, 601] on li "After Picture" at bounding box center [821, 608] width 1286 height 15
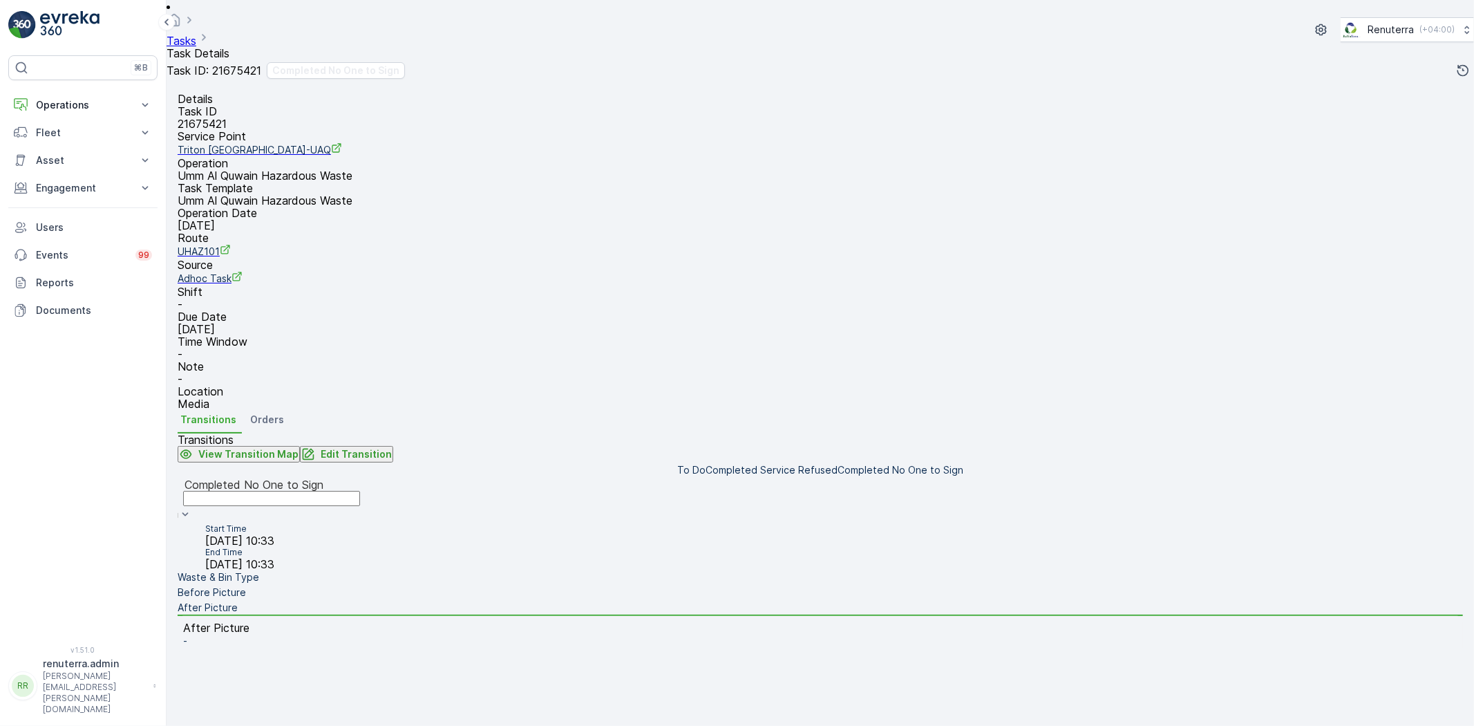
click at [369, 585] on li "Before Picture" at bounding box center [821, 592] width 1286 height 15
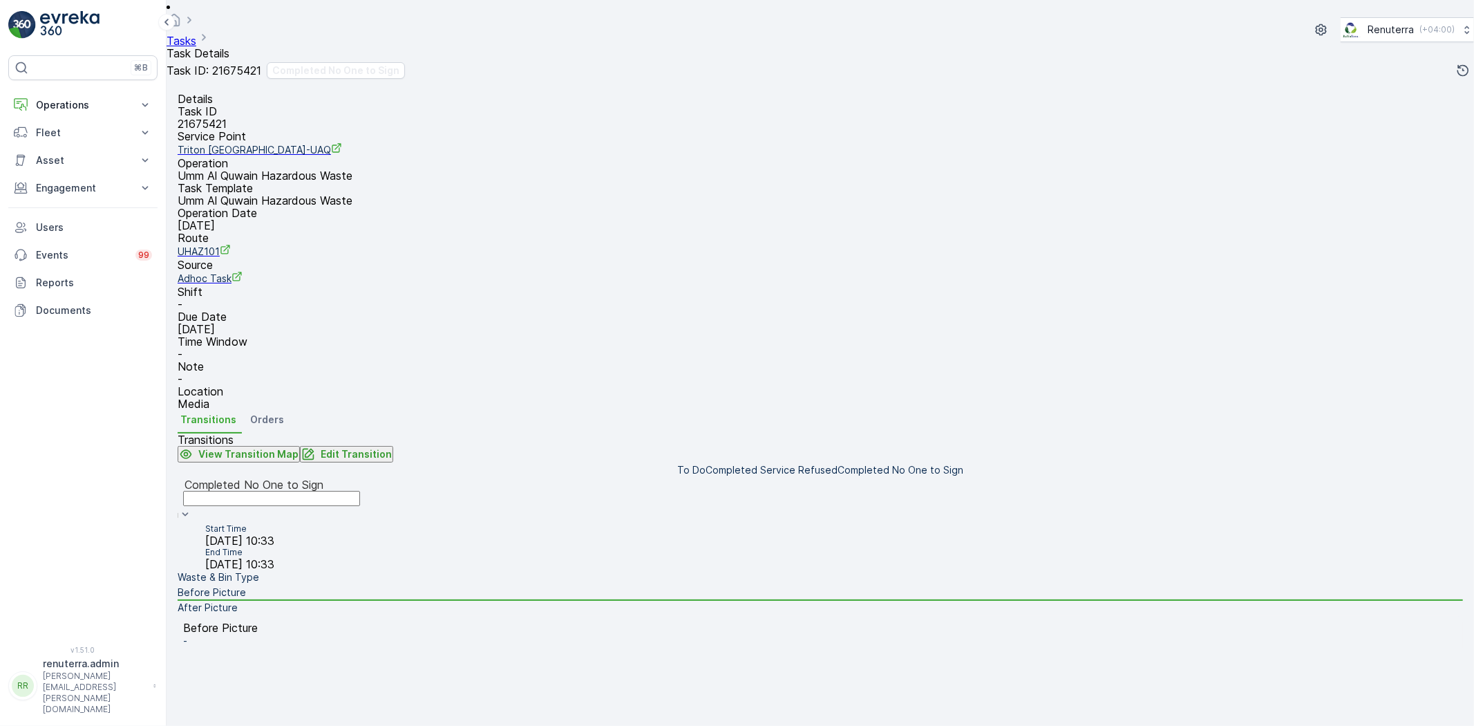
click at [359, 570] on li "Waste & Bin Type" at bounding box center [821, 577] width 1286 height 15
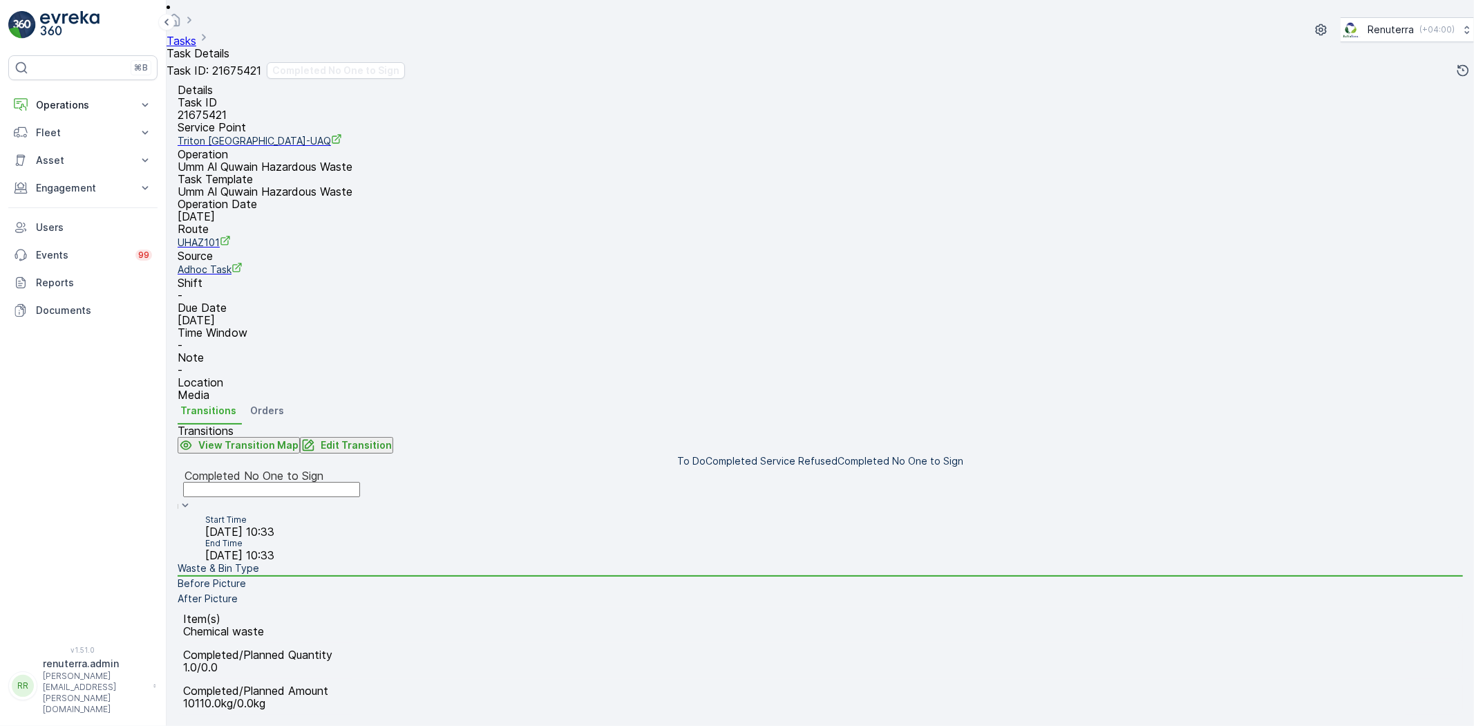
click at [353, 576] on li "Before Picture" at bounding box center [821, 583] width 1286 height 15
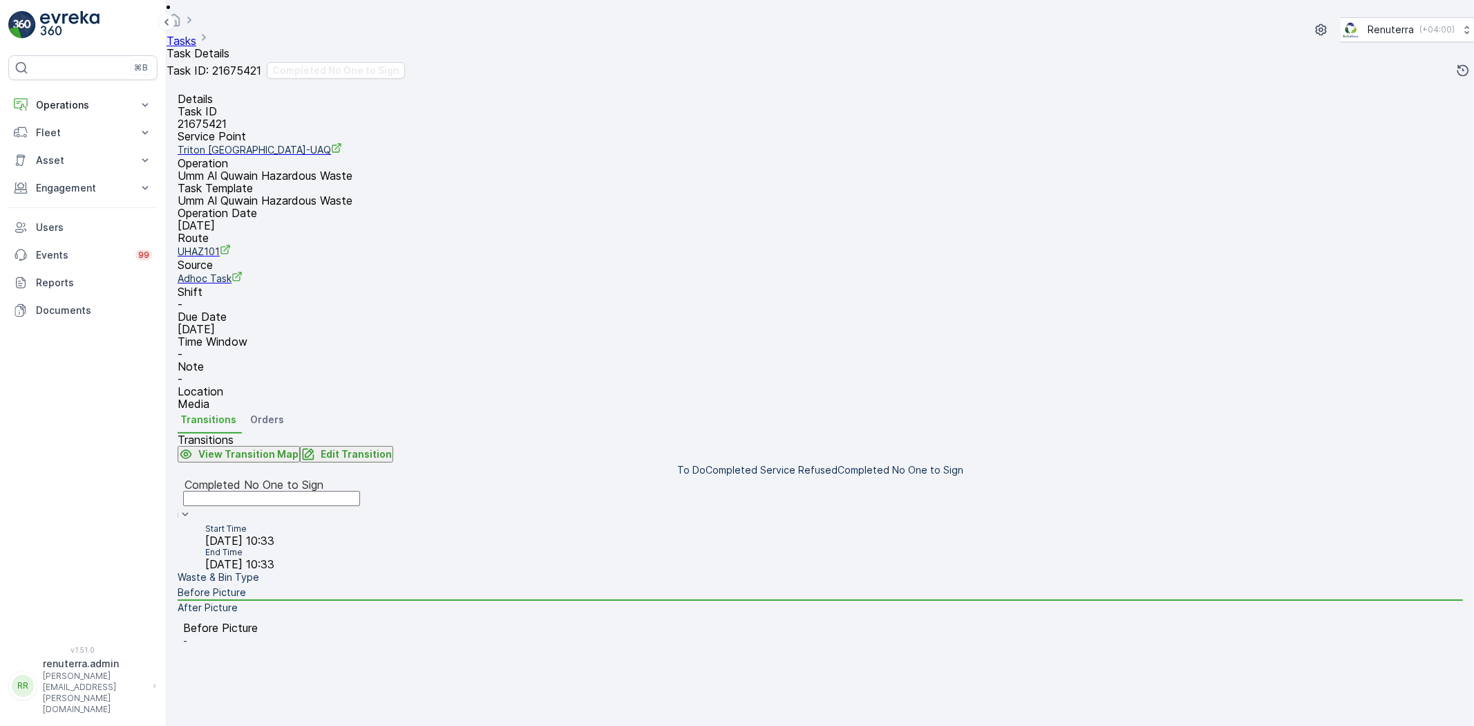
click at [296, 570] on li "Waste & Bin Type" at bounding box center [821, 577] width 1286 height 15
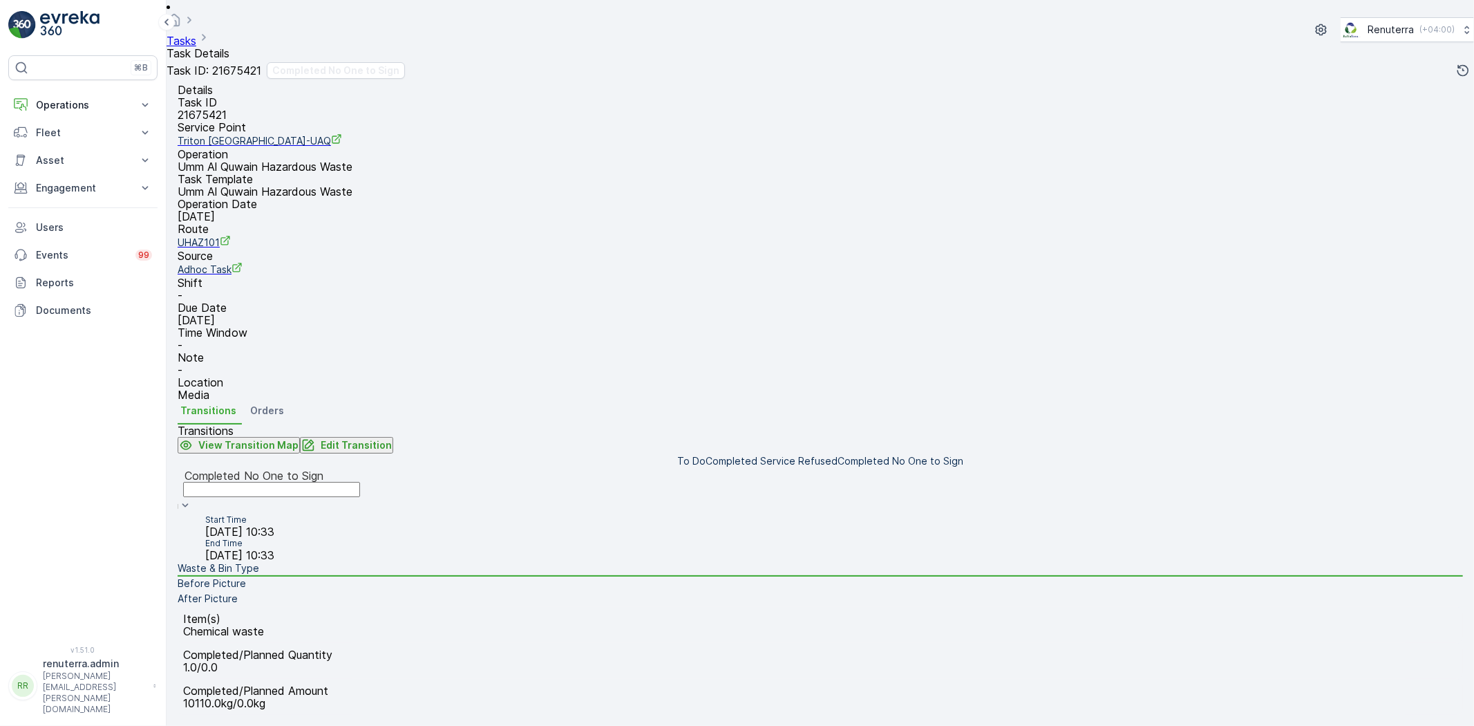
click at [330, 576] on li "Before Picture" at bounding box center [821, 583] width 1286 height 15
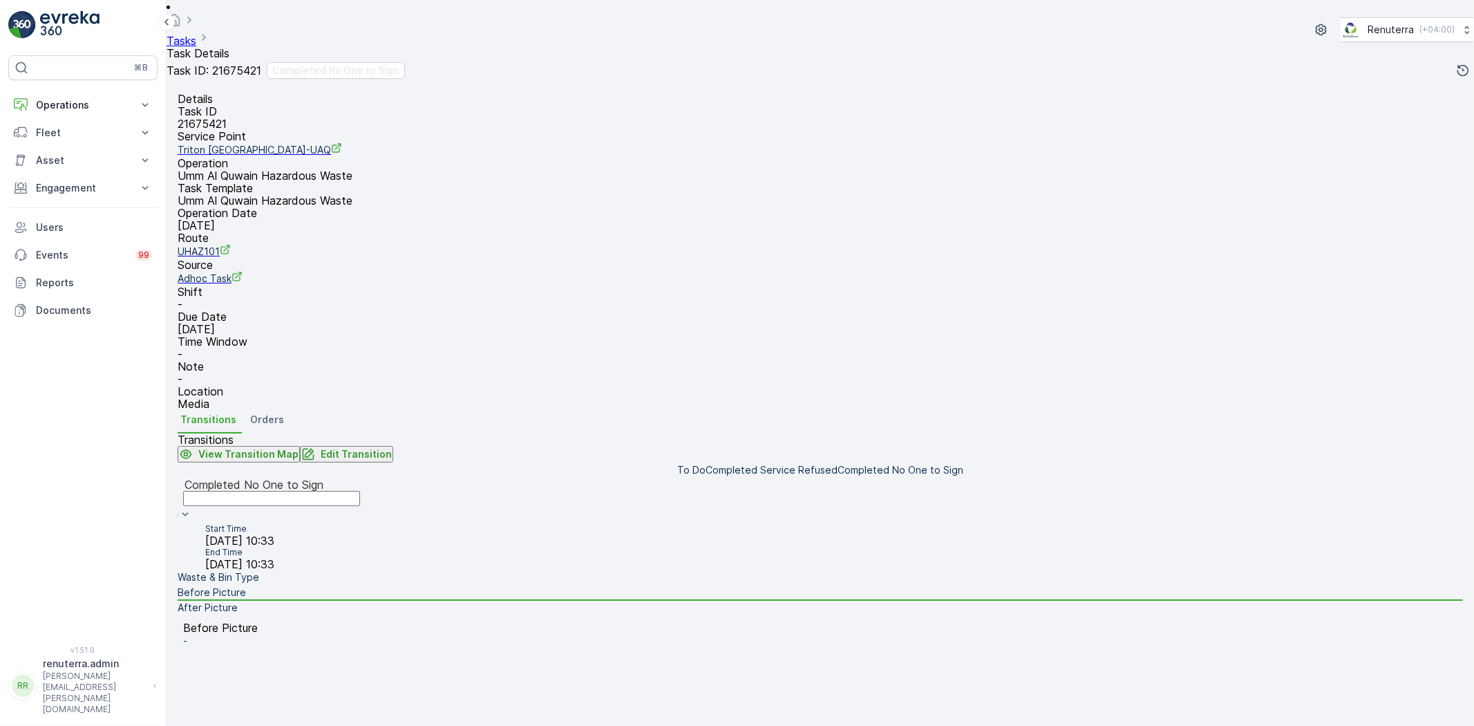
click at [429, 601] on li "After Picture" at bounding box center [821, 608] width 1286 height 15
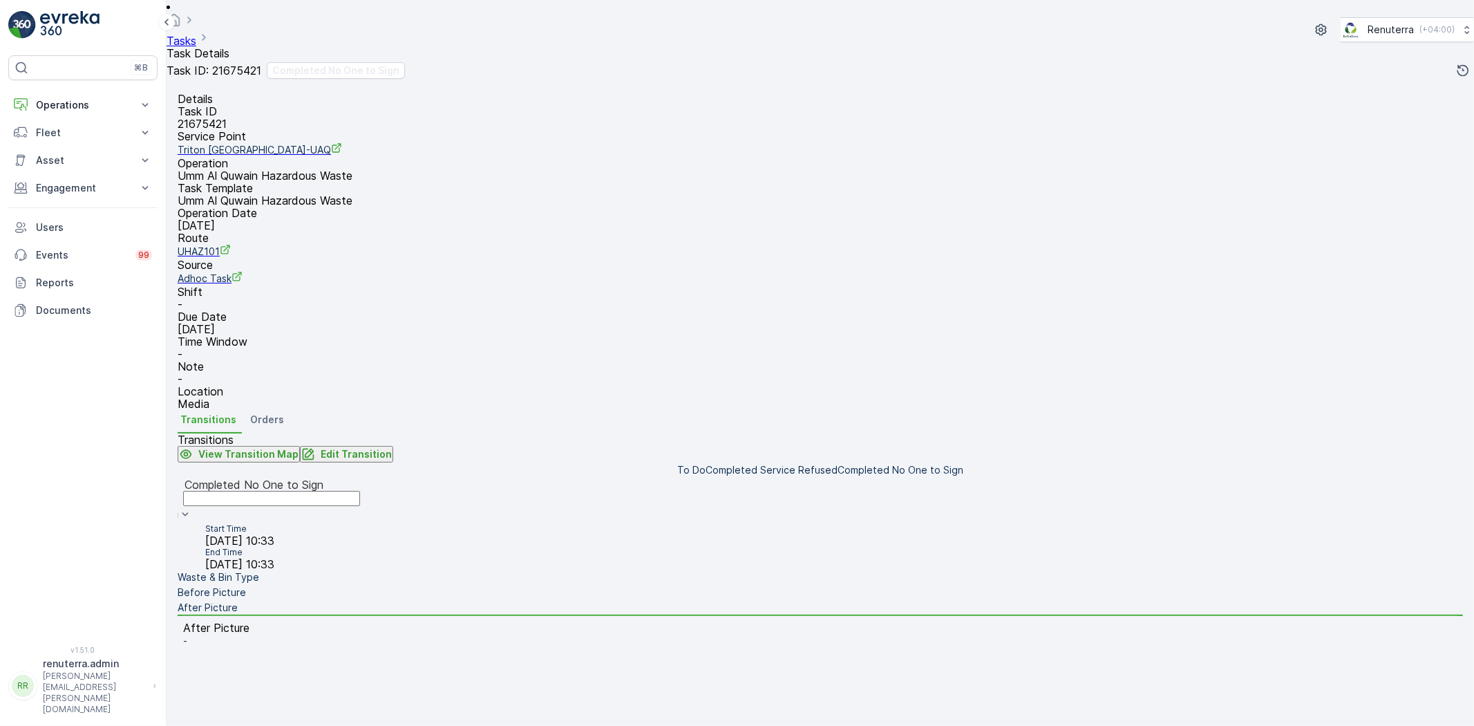
click at [385, 585] on li "Before Picture" at bounding box center [821, 592] width 1286 height 15
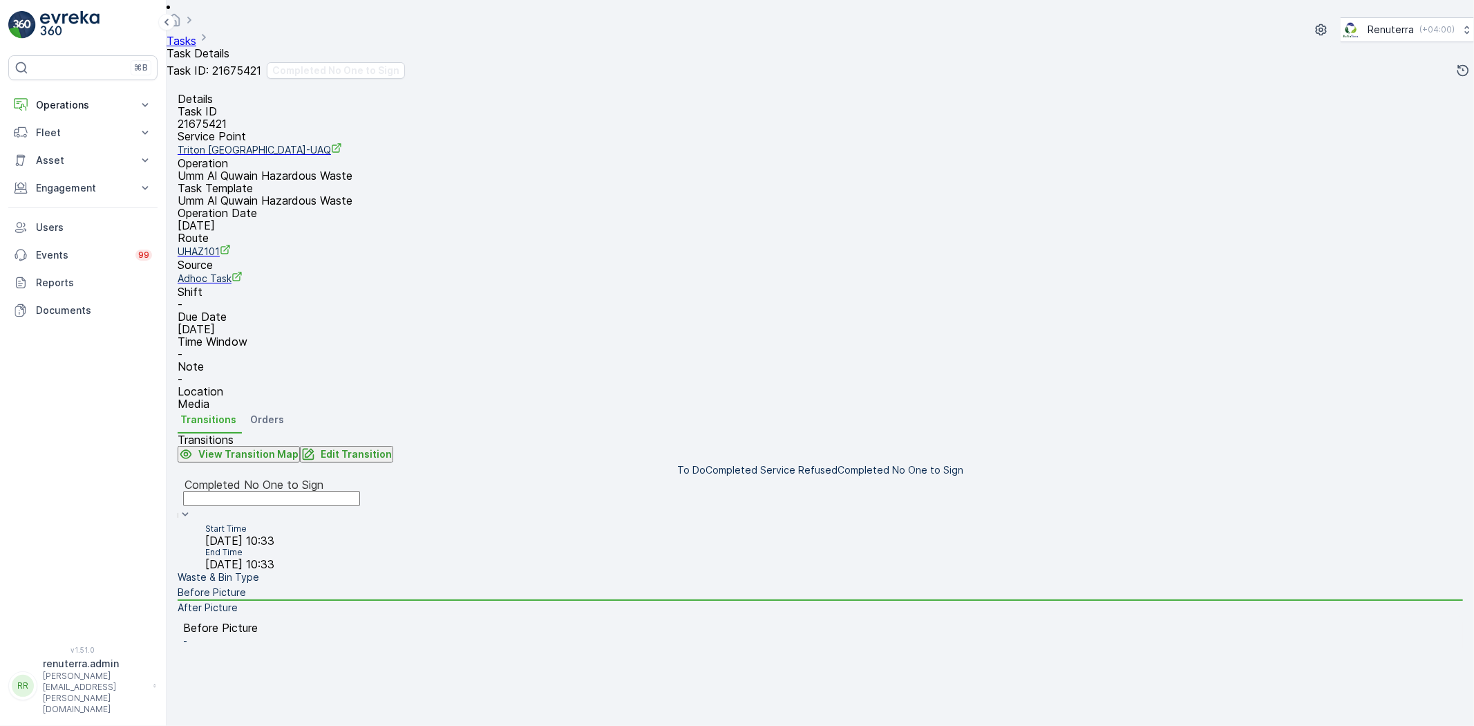
click at [369, 570] on li "Waste & Bin Type" at bounding box center [821, 577] width 1286 height 15
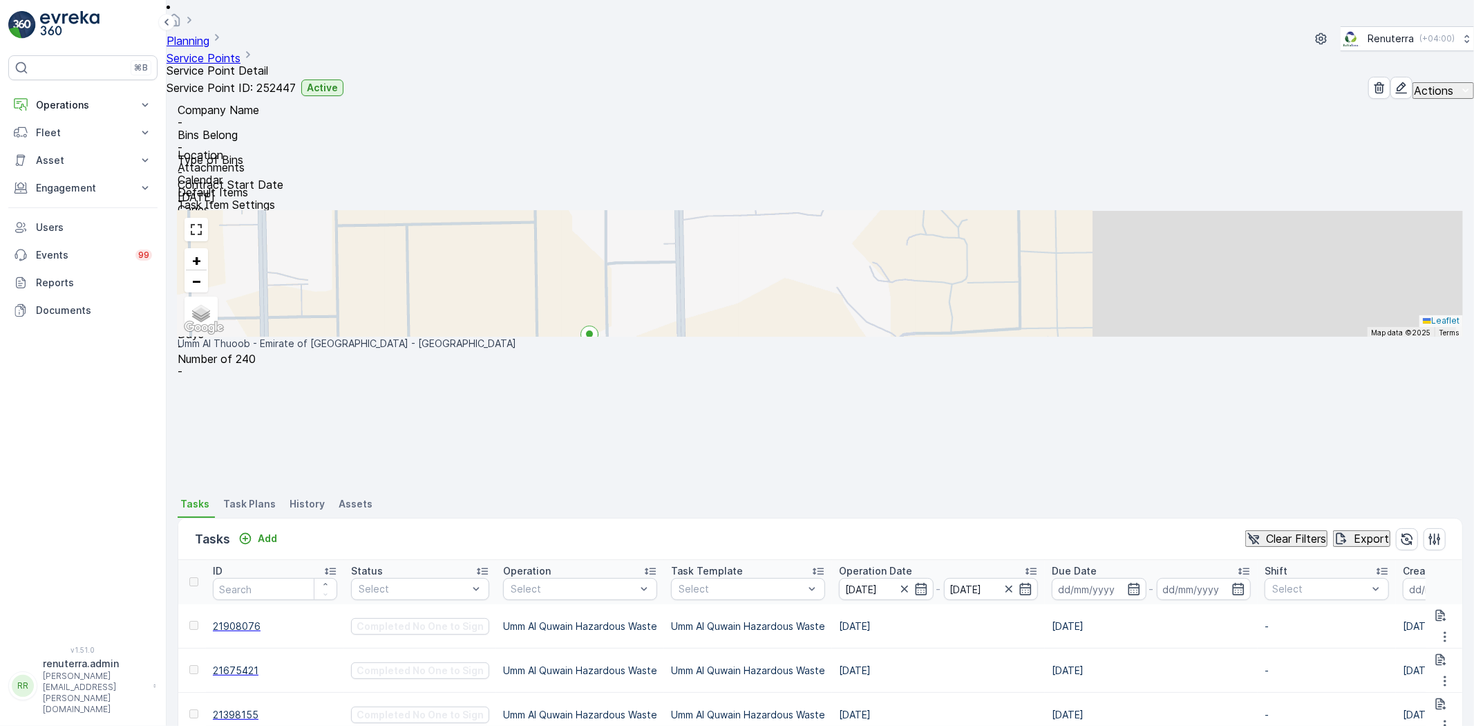
scroll to position [57, 0]
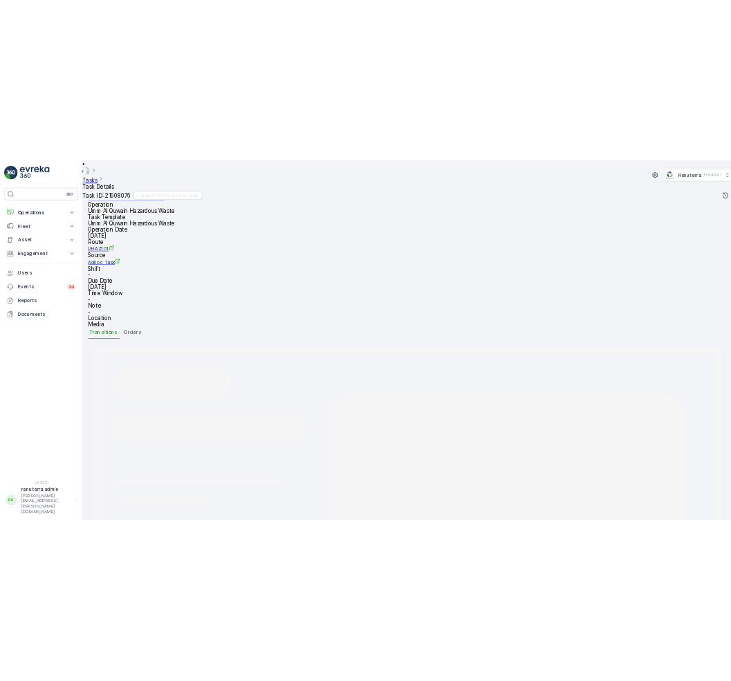
scroll to position [145, 0]
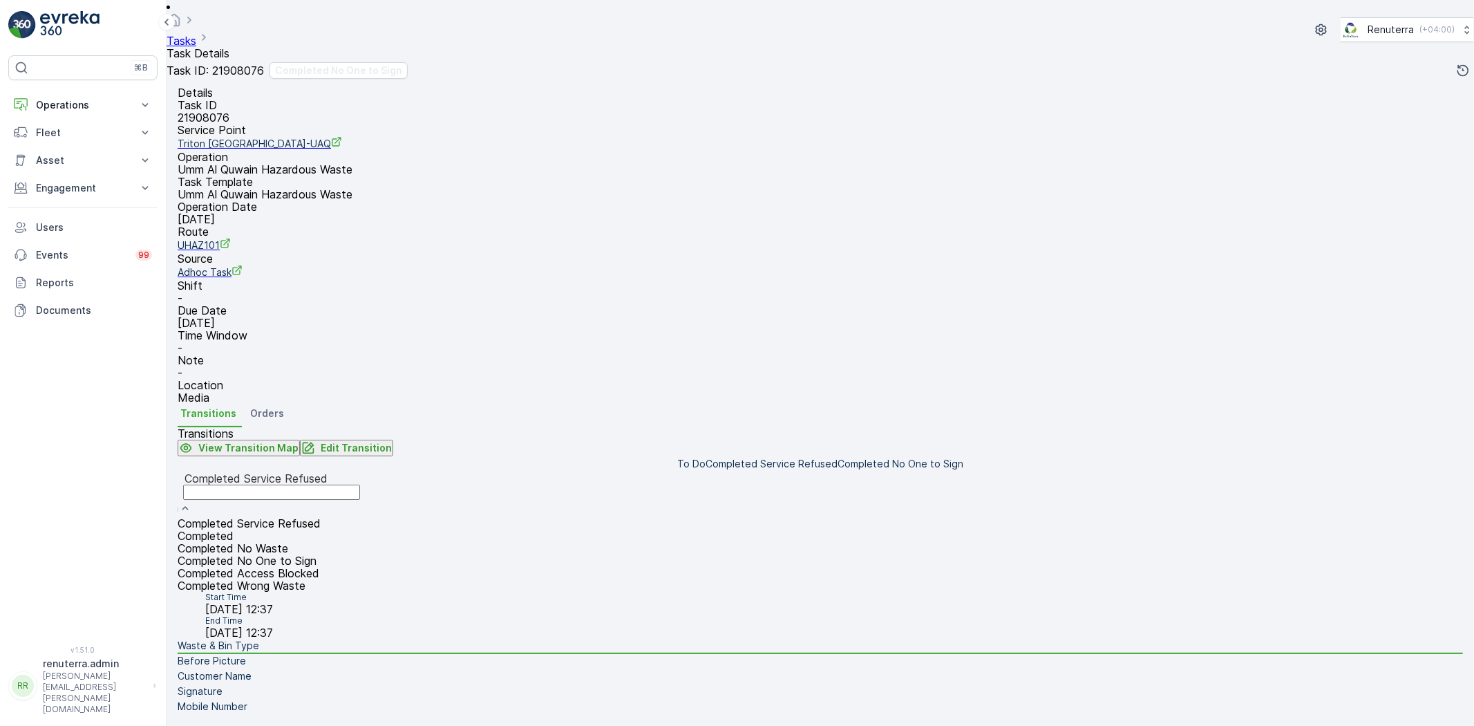
click at [317, 554] on span "Completed No One to Sign" at bounding box center [247, 561] width 139 height 14
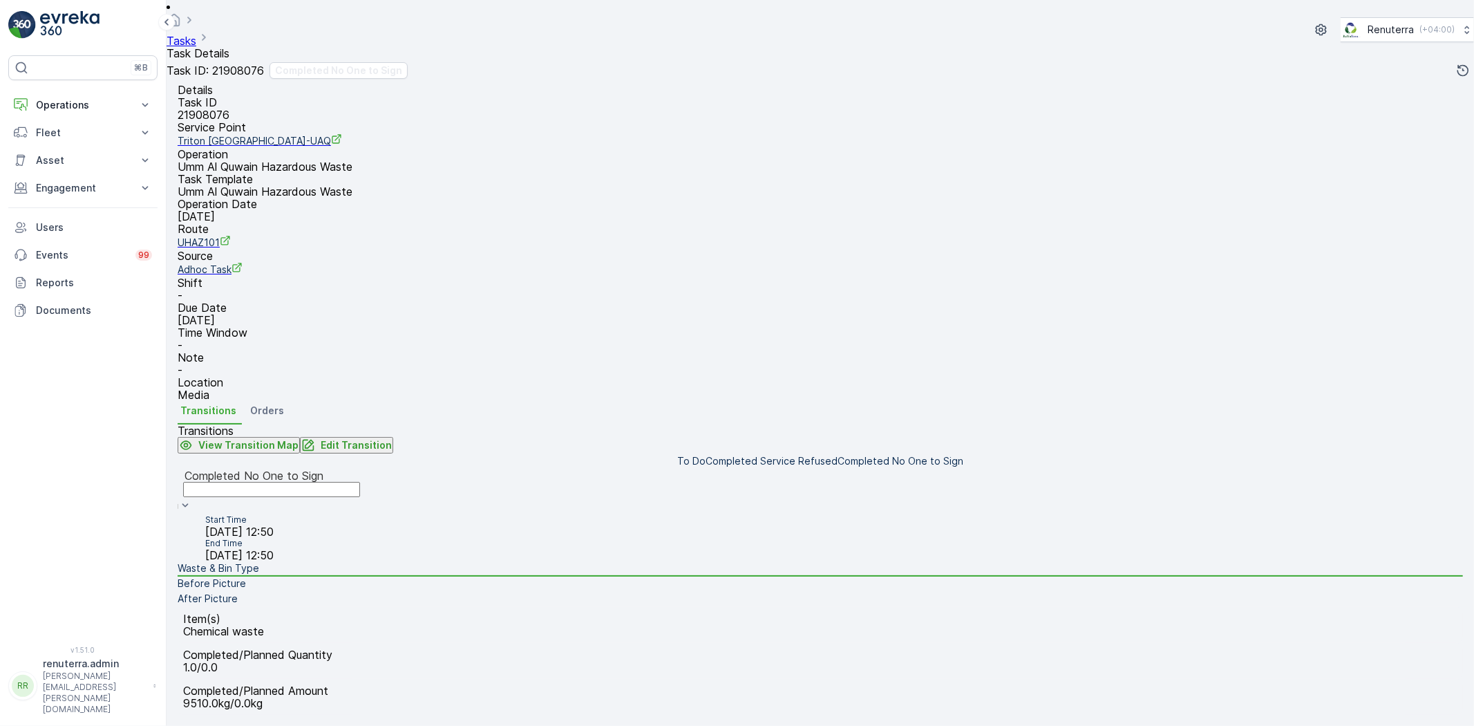
click at [353, 576] on li "Before Picture" at bounding box center [821, 583] width 1286 height 15
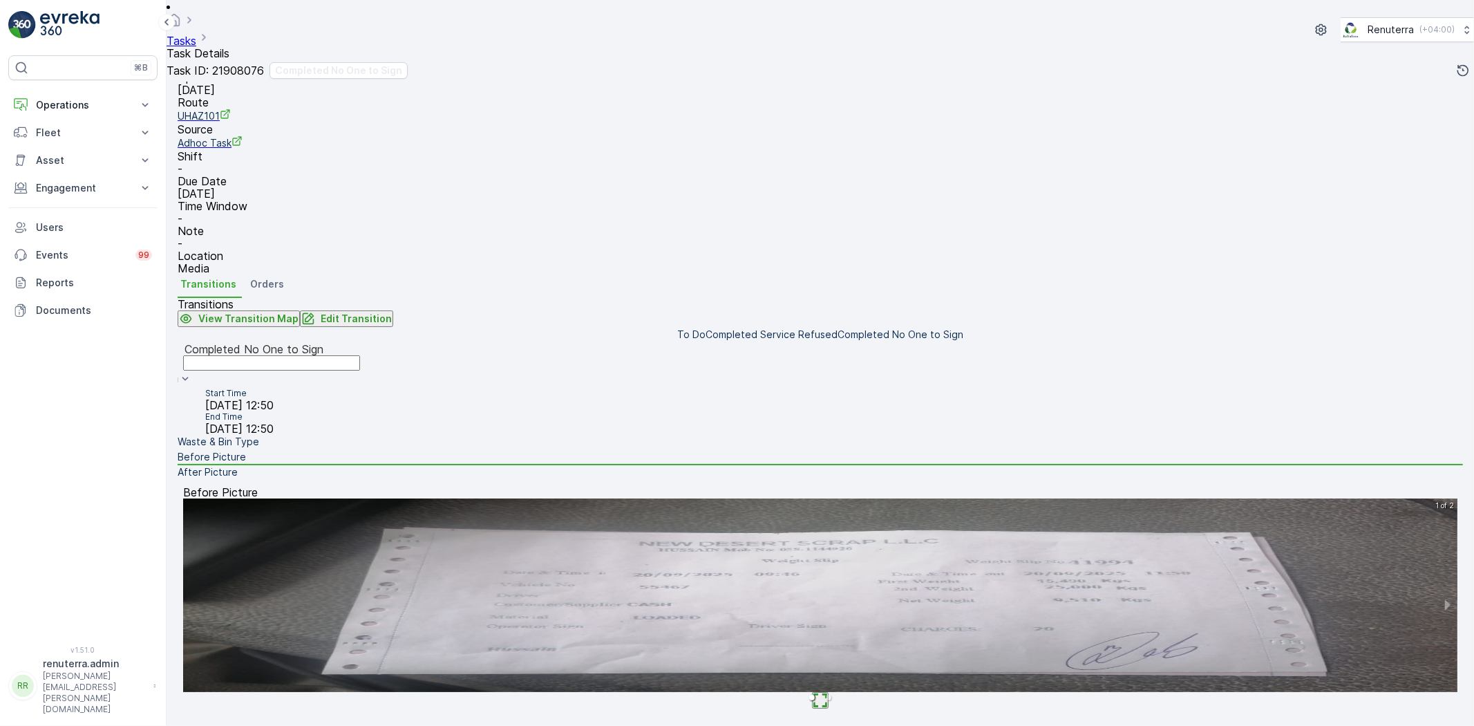
click at [791, 543] on img at bounding box center [820, 595] width 1275 height 194
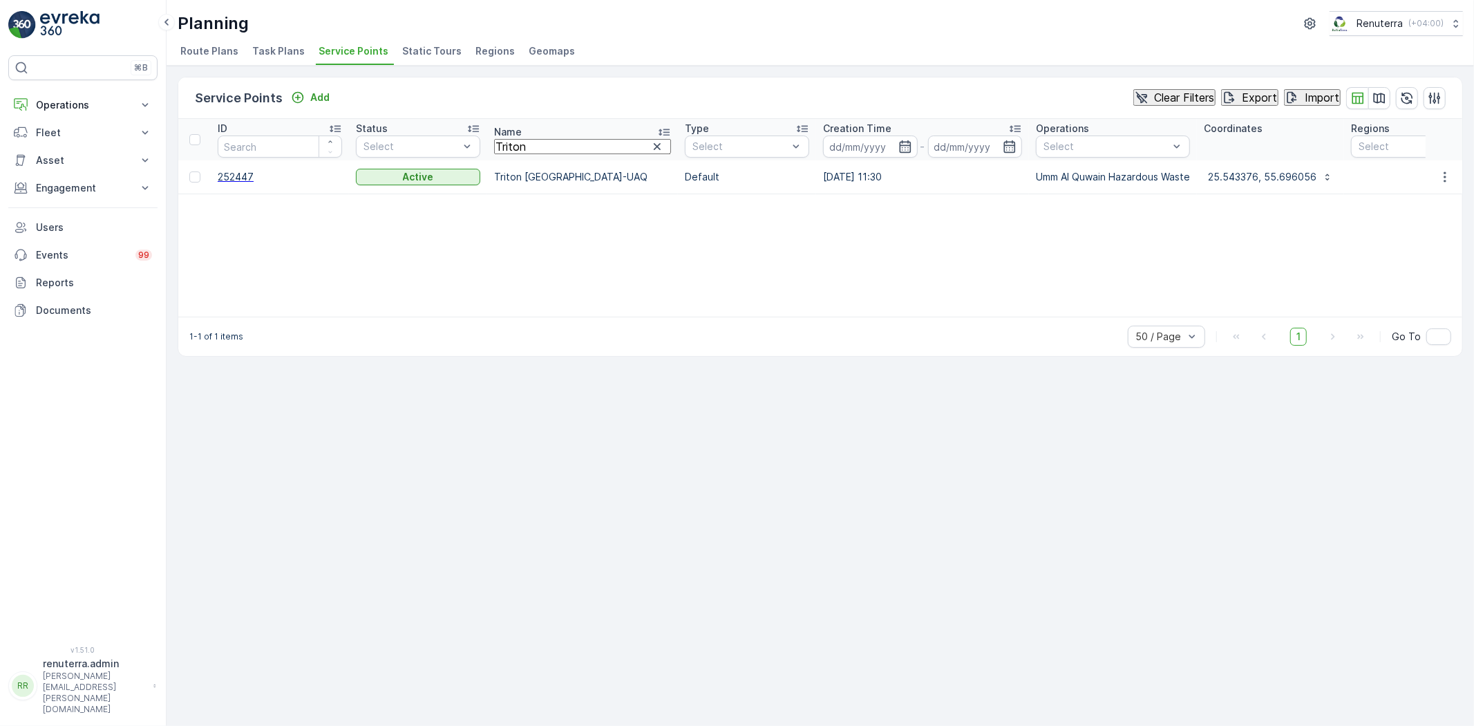
drag, startPoint x: 544, startPoint y: 153, endPoint x: 486, endPoint y: 154, distance: 58.1
click at [491, 154] on th "Name Triton" at bounding box center [582, 139] width 191 height 41
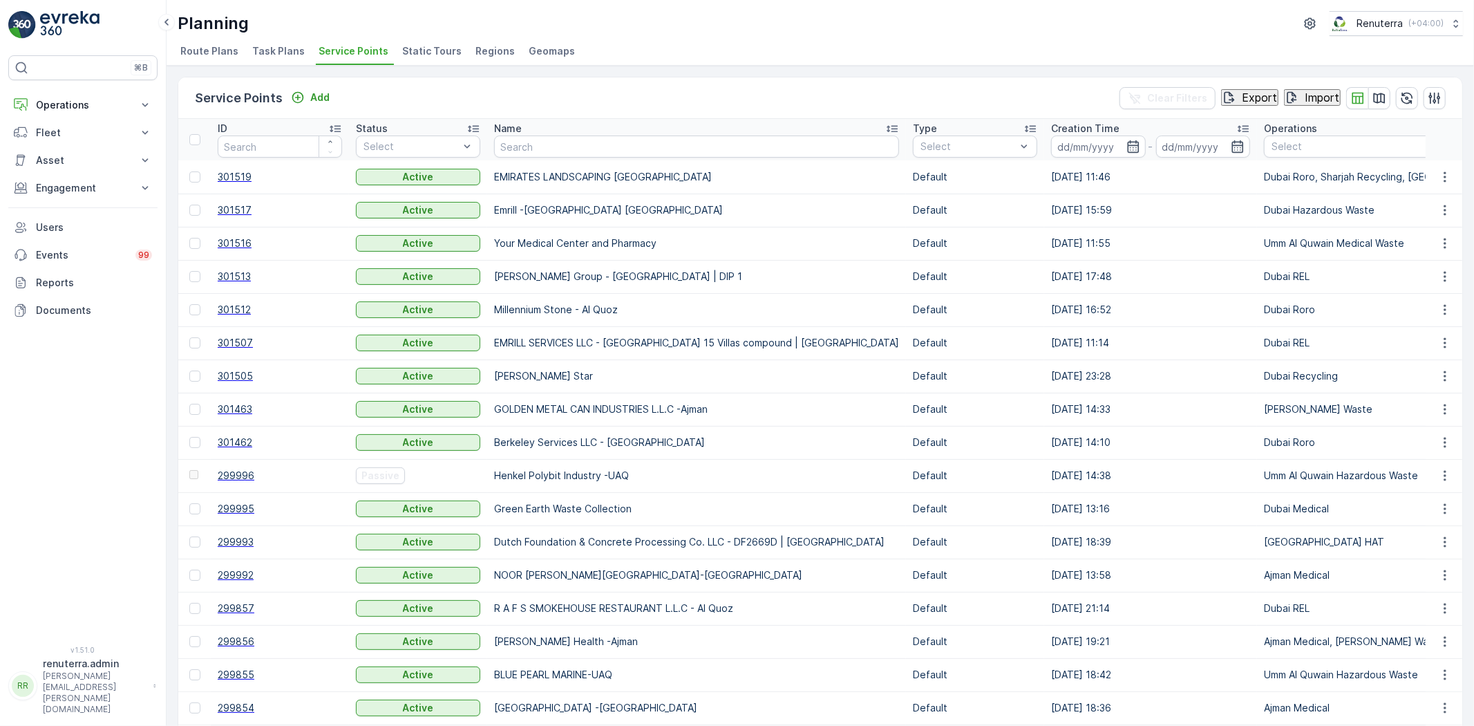
click at [230, 173] on span "301519" at bounding box center [280, 177] width 124 height 14
drag, startPoint x: 218, startPoint y: 203, endPoint x: 231, endPoint y: 211, distance: 15.0
click at [218, 201] on td "301517" at bounding box center [280, 210] width 138 height 33
click at [231, 211] on span "301517" at bounding box center [280, 210] width 124 height 14
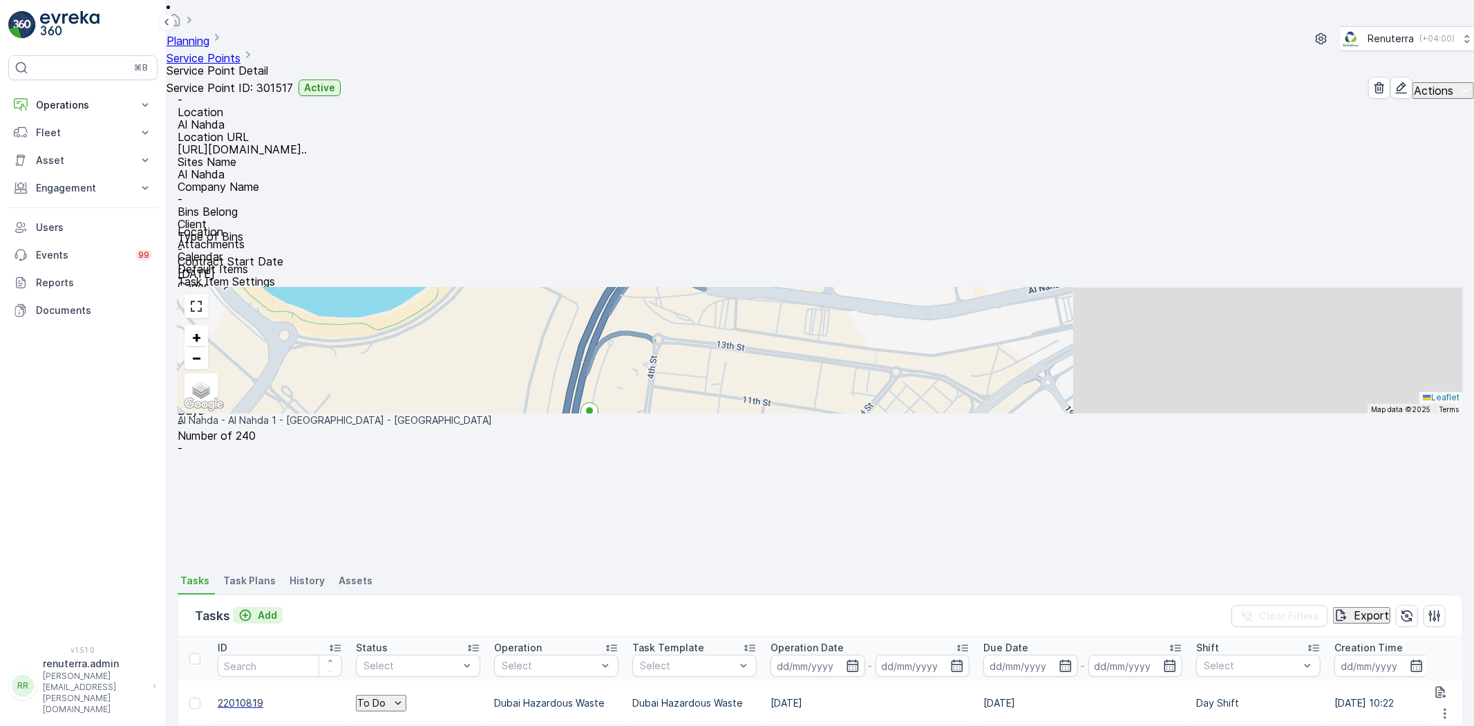
scroll to position [57, 0]
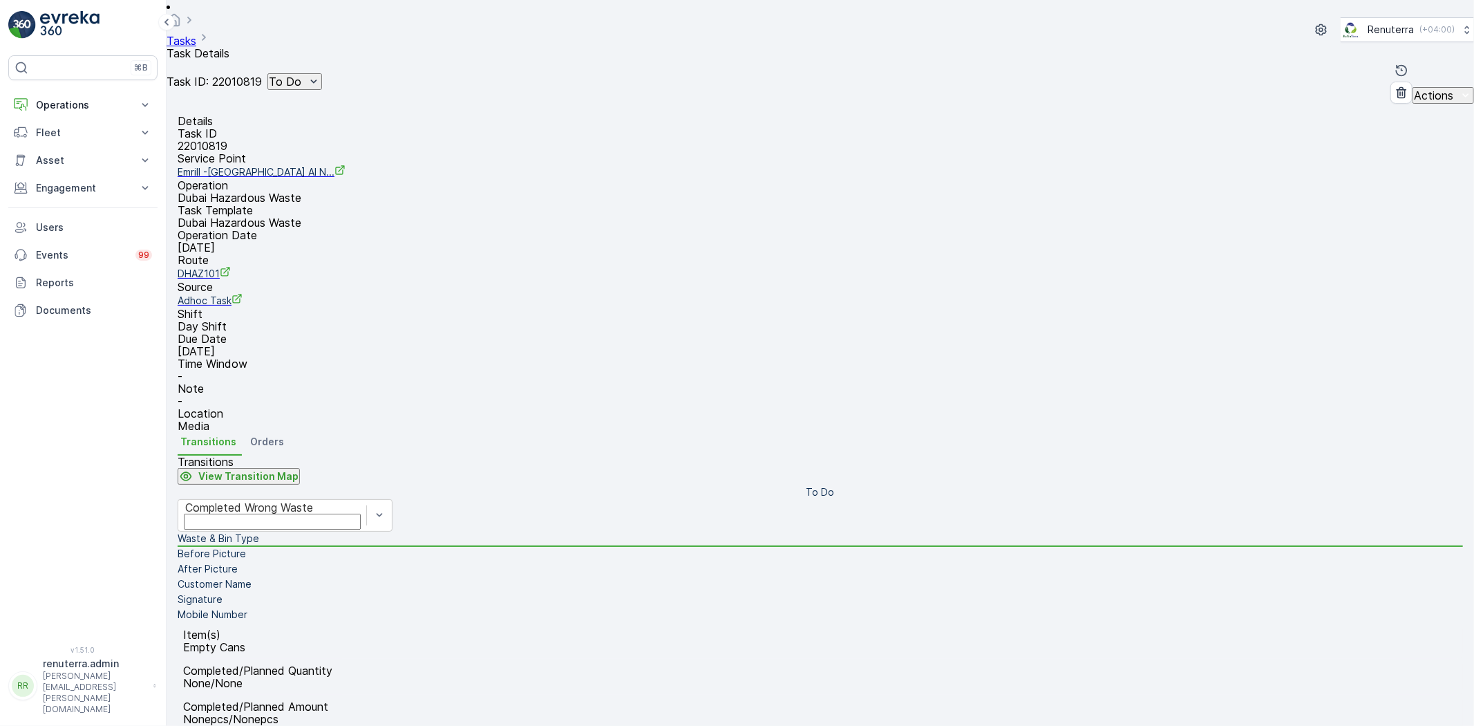
drag, startPoint x: 328, startPoint y: 69, endPoint x: 328, endPoint y: 61, distance: 8.3
click at [328, 62] on div "Task ID: 22010819 To Do Actions" at bounding box center [821, 81] width 1308 height 44
click at [301, 75] on p "To Do" at bounding box center [285, 81] width 32 height 12
click at [375, 118] on div "Completed No one to sign" at bounding box center [384, 125] width 123 height 14
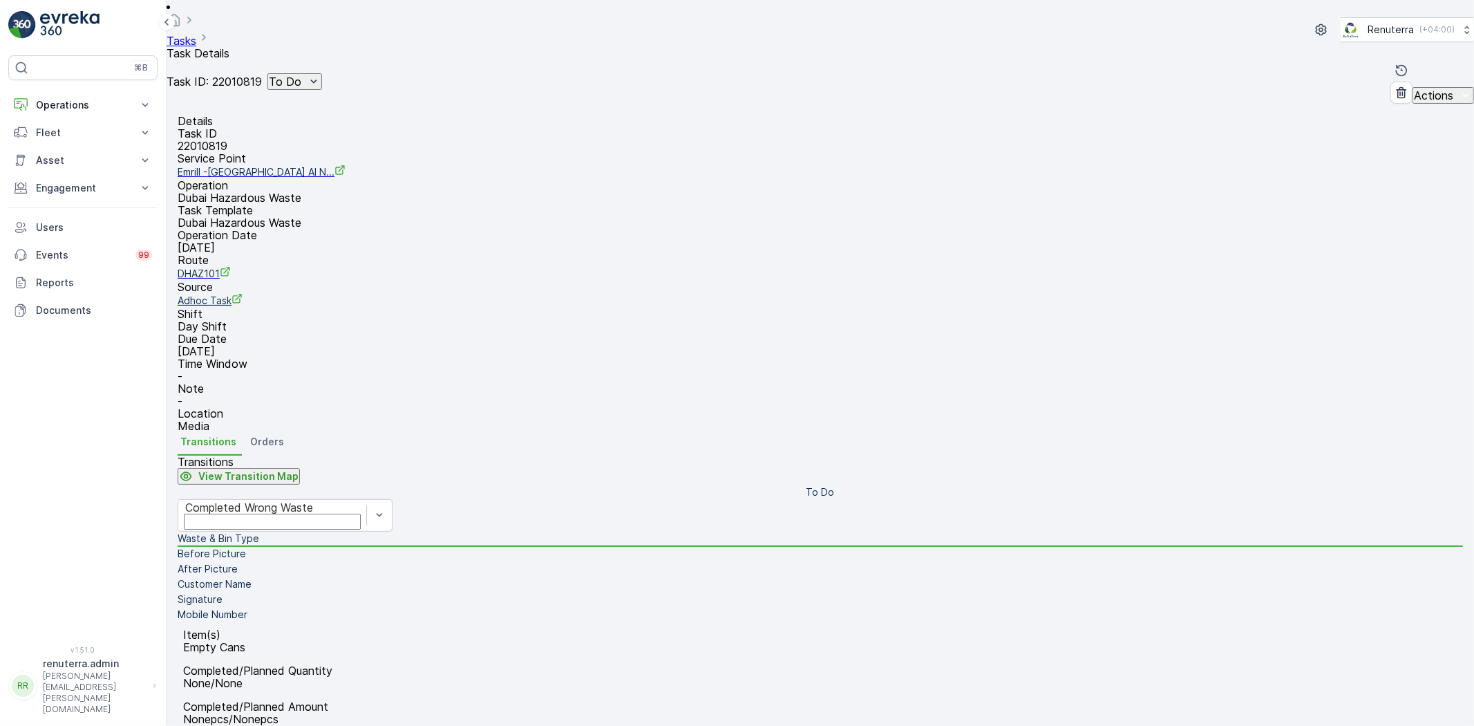
drag, startPoint x: 1286, startPoint y: 267, endPoint x: 1281, endPoint y: 238, distance: 29.3
type Quantity "1"
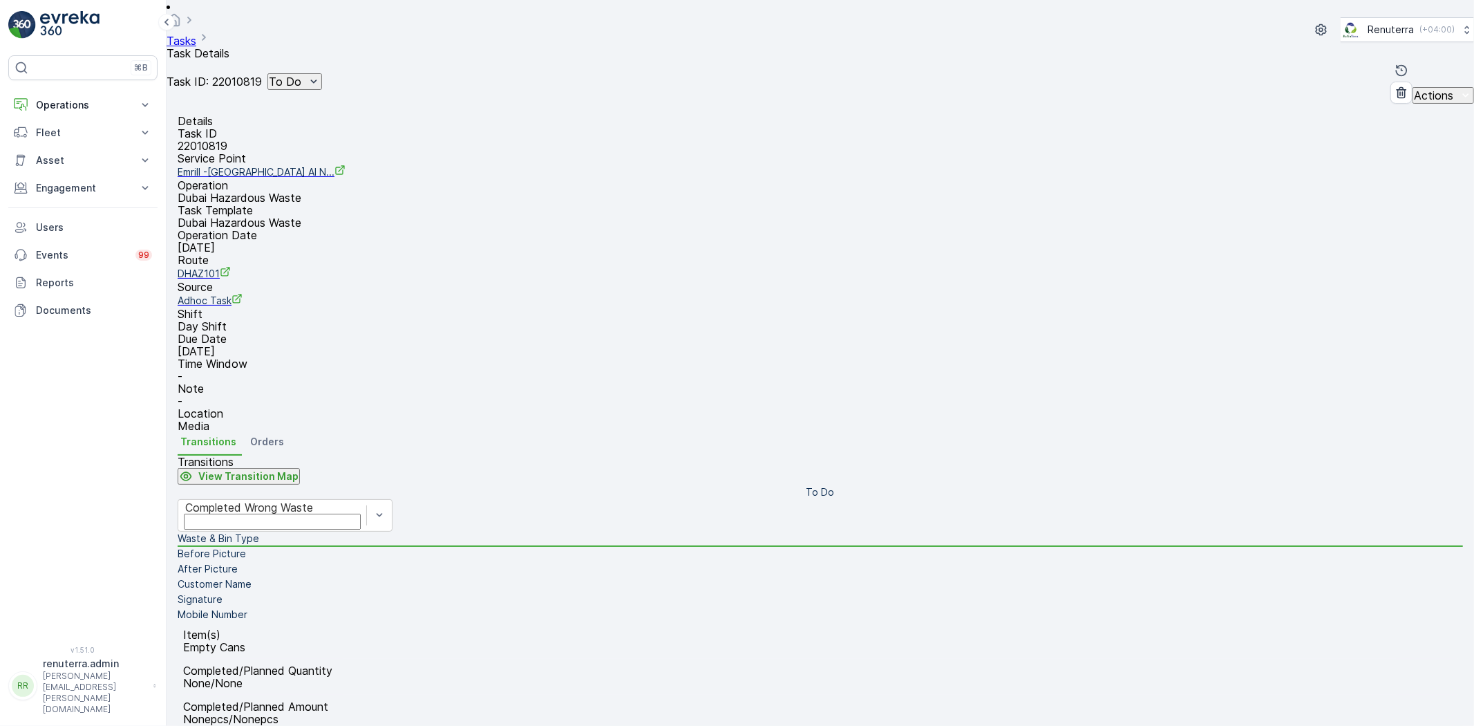
type input "837"
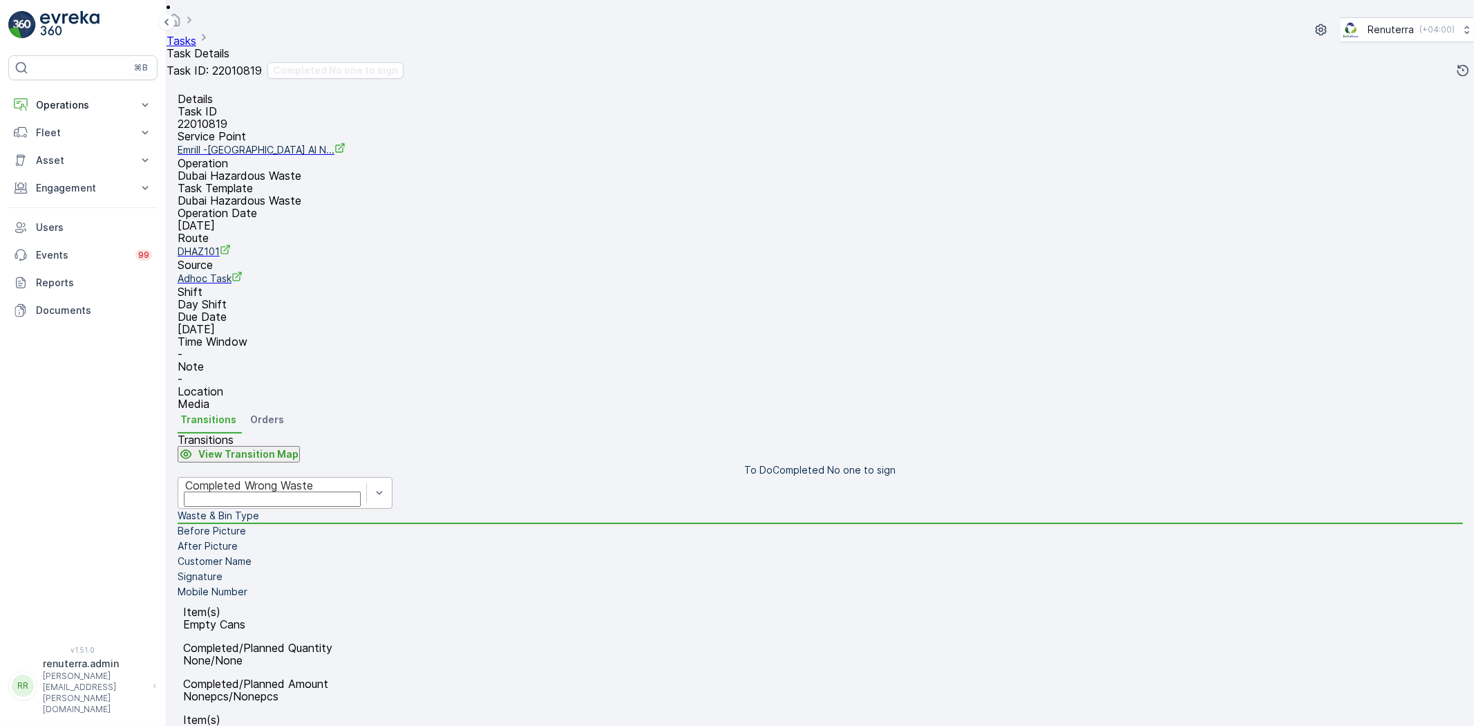
click at [393, 509] on div "Completed Wrong Waste" at bounding box center [285, 493] width 215 height 32
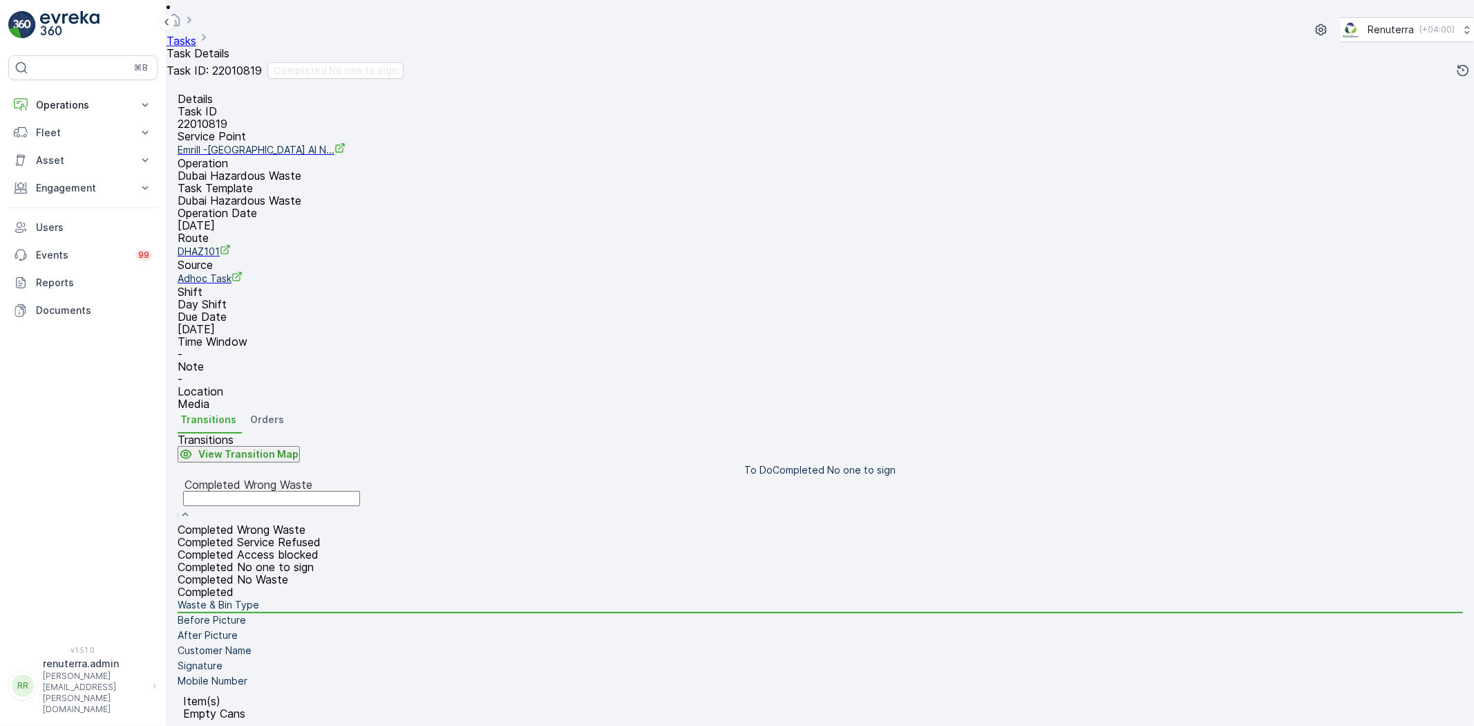
click at [314, 560] on span "Completed No one to sign" at bounding box center [246, 567] width 136 height 14
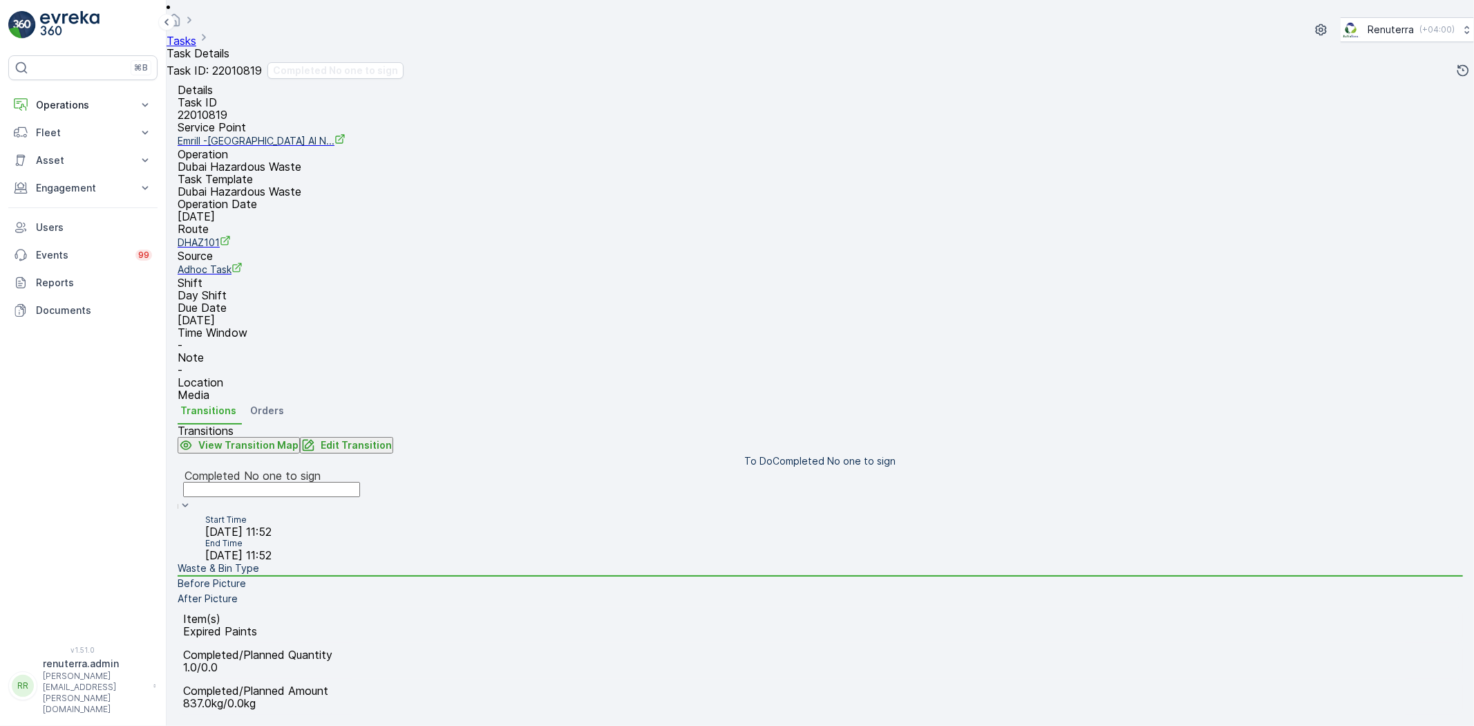
scroll to position [145, 0]
click at [393, 576] on li "Before Picture" at bounding box center [821, 583] width 1286 height 15
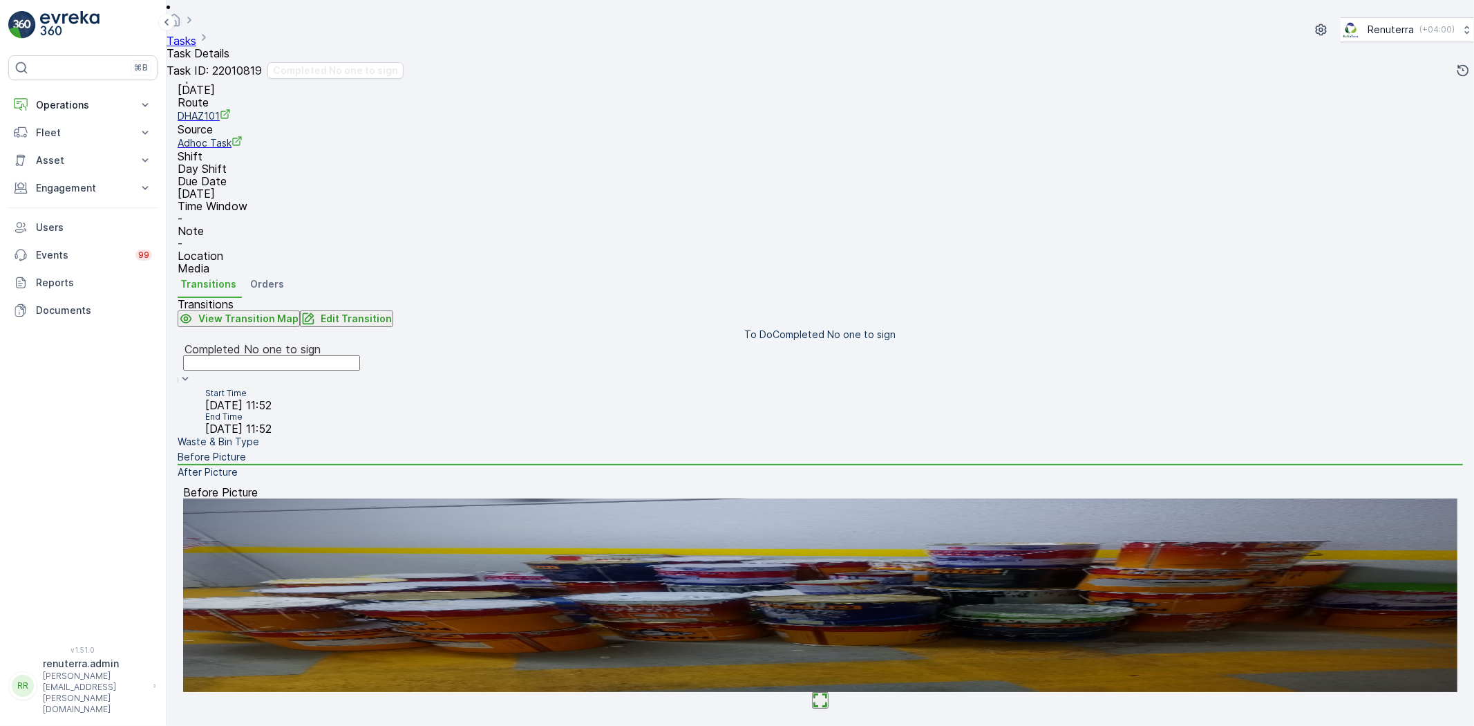
click at [391, 480] on li "After Picture" at bounding box center [821, 472] width 1286 height 15
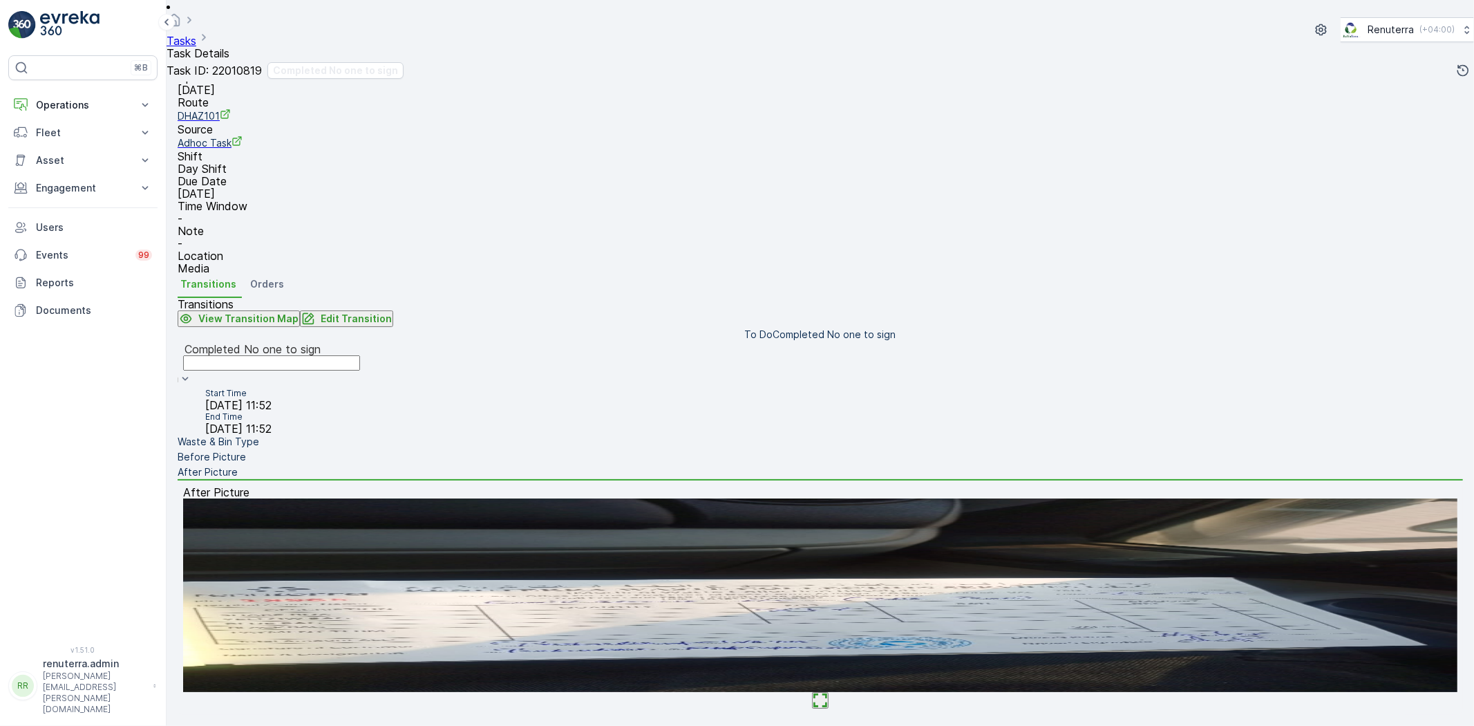
click at [389, 465] on li "Before Picture" at bounding box center [821, 457] width 1286 height 15
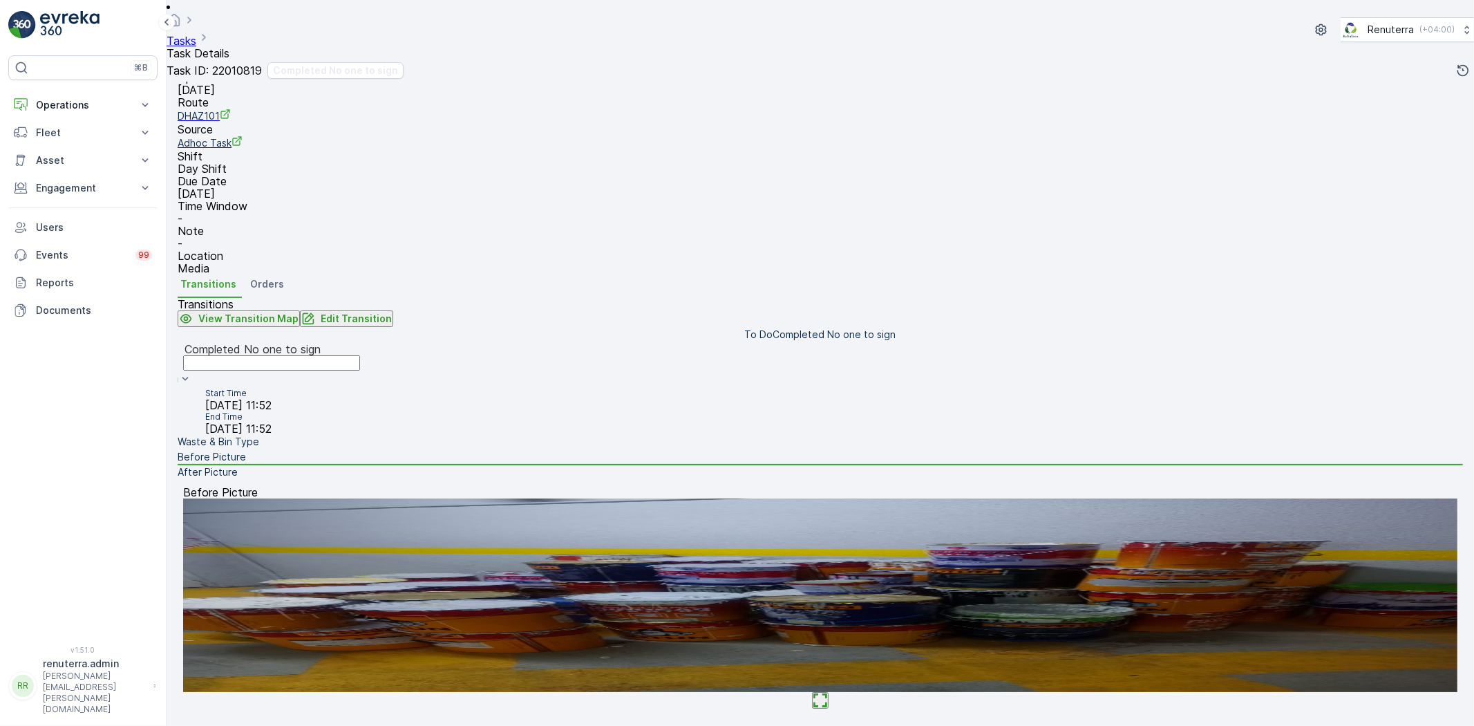
click at [196, 34] on link "Tasks" at bounding box center [182, 41] width 30 height 14
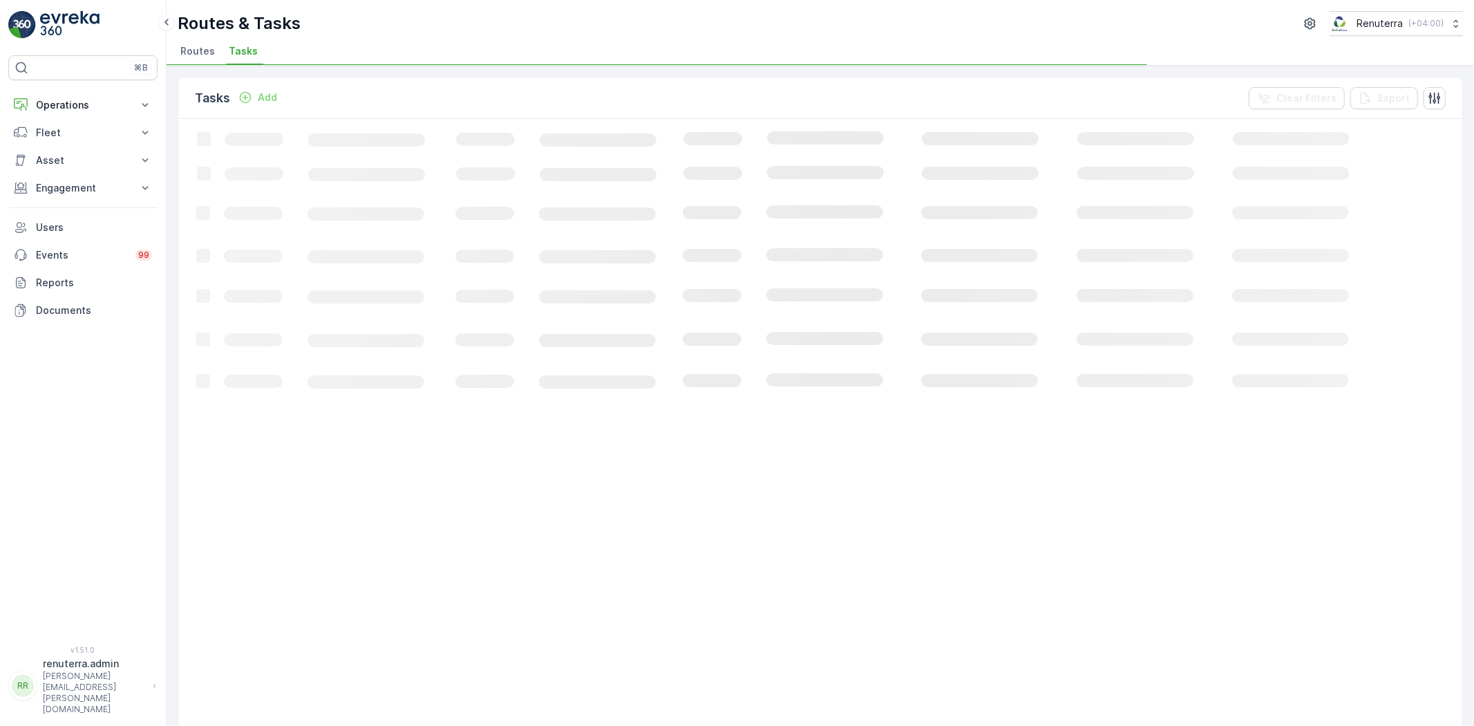
click at [208, 46] on span "Routes" at bounding box center [197, 51] width 35 height 14
click at [72, 104] on p "Operations" at bounding box center [83, 105] width 94 height 14
click at [74, 154] on link "Planning" at bounding box center [94, 147] width 128 height 19
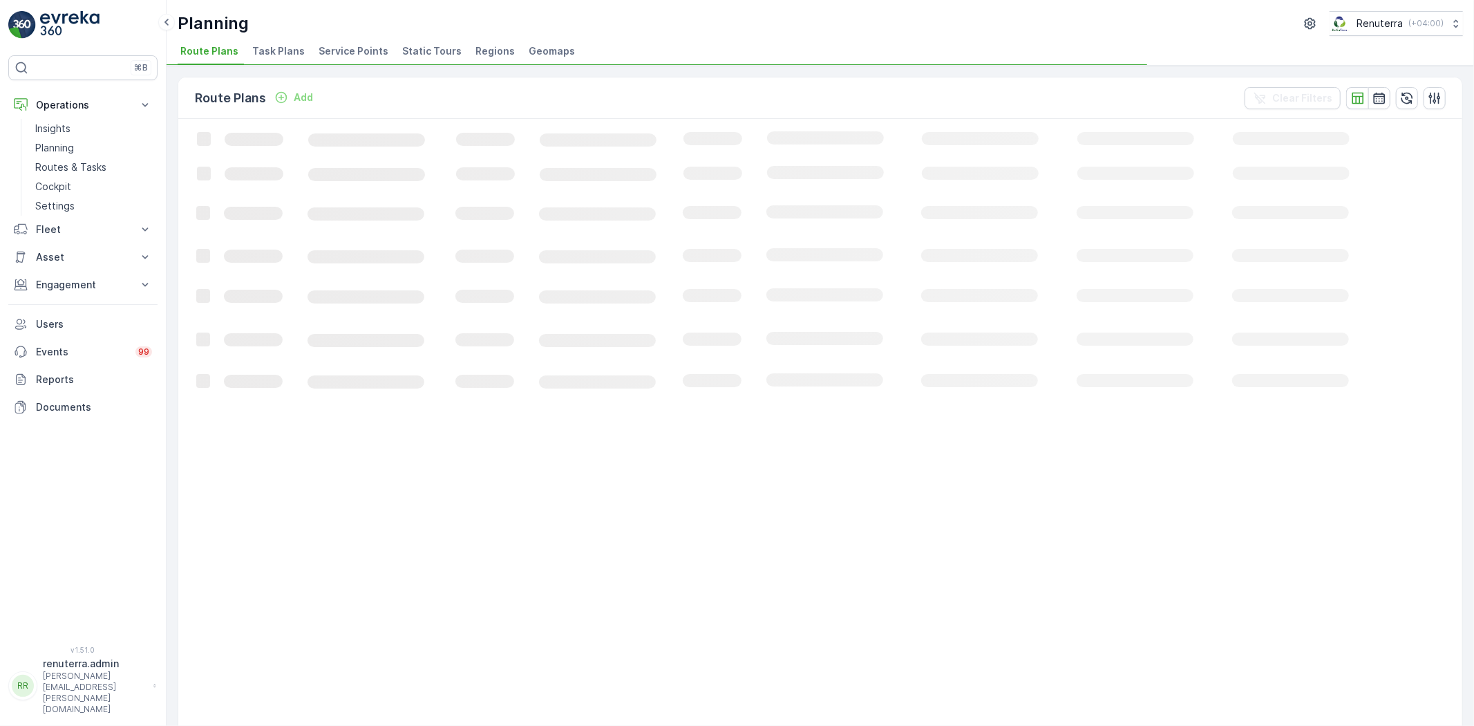
click at [346, 43] on li "Service Points" at bounding box center [355, 53] width 78 height 24
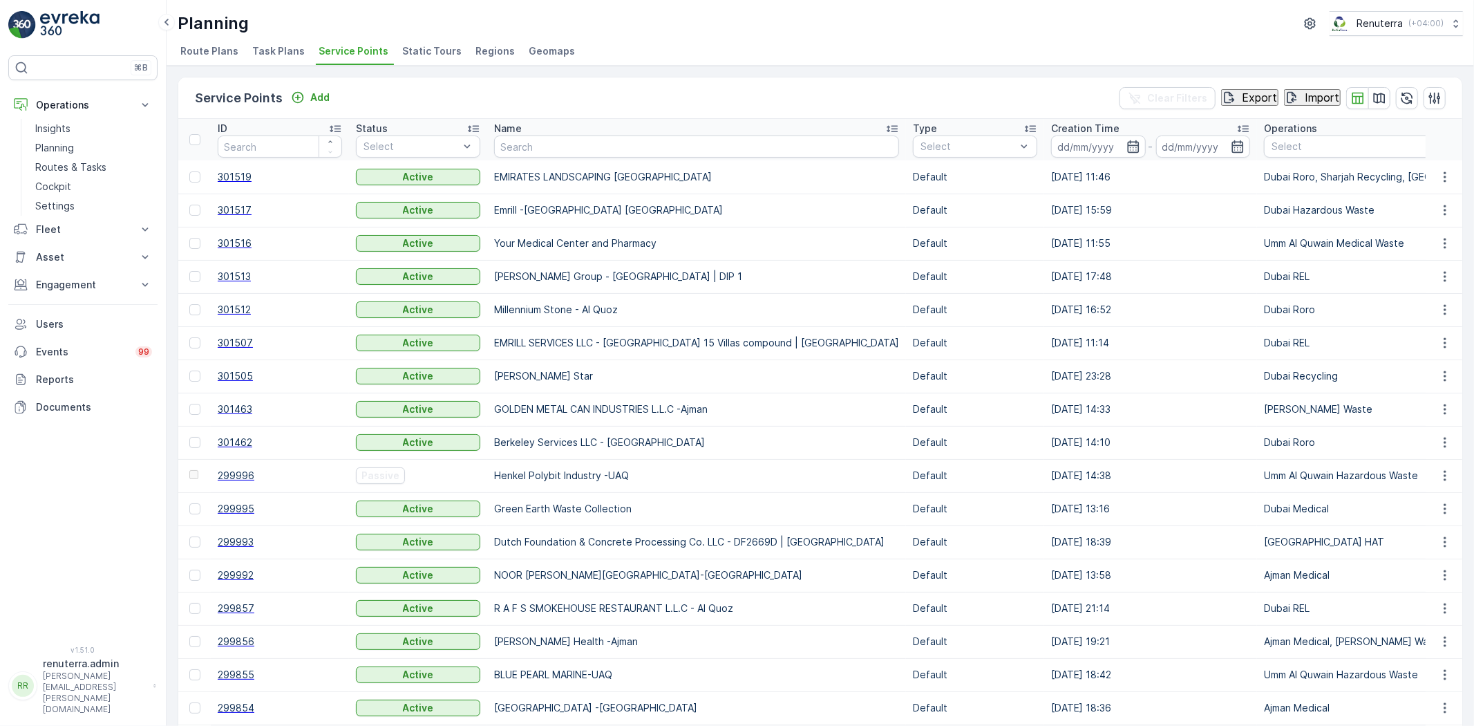
click at [542, 156] on input "text" at bounding box center [696, 146] width 405 height 22
type input "bin"
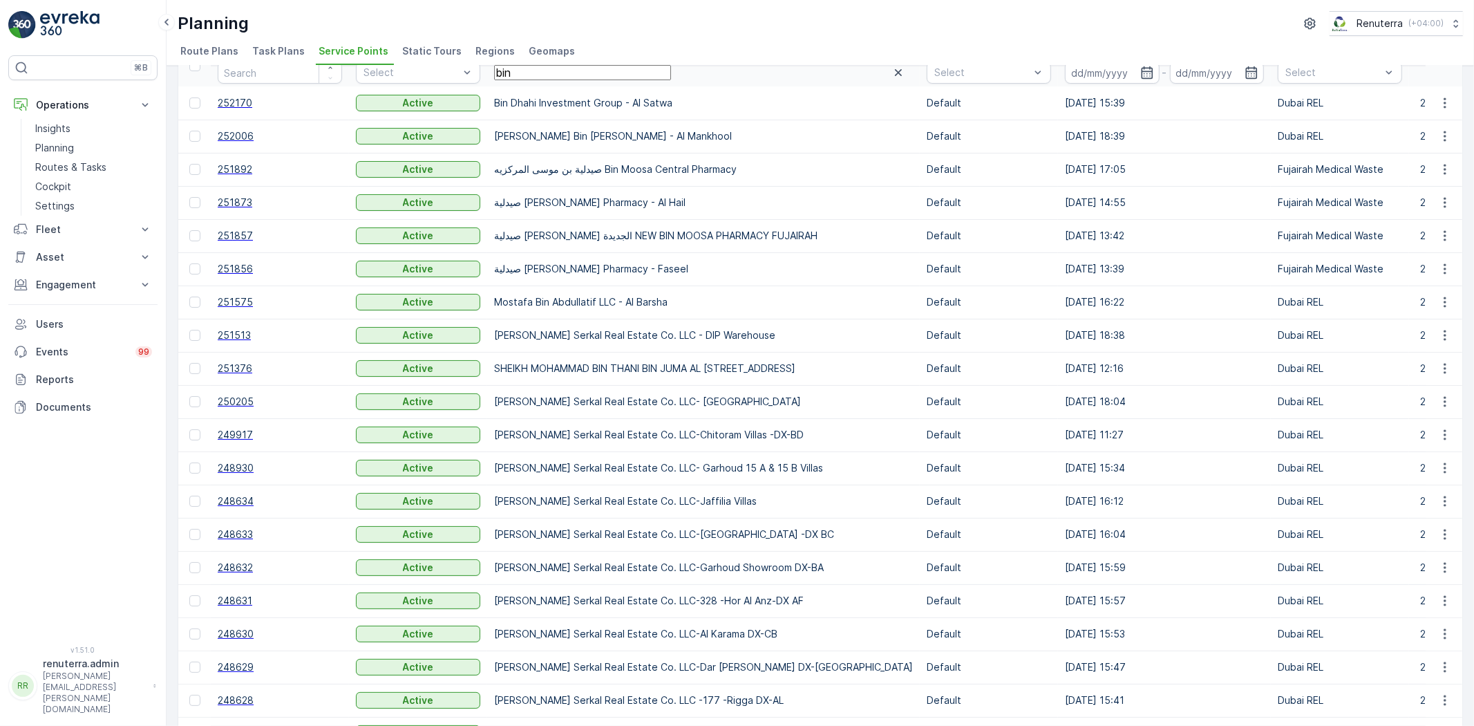
scroll to position [77, 0]
click at [284, 100] on span "252170" at bounding box center [280, 100] width 124 height 14
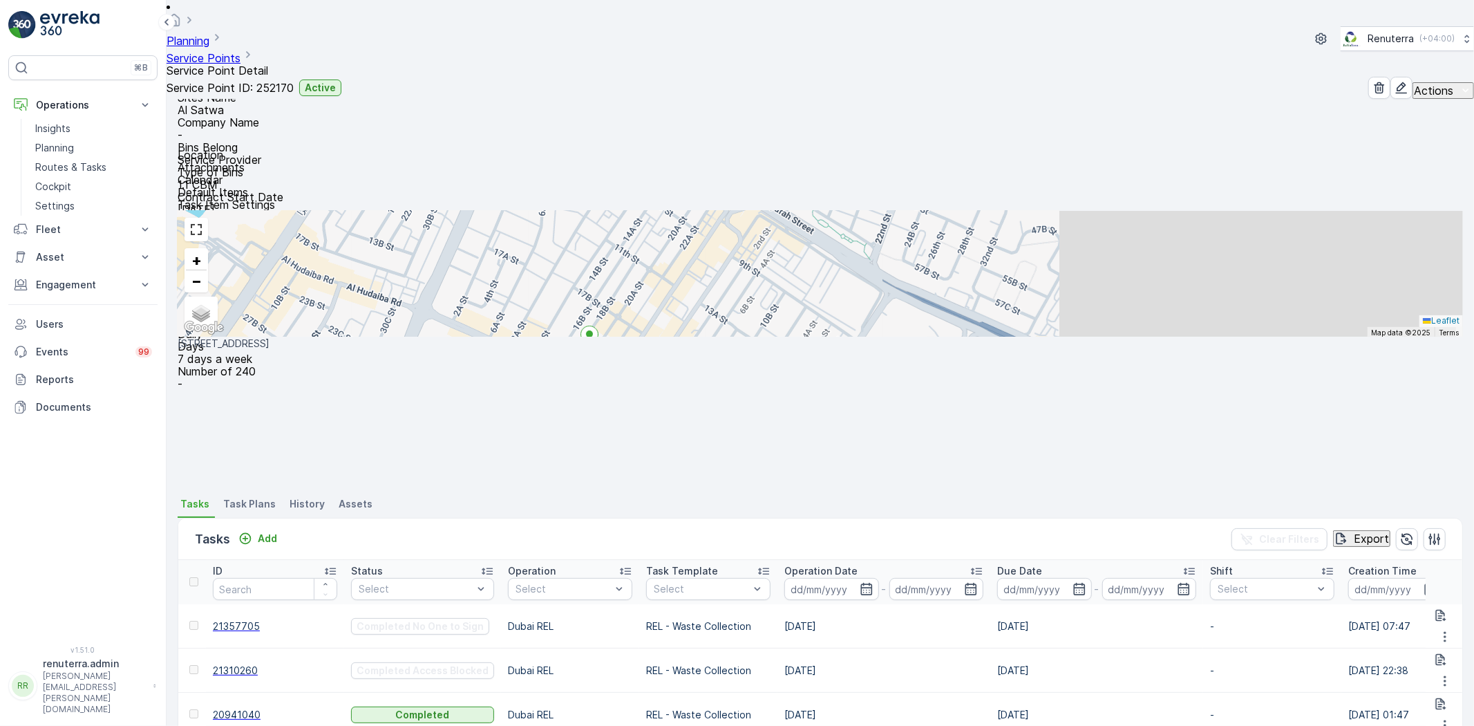
scroll to position [109, 0]
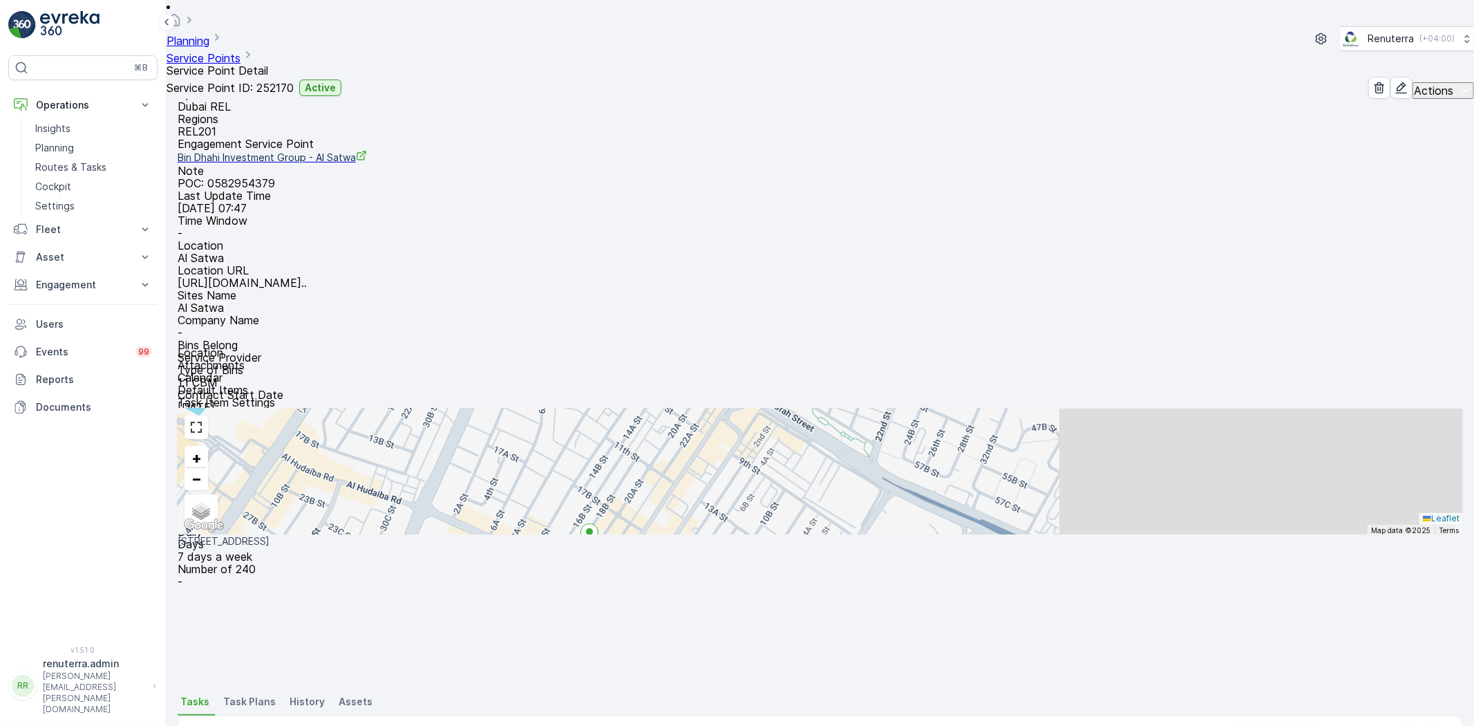
click at [250, 725] on icon "Add" at bounding box center [245, 736] width 14 height 14
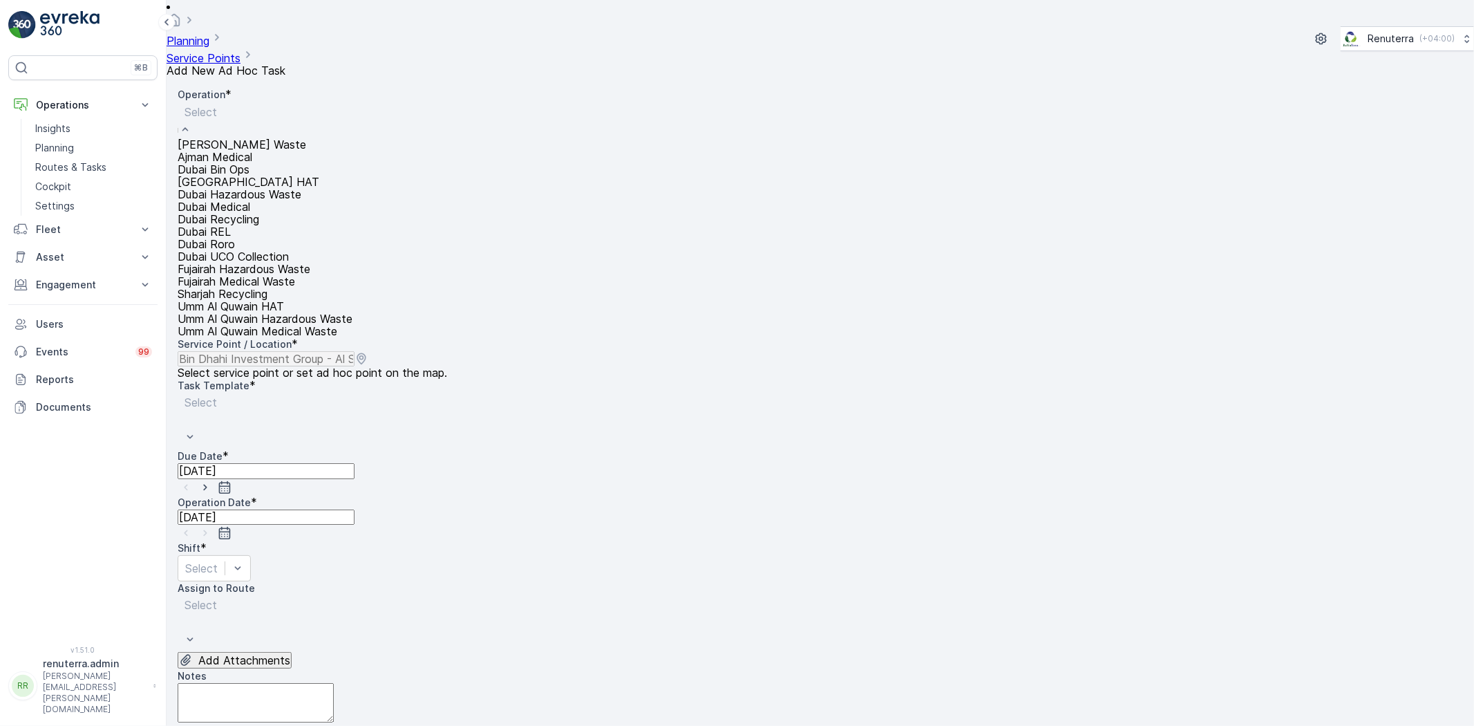
scroll to position [77, 0]
click at [231, 225] on span "Dubai REL" at bounding box center [204, 232] width 53 height 14
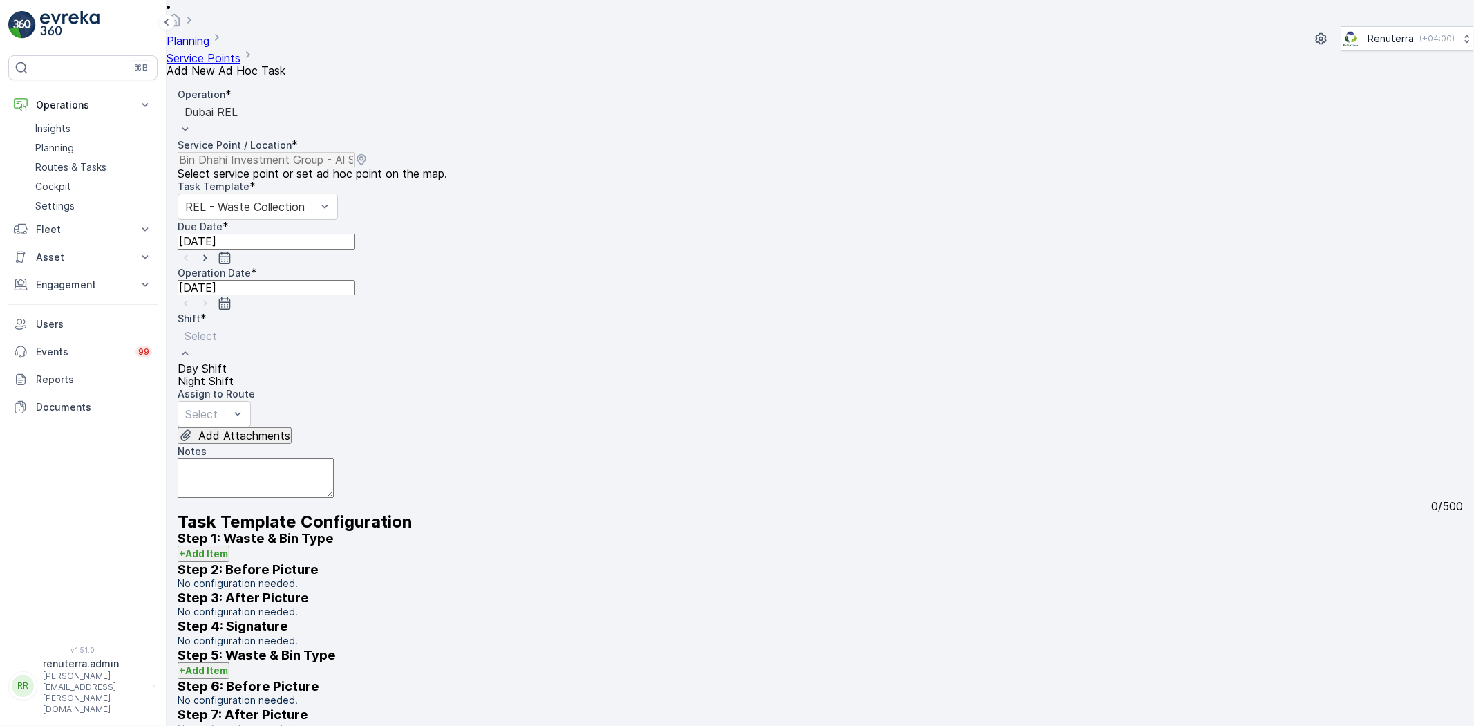
click at [234, 374] on span "Night Shift" at bounding box center [206, 381] width 56 height 14
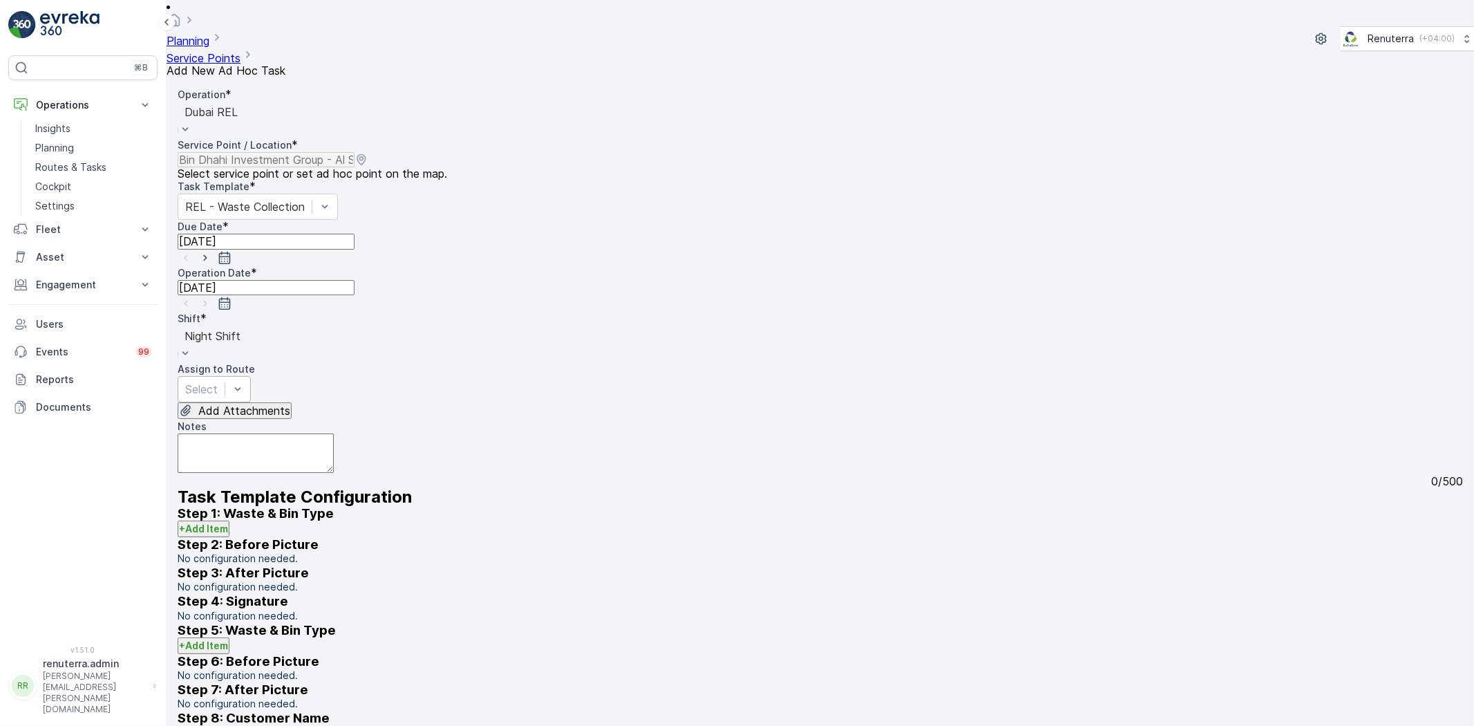
drag, startPoint x: 367, startPoint y: 265, endPoint x: 364, endPoint y: 285, distance: 20.9
click at [365, 362] on div "Assign to Route Select" at bounding box center [821, 382] width 1286 height 40
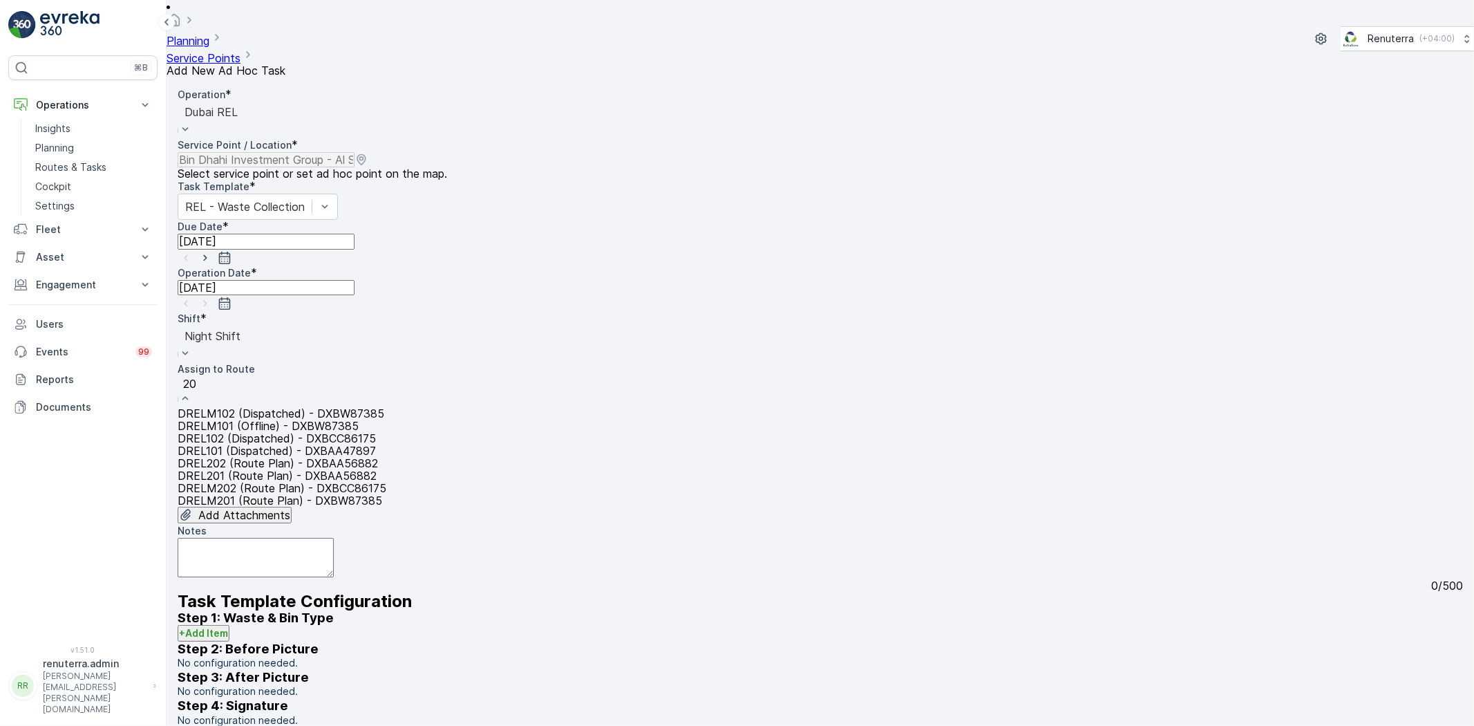
type input "201"
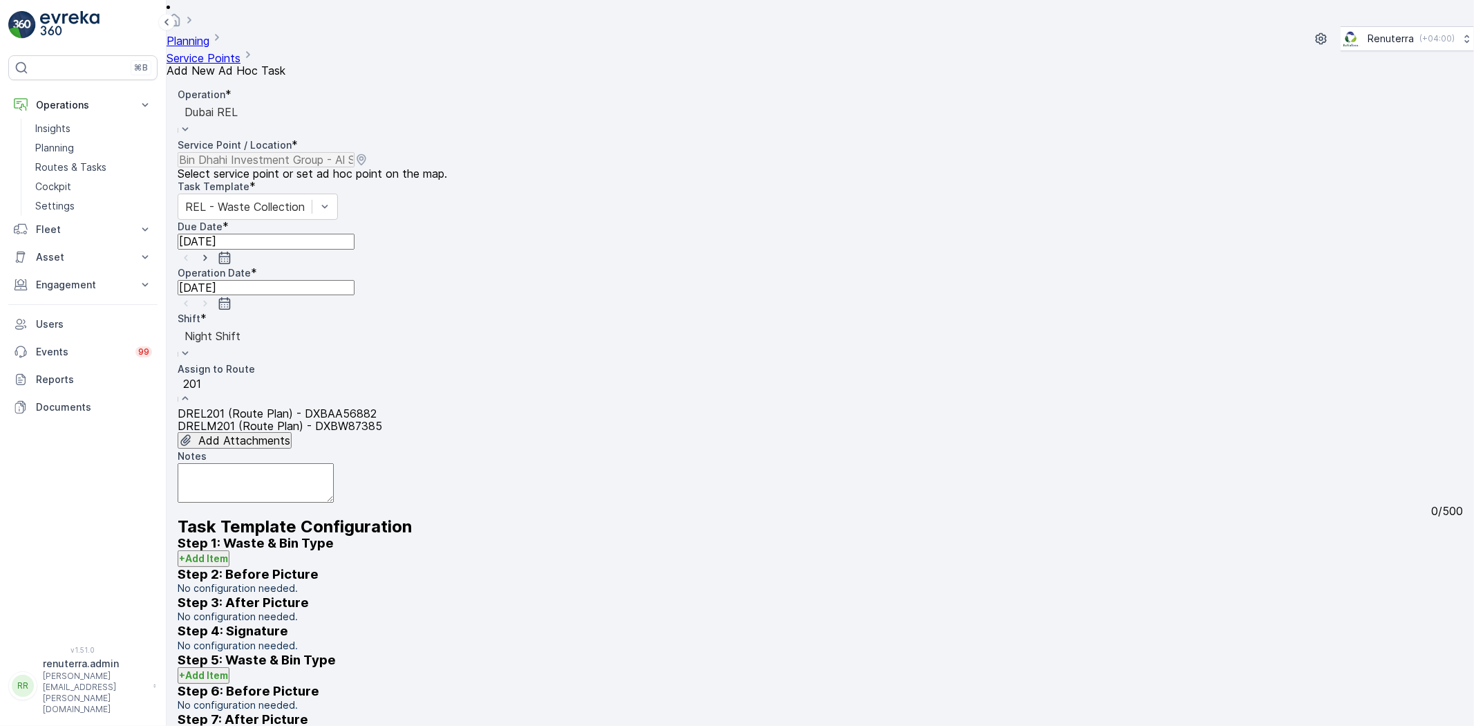
click at [332, 406] on span "DREL201 (Route Plan) - DXBAA56882" at bounding box center [277, 413] width 199 height 14
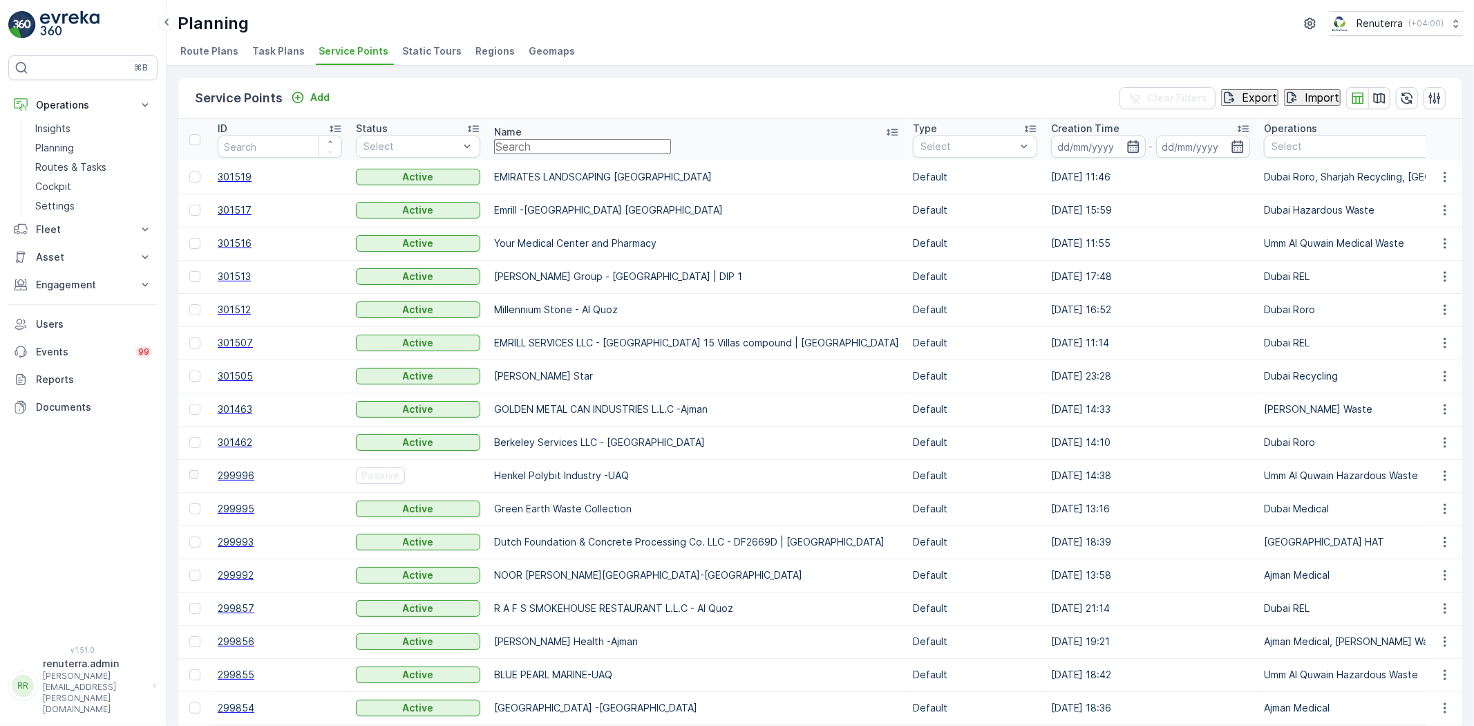
click at [510, 150] on input "text" at bounding box center [582, 146] width 177 height 15
type input "amtar"
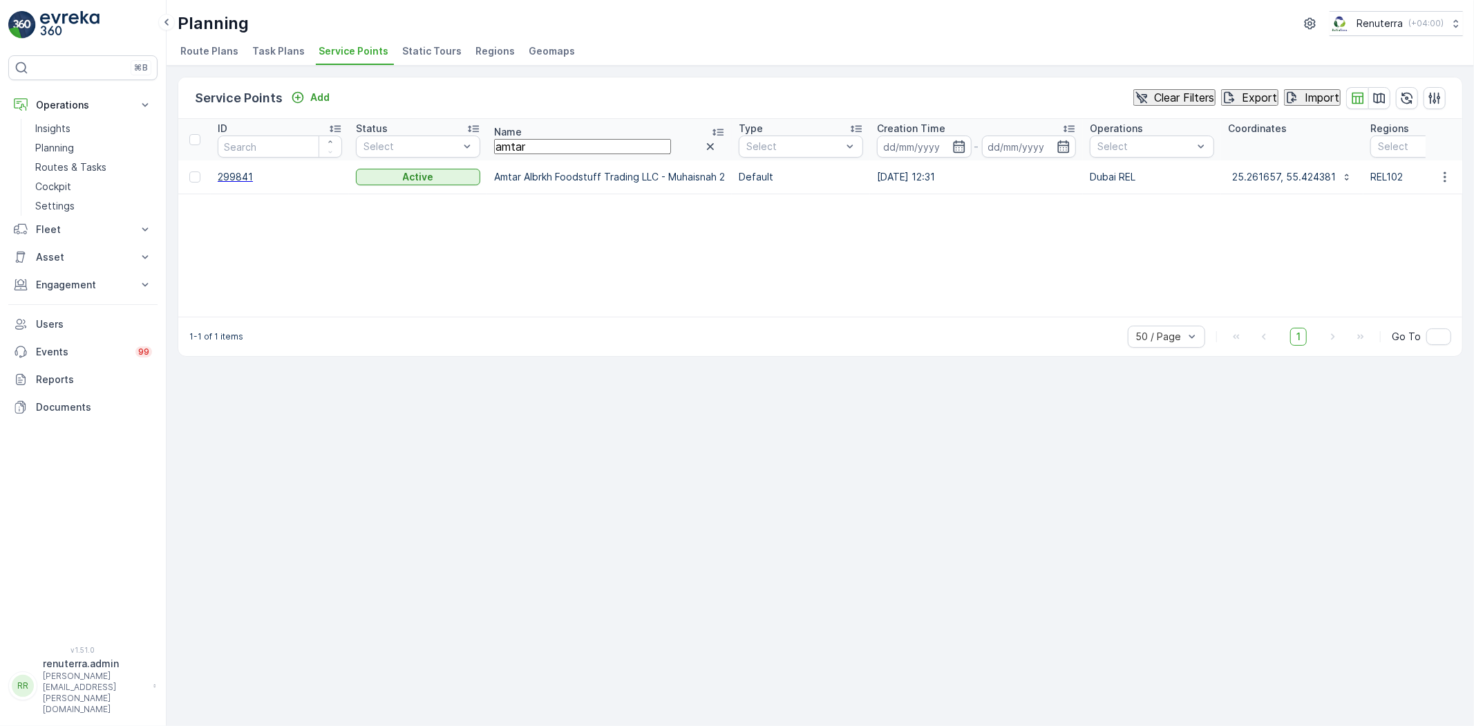
click at [259, 182] on td "299841" at bounding box center [280, 176] width 138 height 33
click at [254, 176] on span "299841" at bounding box center [280, 177] width 124 height 14
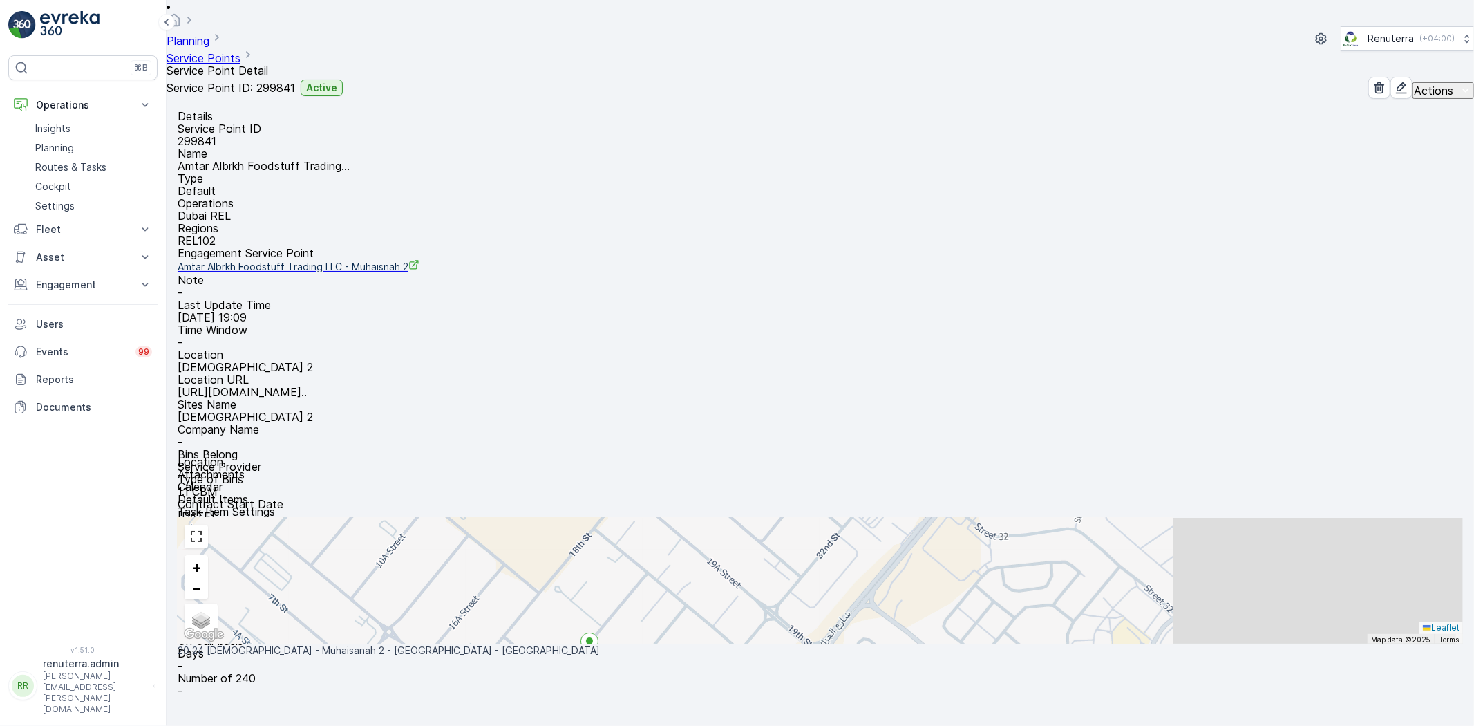
scroll to position [56, 0]
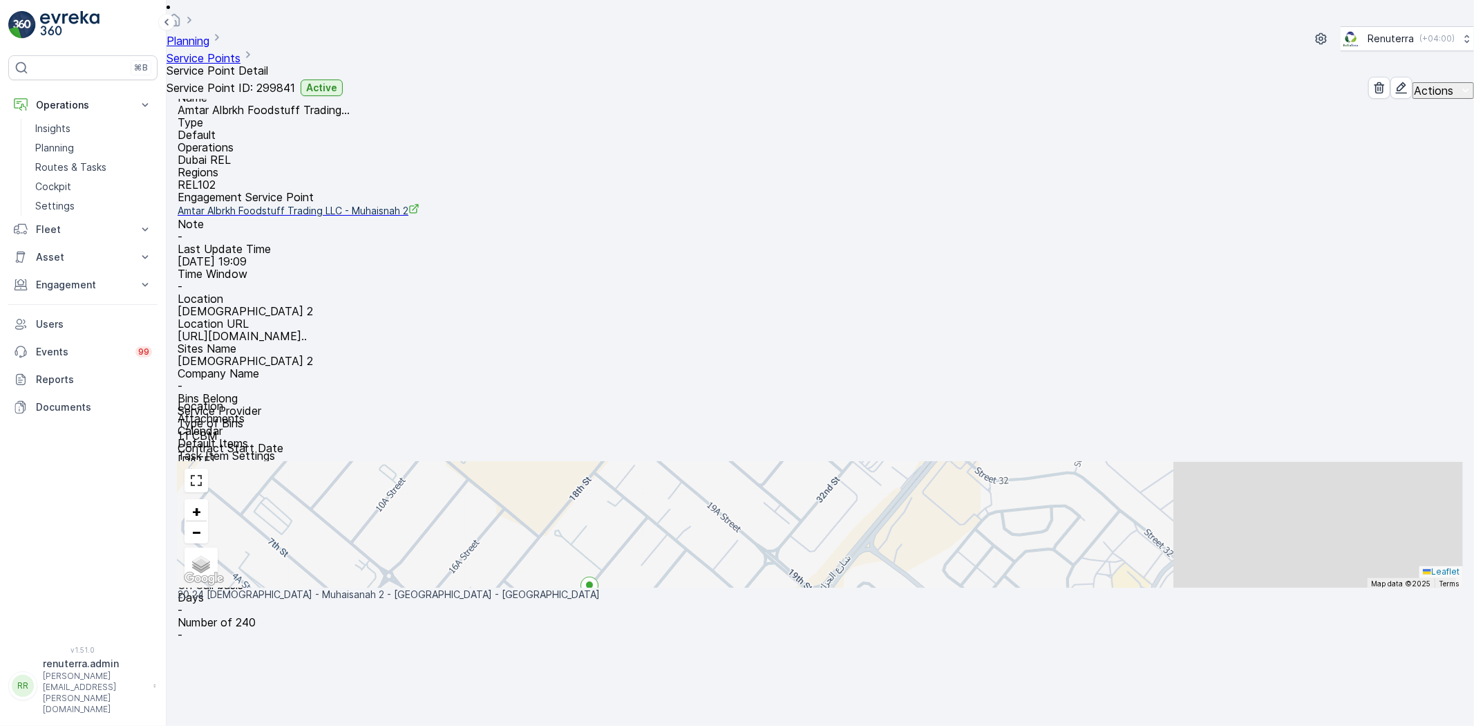
click at [325, 10] on div "Planning Service Points Service Point Detail Renuterra ( +04:00 )" at bounding box center [821, 38] width 1308 height 77
click at [241, 51] on link "Service Points" at bounding box center [204, 58] width 74 height 14
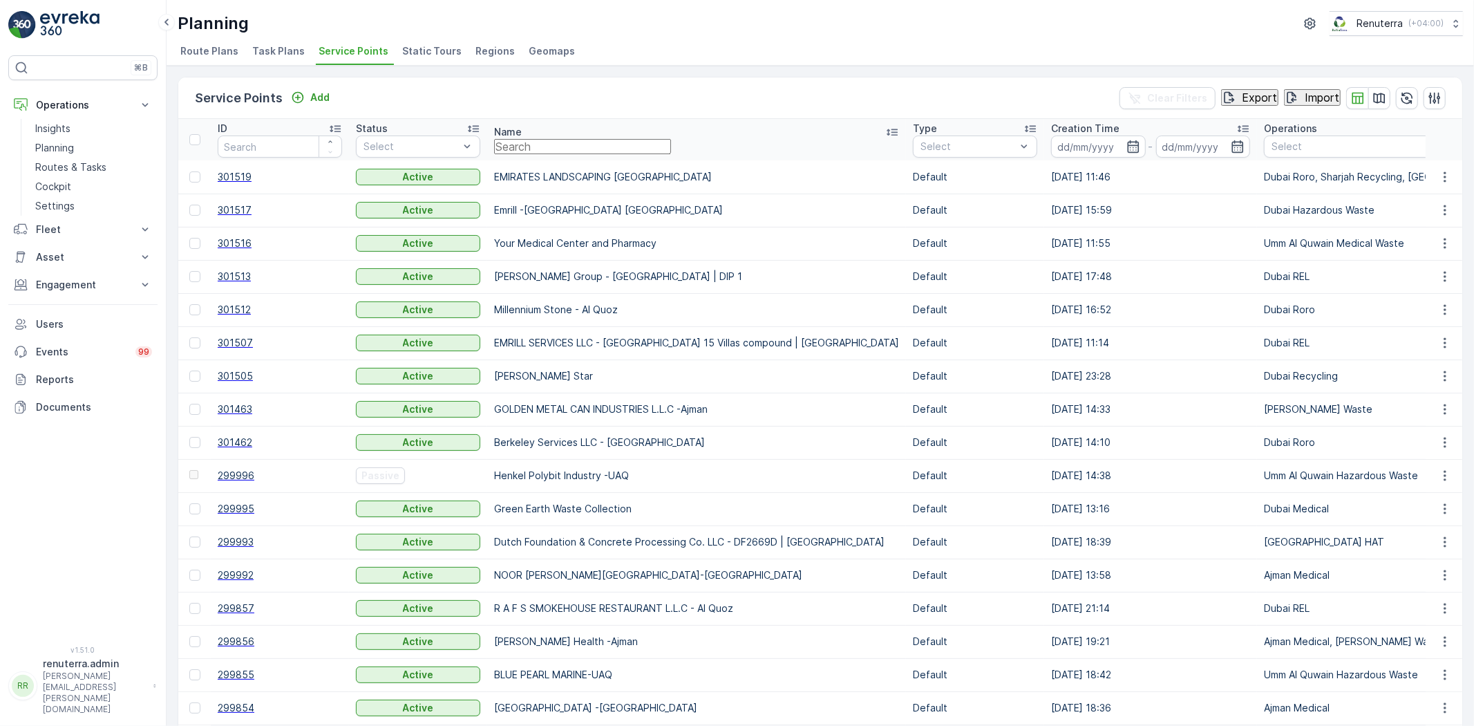
click at [555, 149] on input "text" at bounding box center [582, 146] width 177 height 15
type input "emrill"
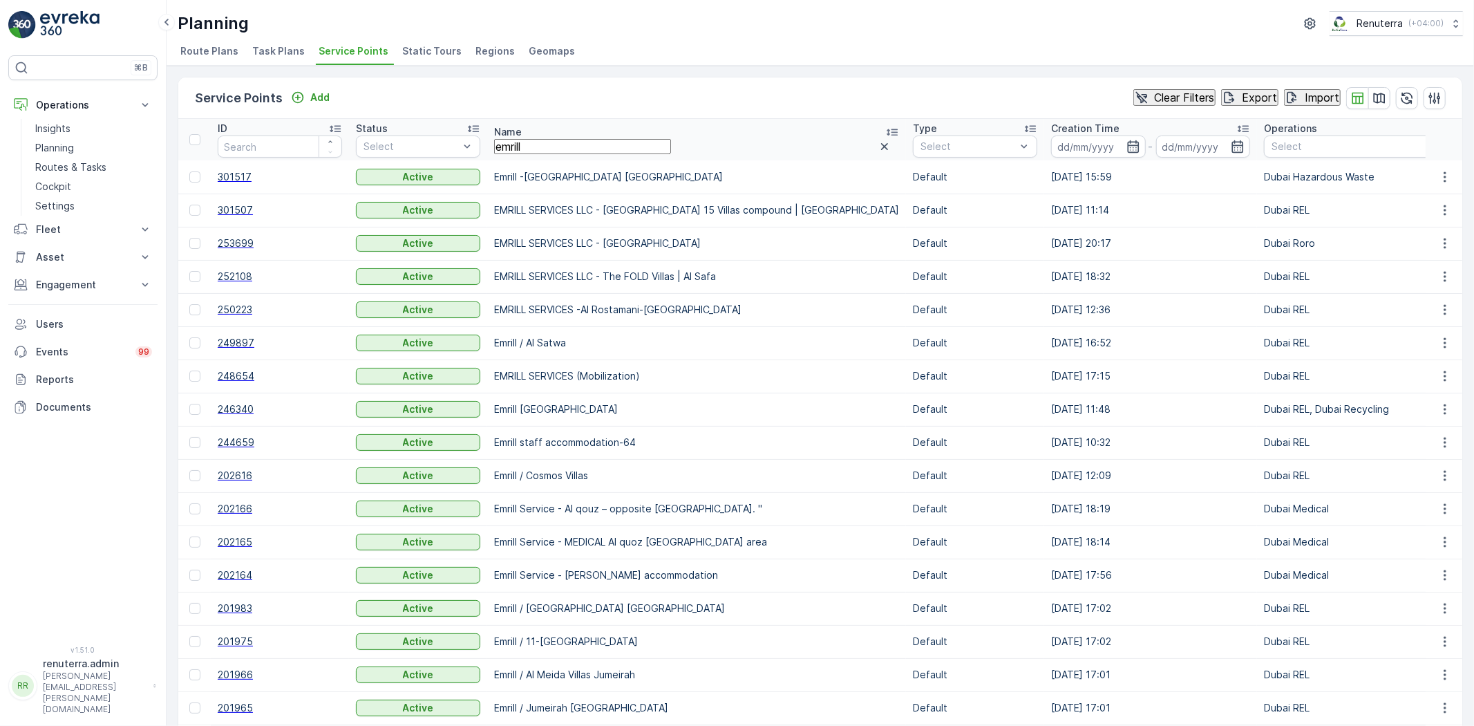
click at [263, 213] on span "301507" at bounding box center [280, 210] width 124 height 14
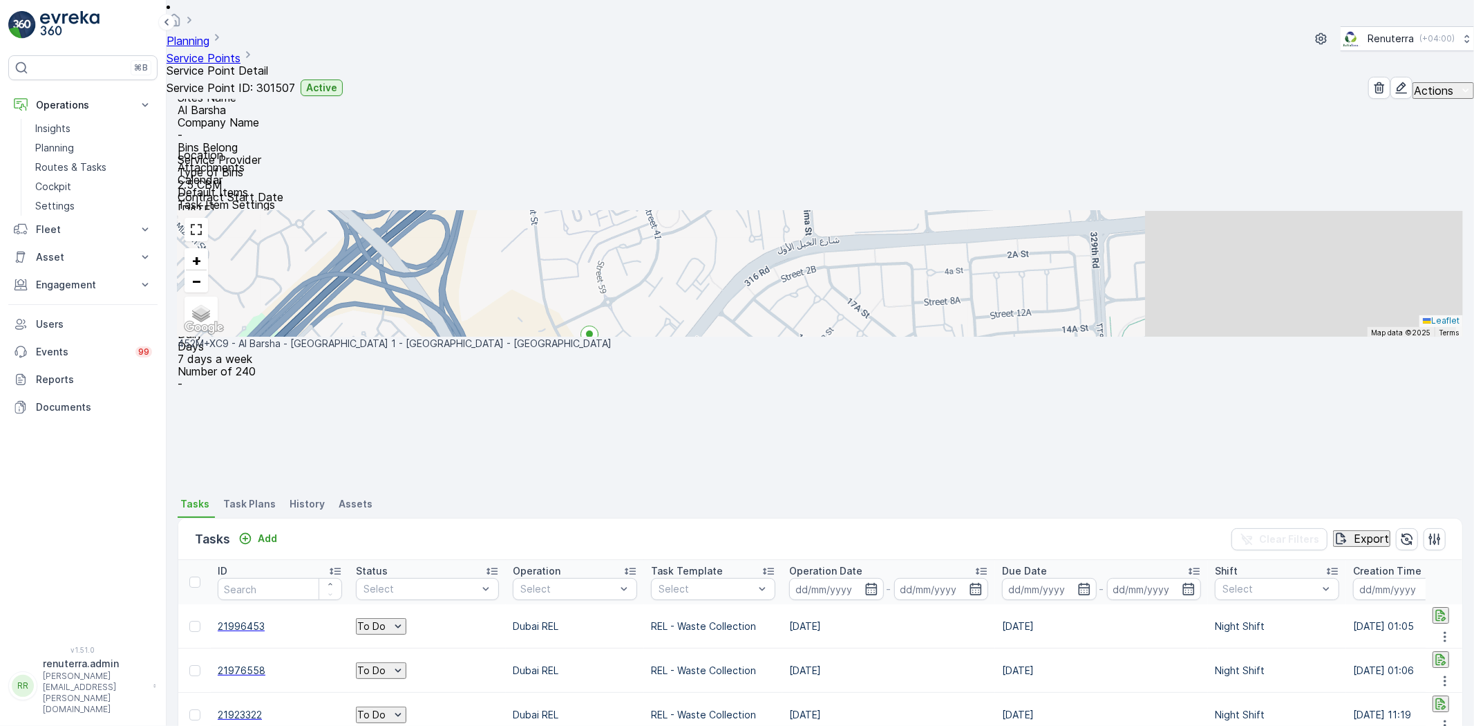
scroll to position [209, 0]
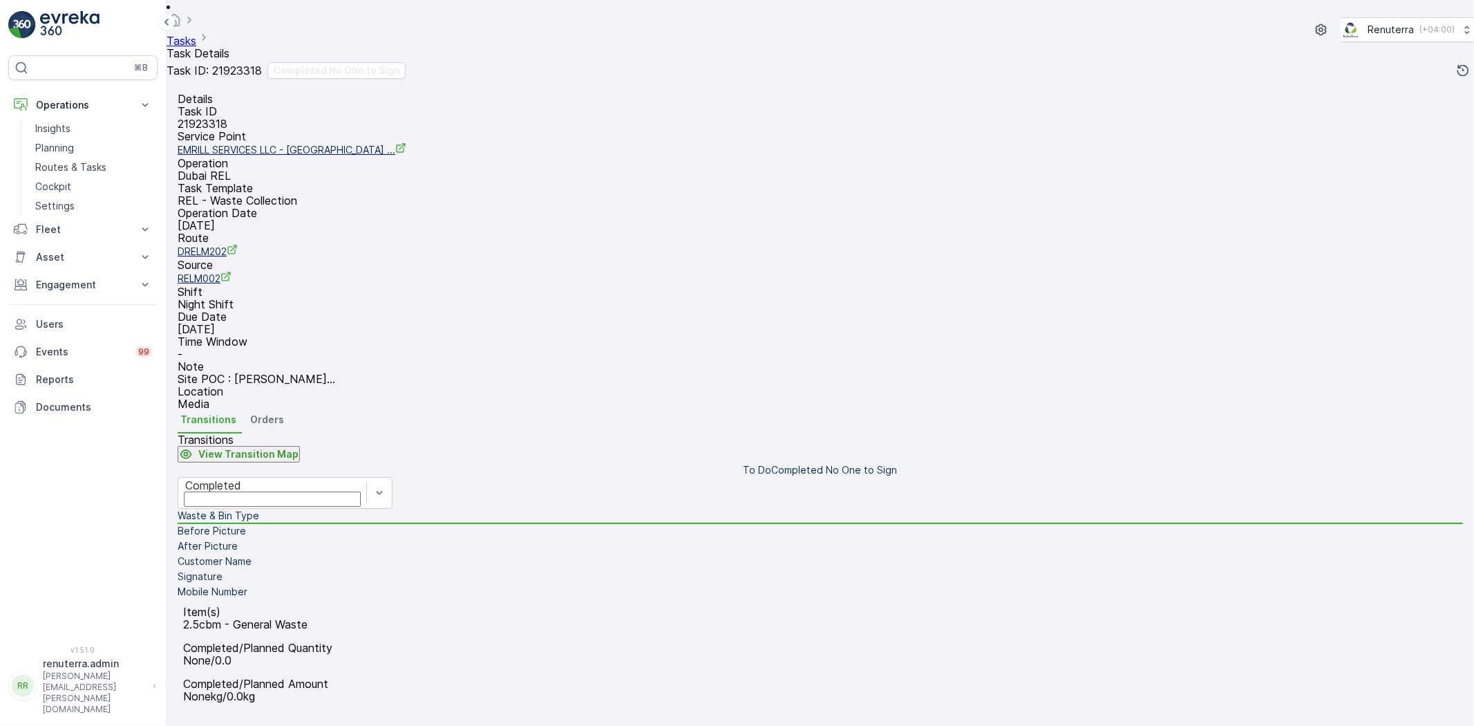
scroll to position [145, 0]
click at [411, 524] on li "Before Picture" at bounding box center [821, 531] width 1286 height 15
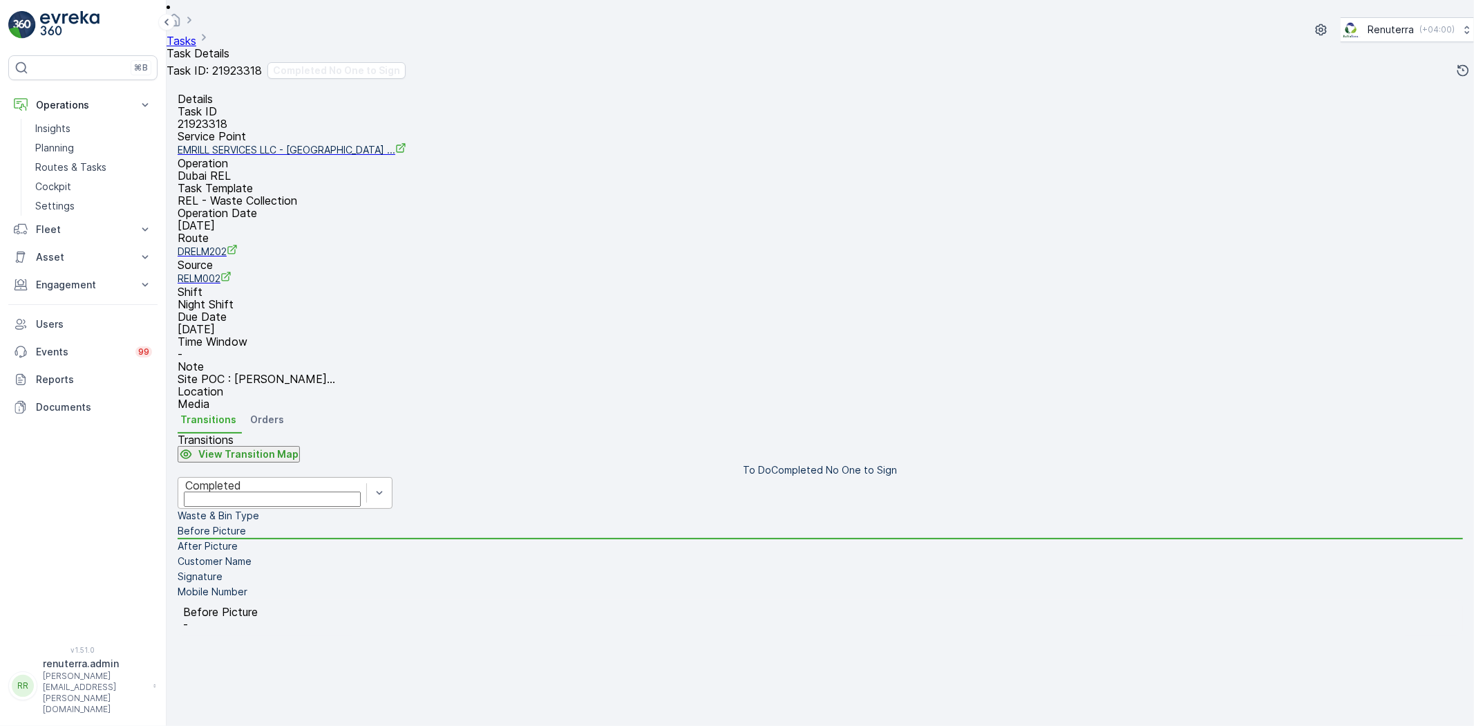
drag, startPoint x: 362, startPoint y: 420, endPoint x: 357, endPoint y: 391, distance: 29.6
click at [361, 509] on li "Waste & Bin Type" at bounding box center [821, 516] width 1286 height 15
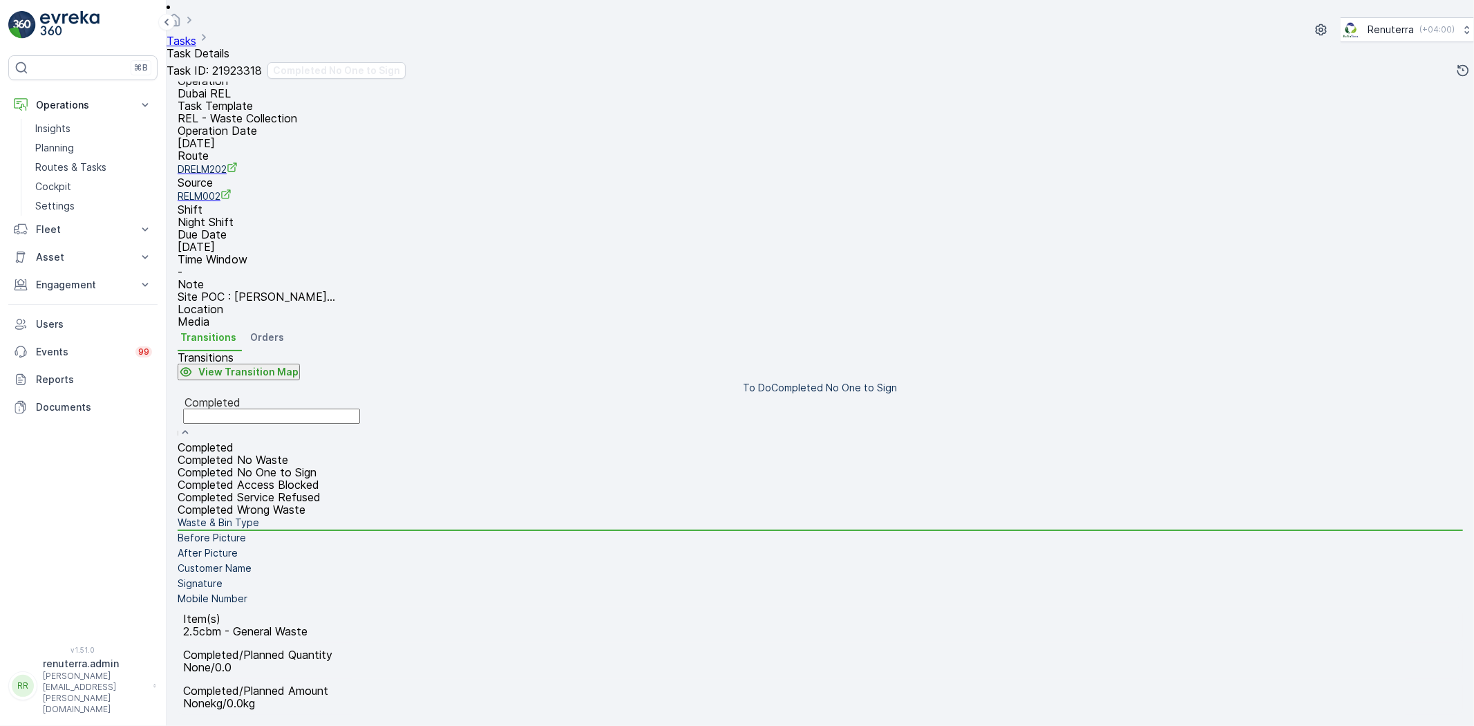
click at [355, 466] on div "Completed No One to Sign" at bounding box center [272, 472] width 188 height 12
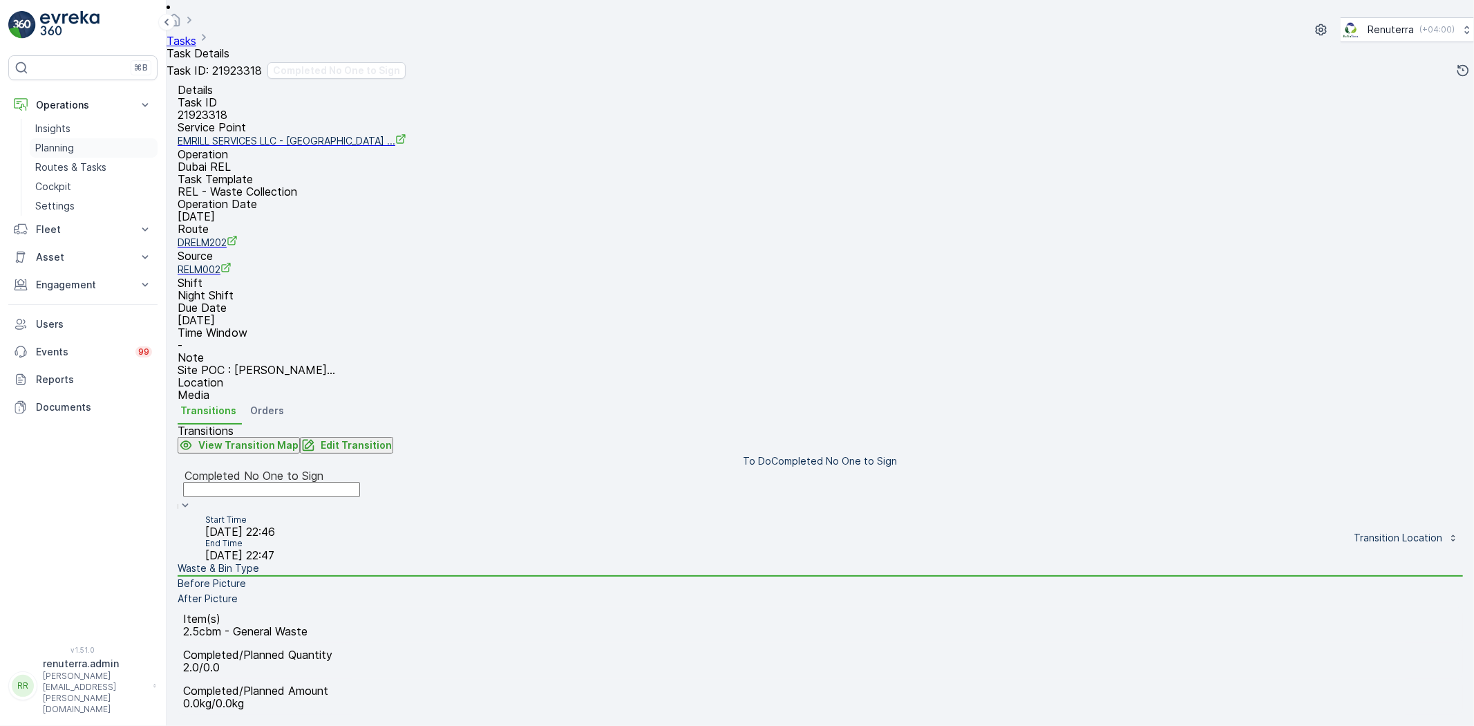
click at [75, 156] on link "Planning" at bounding box center [94, 147] width 128 height 19
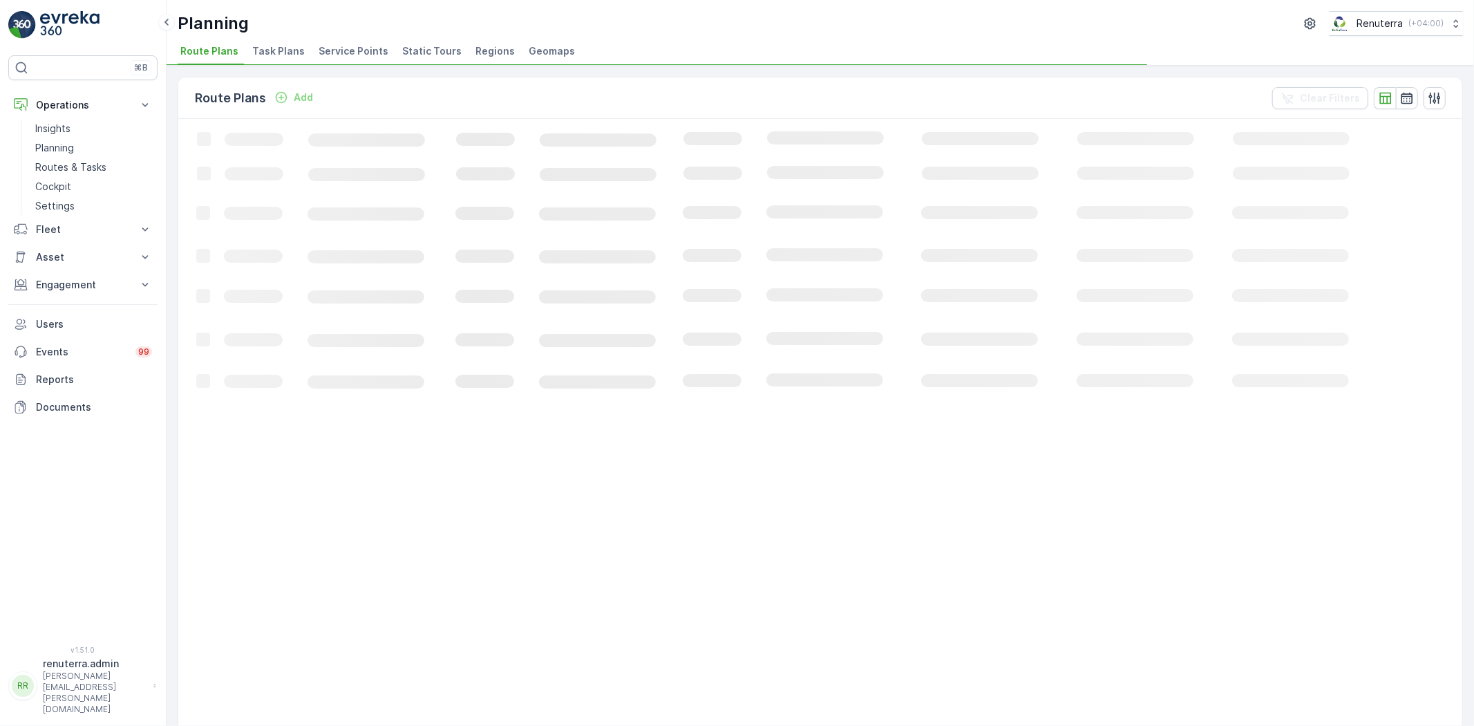
click at [369, 52] on span "Service Points" at bounding box center [354, 51] width 70 height 14
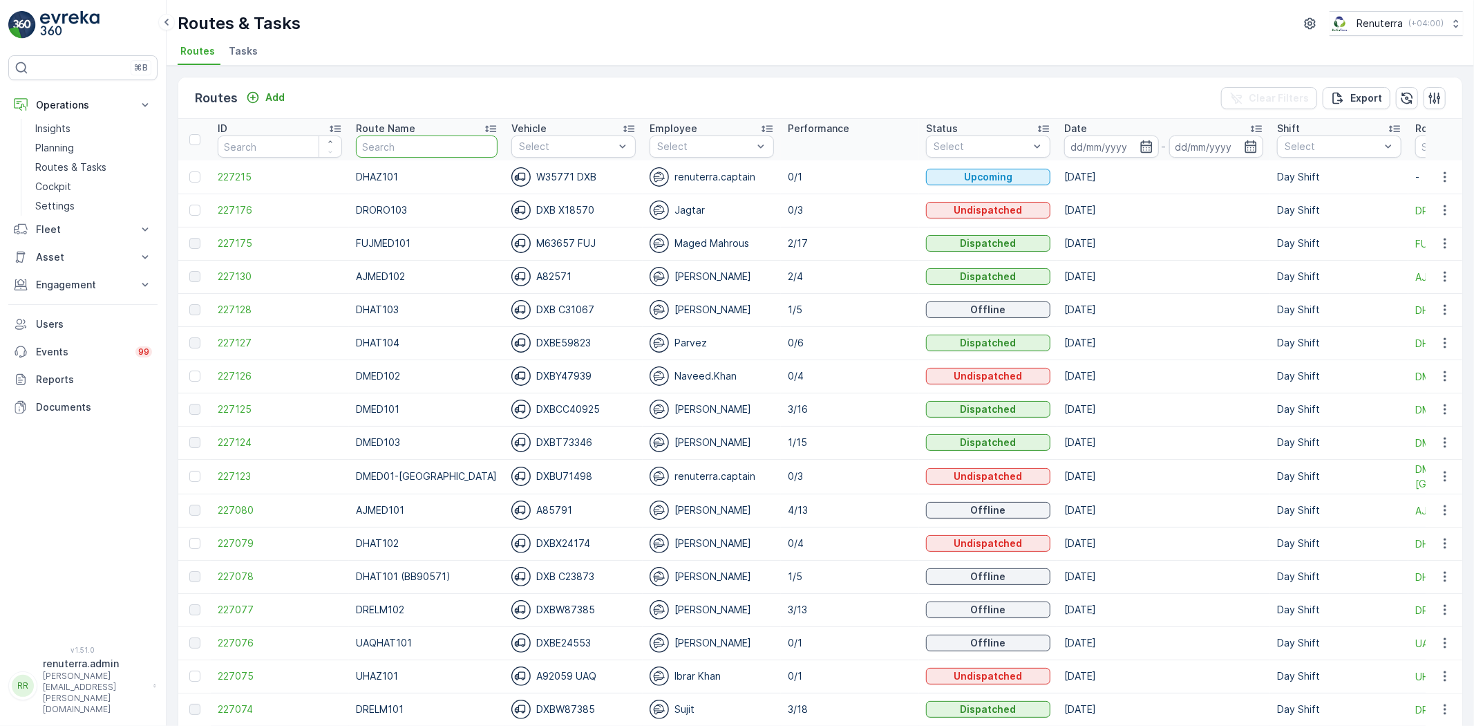
click at [381, 149] on input "text" at bounding box center [427, 146] width 142 height 22
type input "DRELM102"
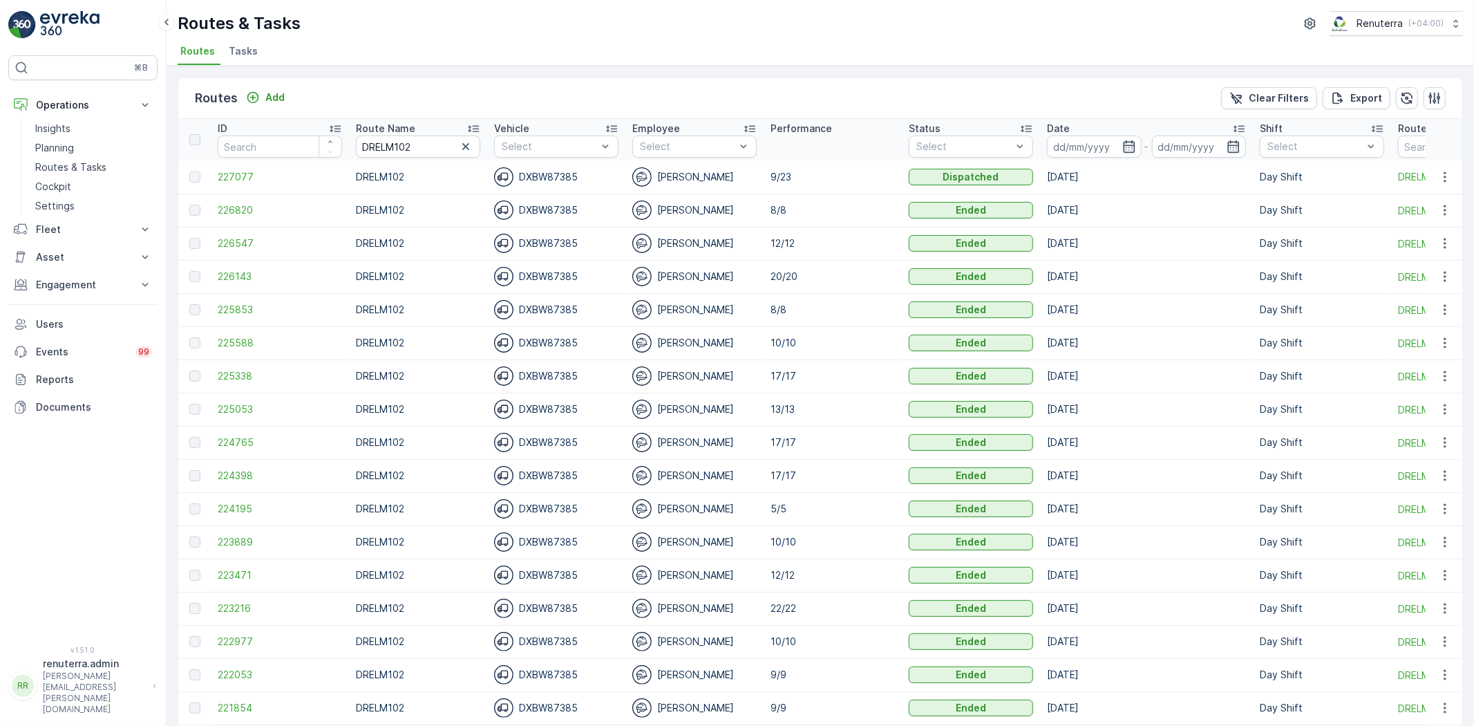
click at [253, 184] on td "227077" at bounding box center [280, 176] width 138 height 33
click at [246, 178] on span "227077" at bounding box center [280, 177] width 124 height 14
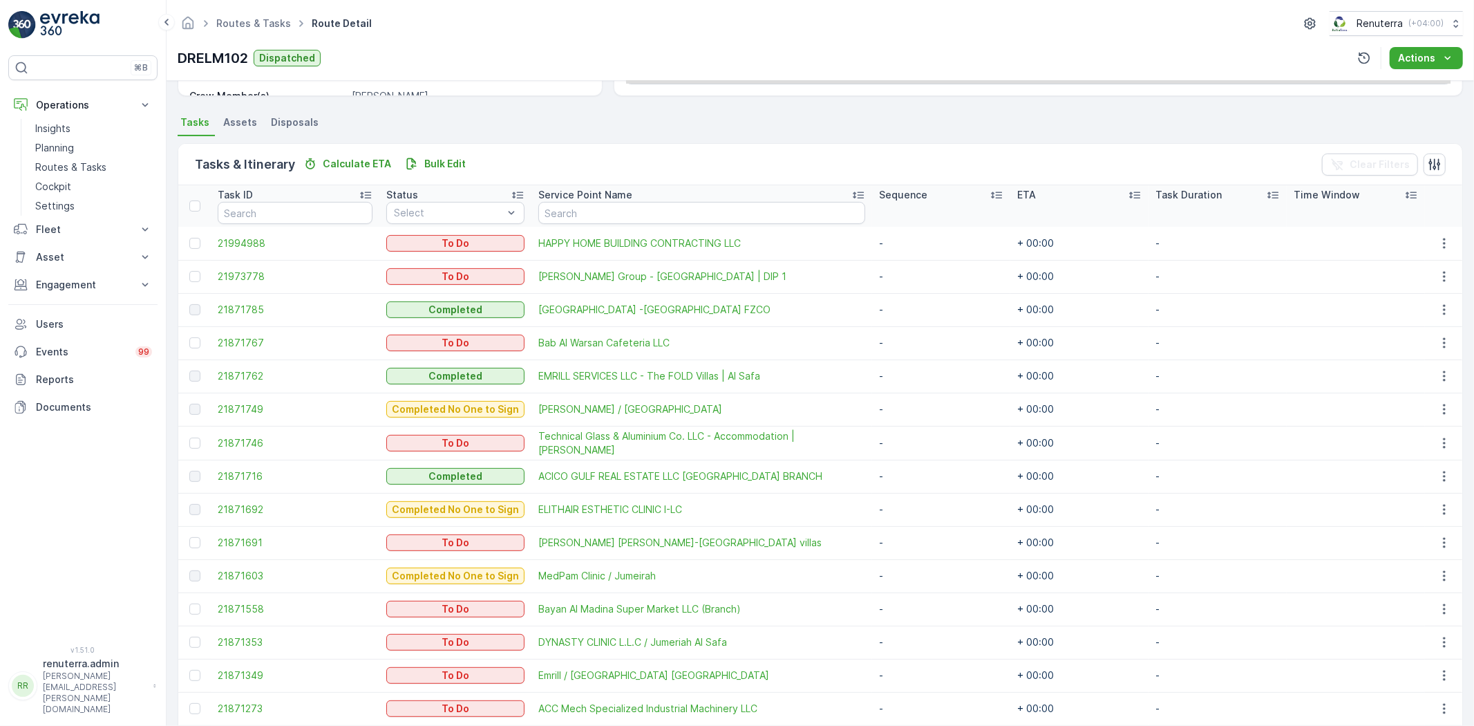
scroll to position [307, 0]
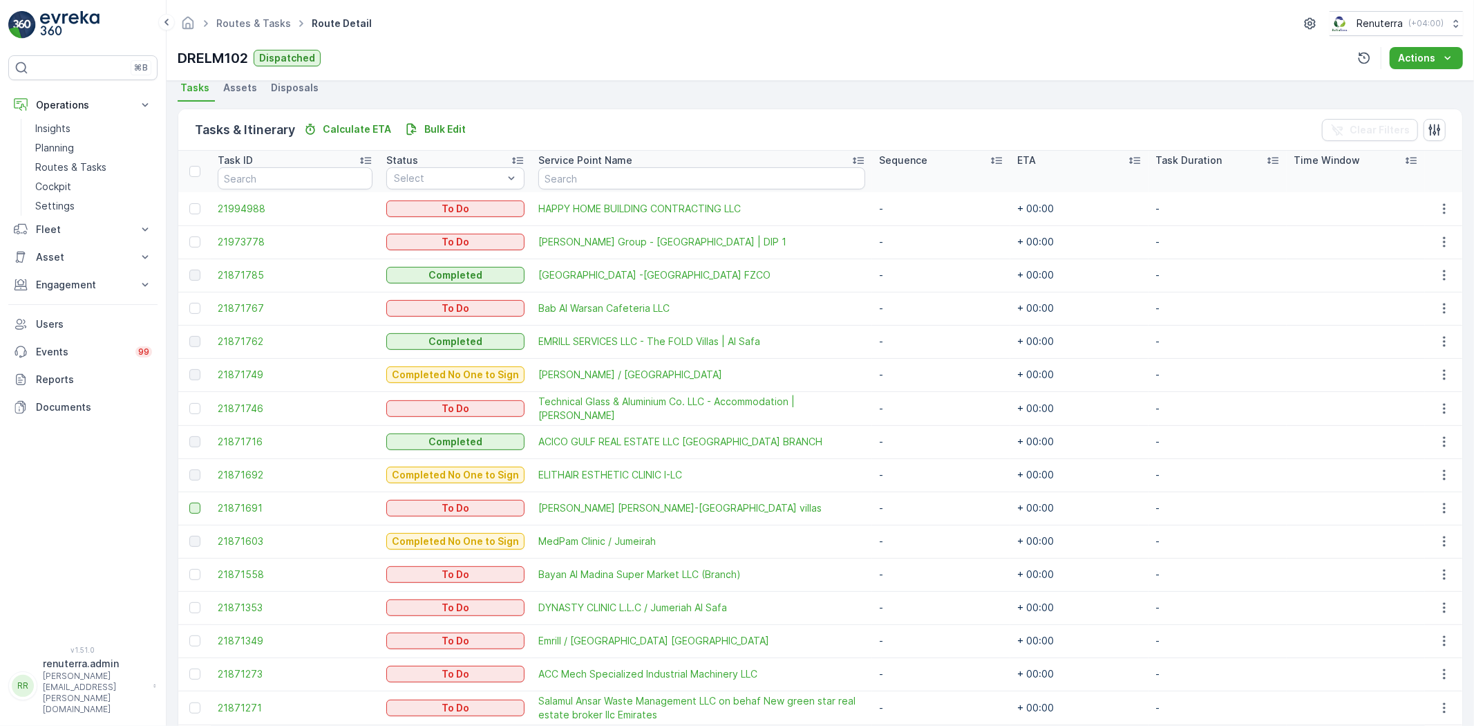
click at [194, 507] on div at bounding box center [194, 507] width 11 height 11
click at [189, 502] on input "checkbox" at bounding box center [189, 502] width 0 height 0
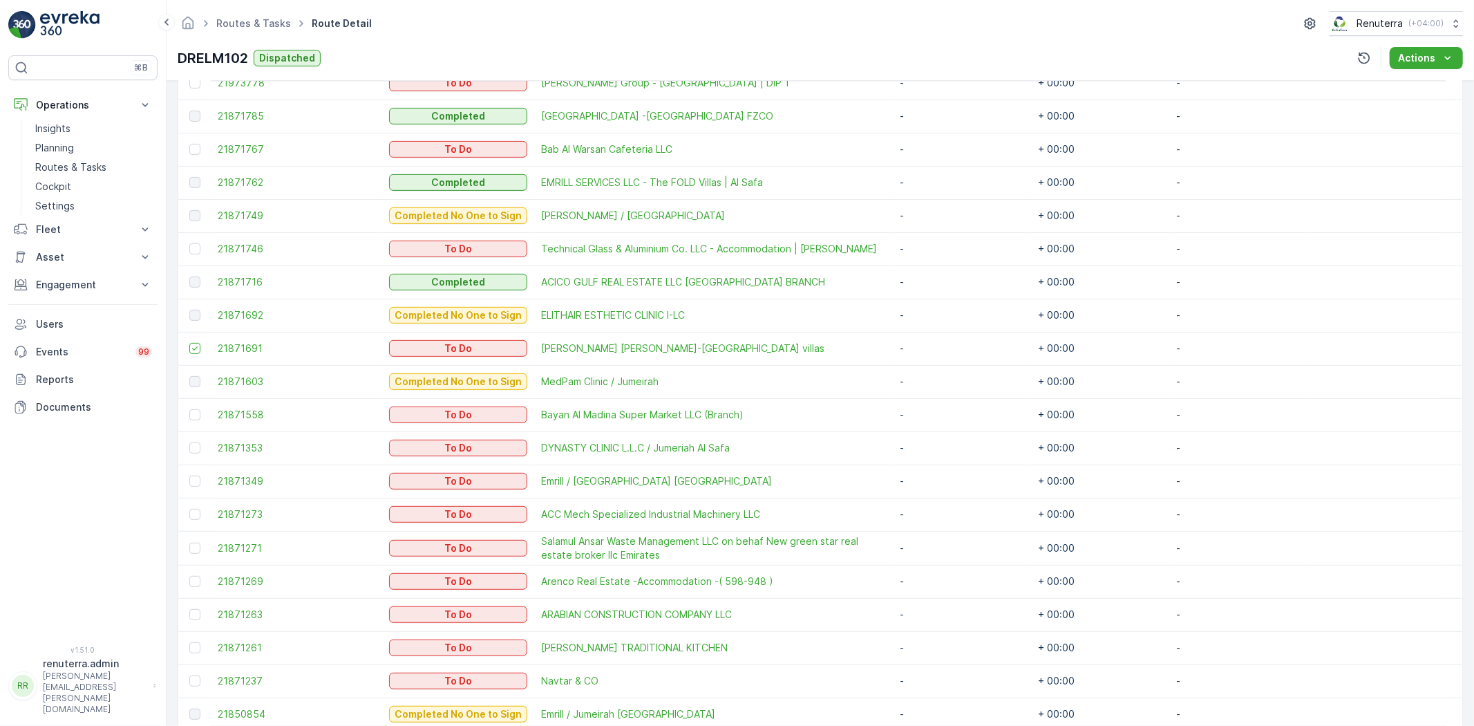
scroll to position [537, 0]
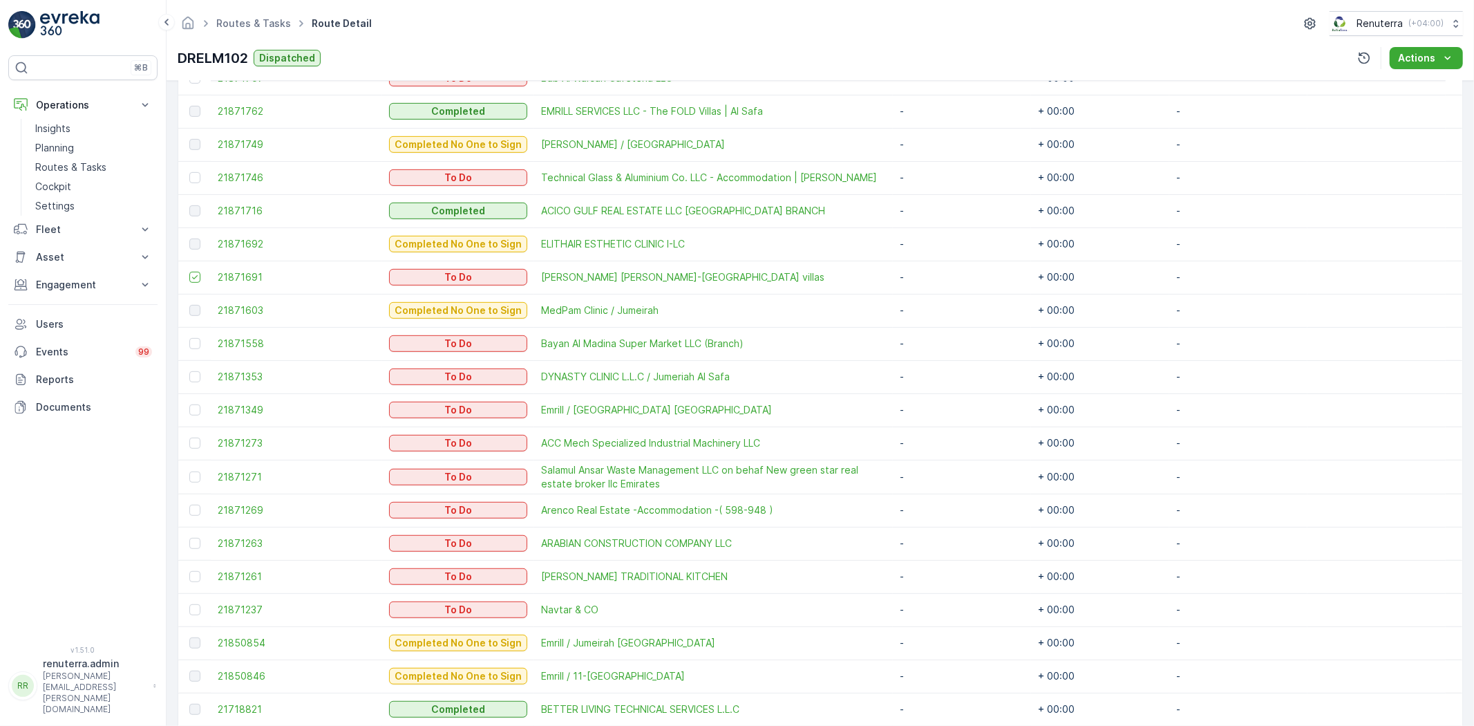
click at [201, 381] on div at bounding box center [196, 376] width 15 height 11
click at [189, 371] on input "checkbox" at bounding box center [189, 371] width 0 height 0
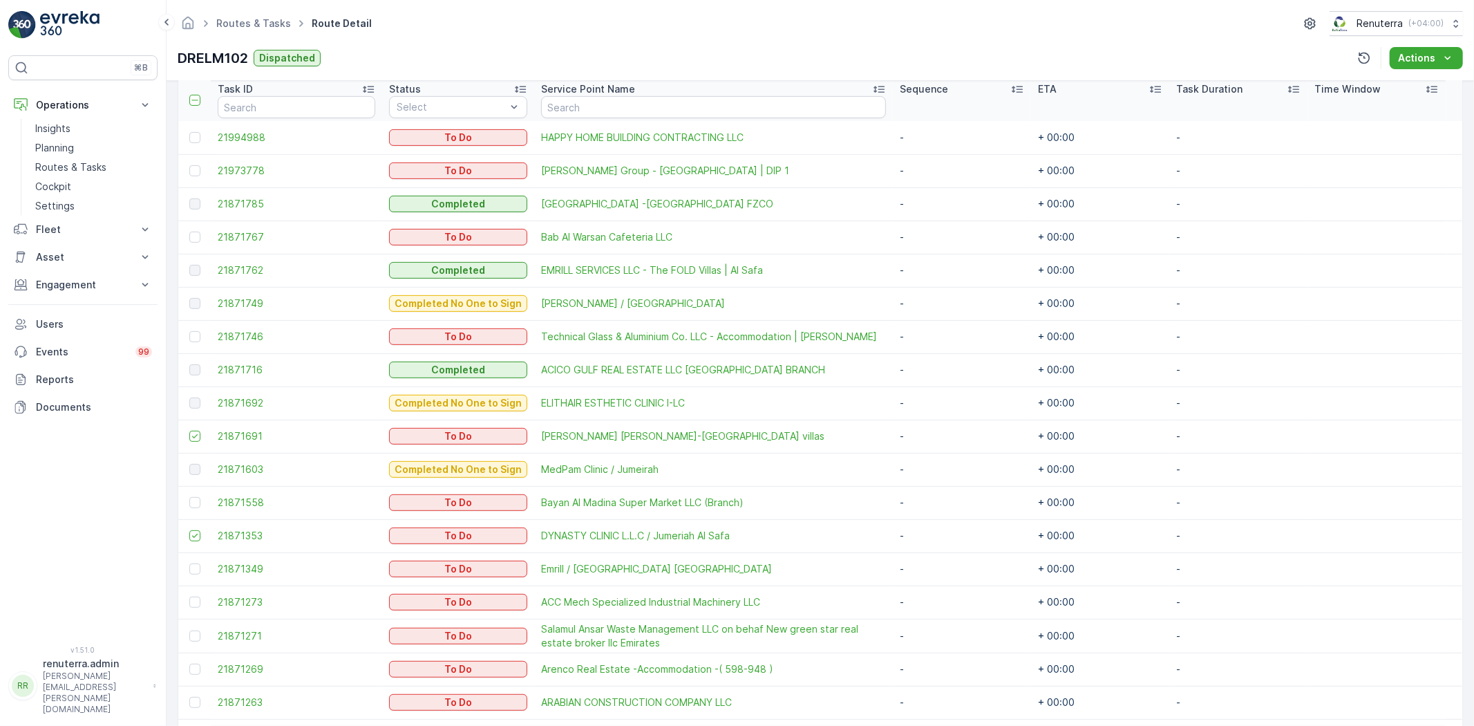
scroll to position [307, 0]
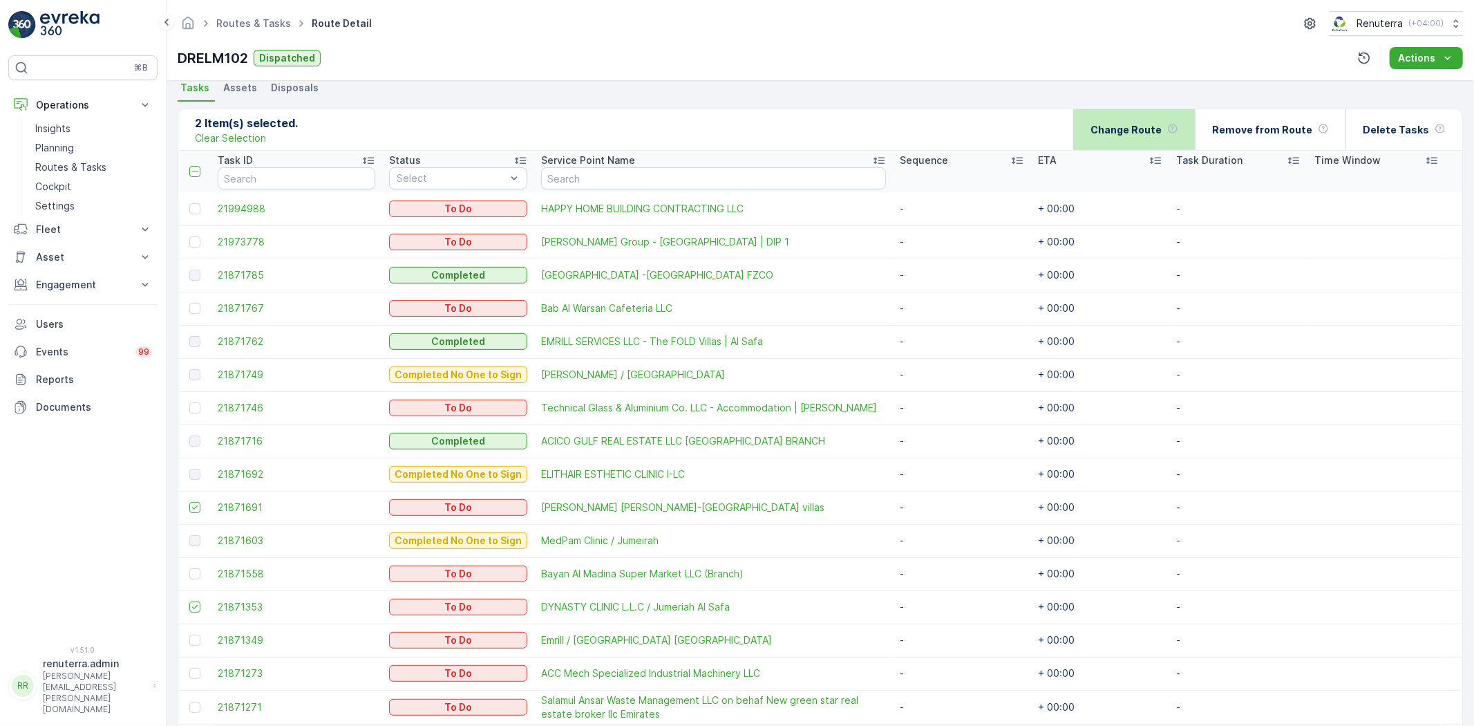
click at [1158, 144] on div "Change Route" at bounding box center [1135, 129] width 88 height 41
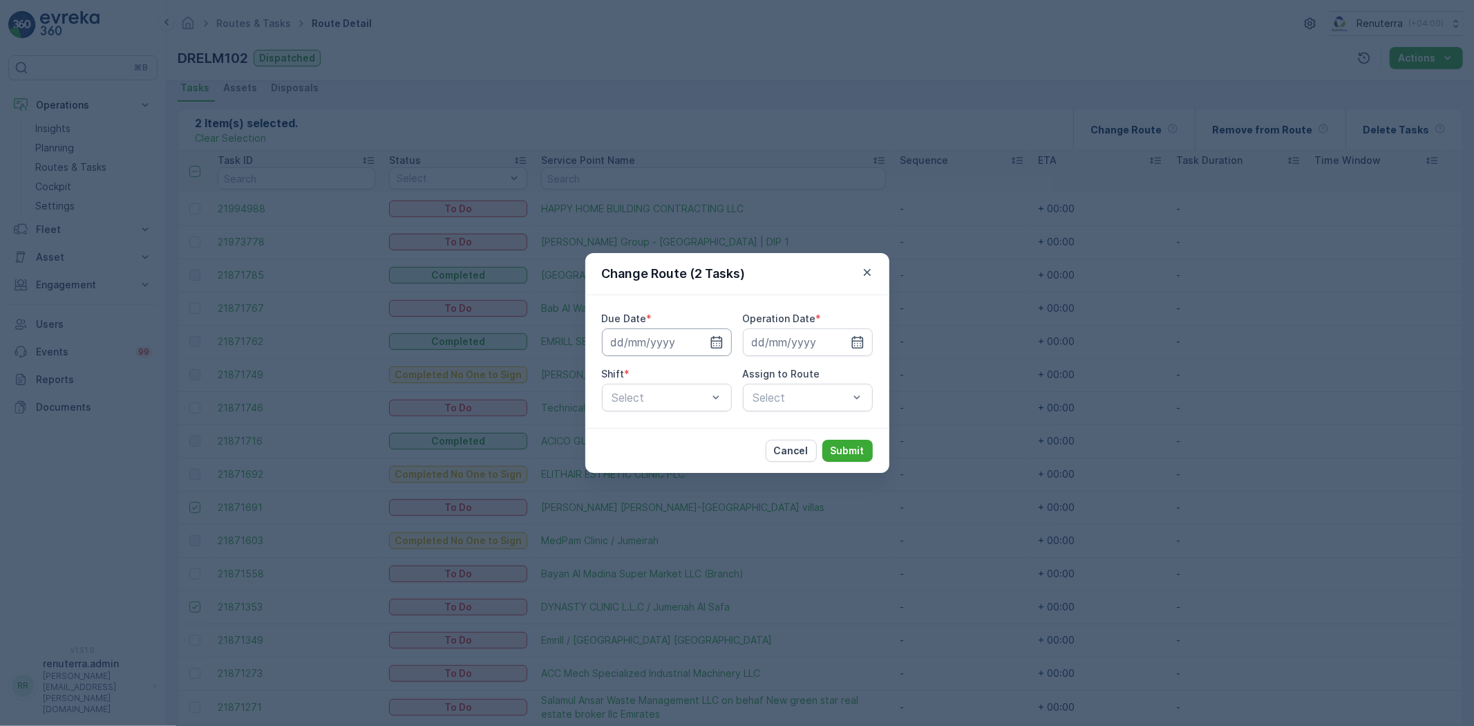
drag, startPoint x: 724, startPoint y: 343, endPoint x: 722, endPoint y: 355, distance: 11.8
click at [723, 343] on input at bounding box center [667, 342] width 130 height 28
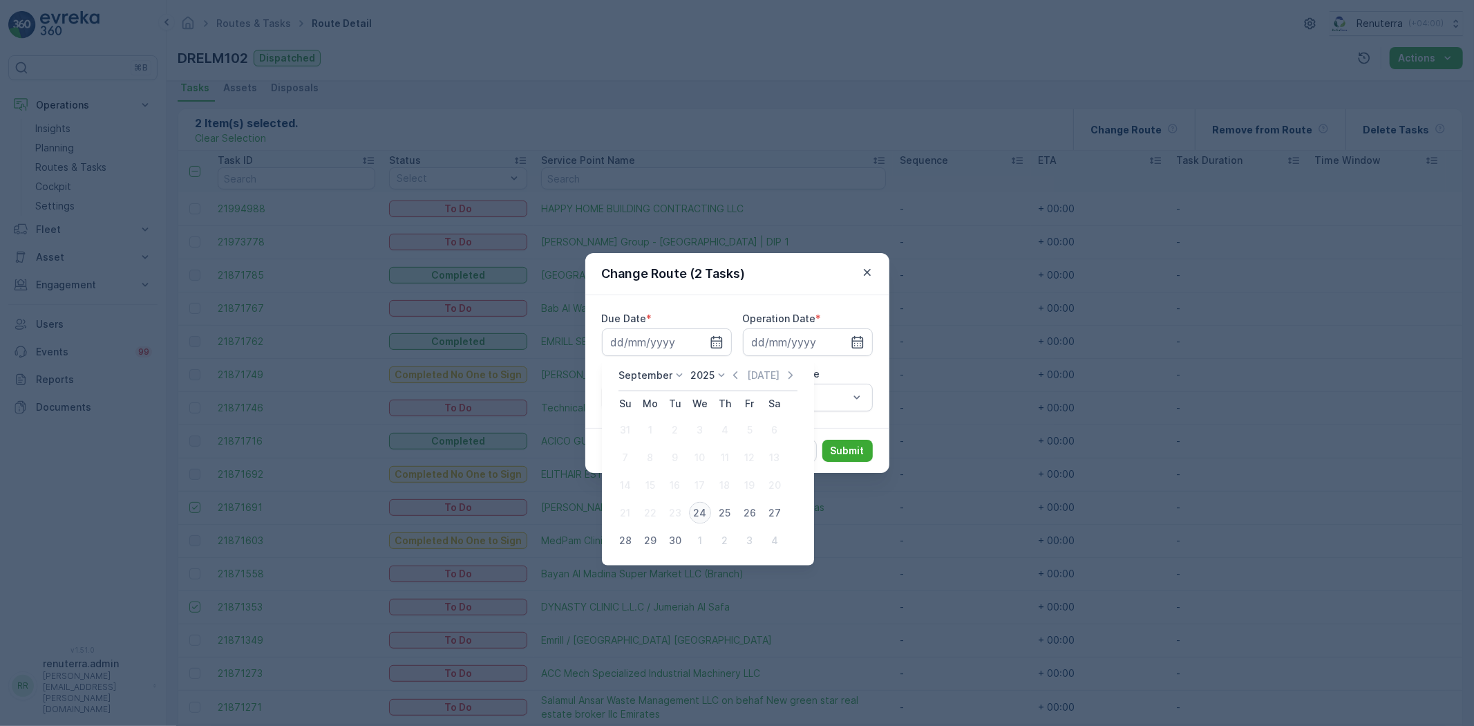
click at [698, 506] on div "24" at bounding box center [700, 513] width 22 height 22
type input "[DATE]"
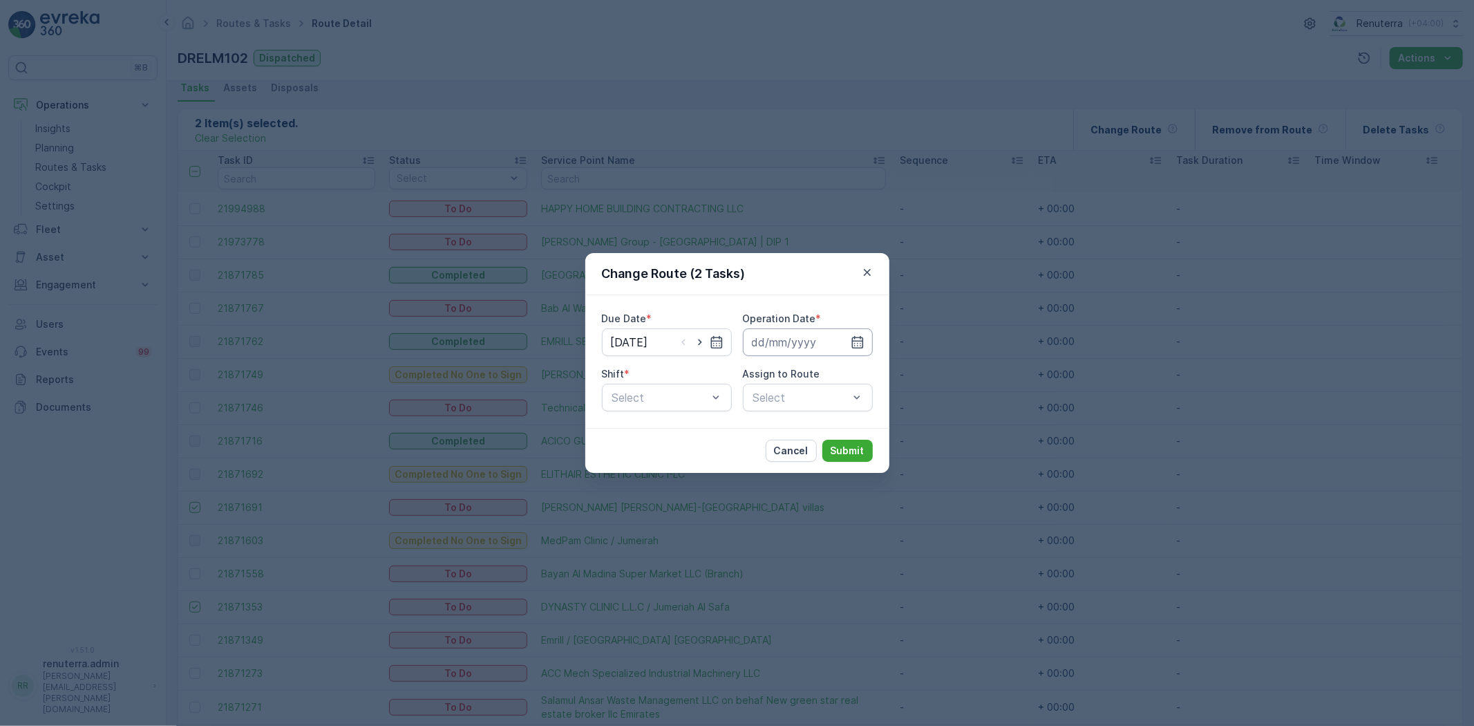
click at [782, 347] on input at bounding box center [808, 342] width 130 height 28
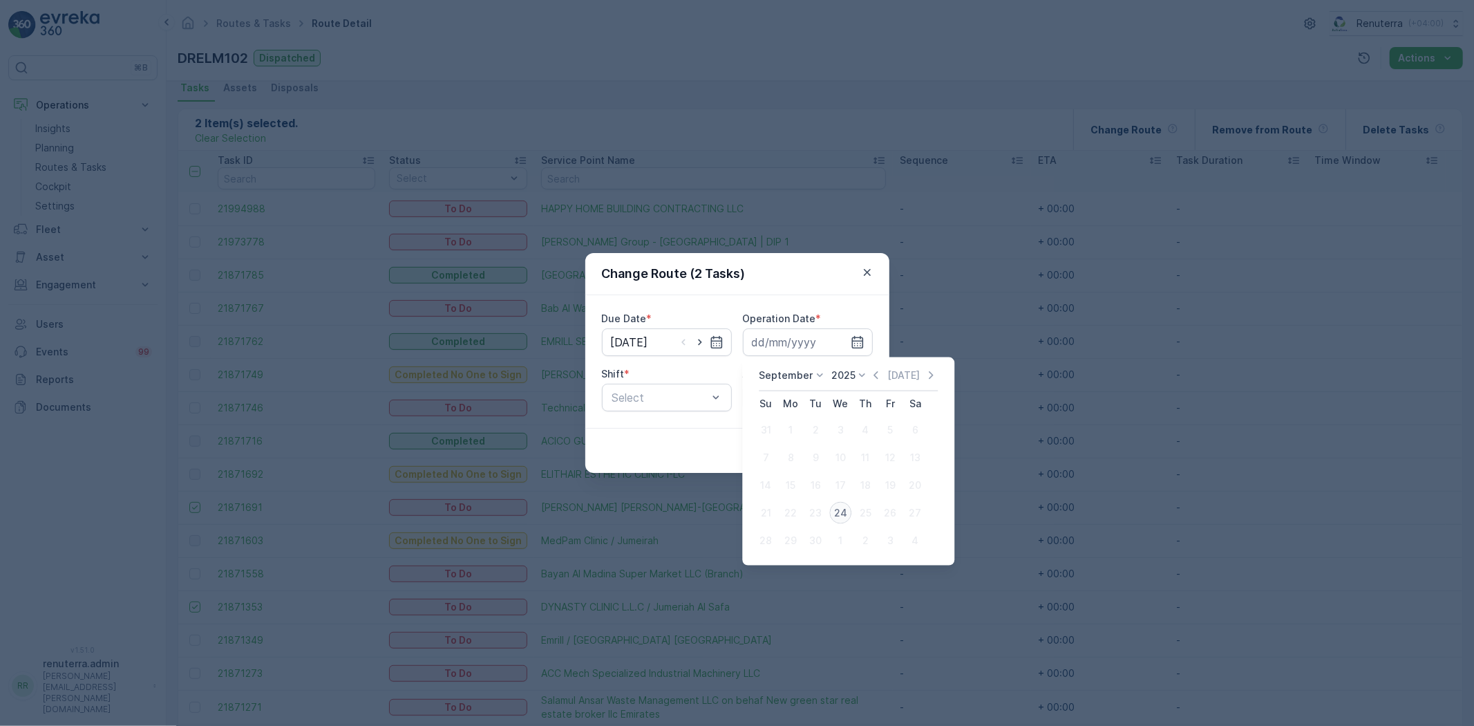
click at [835, 506] on div "24" at bounding box center [840, 513] width 22 height 22
type input "[DATE]"
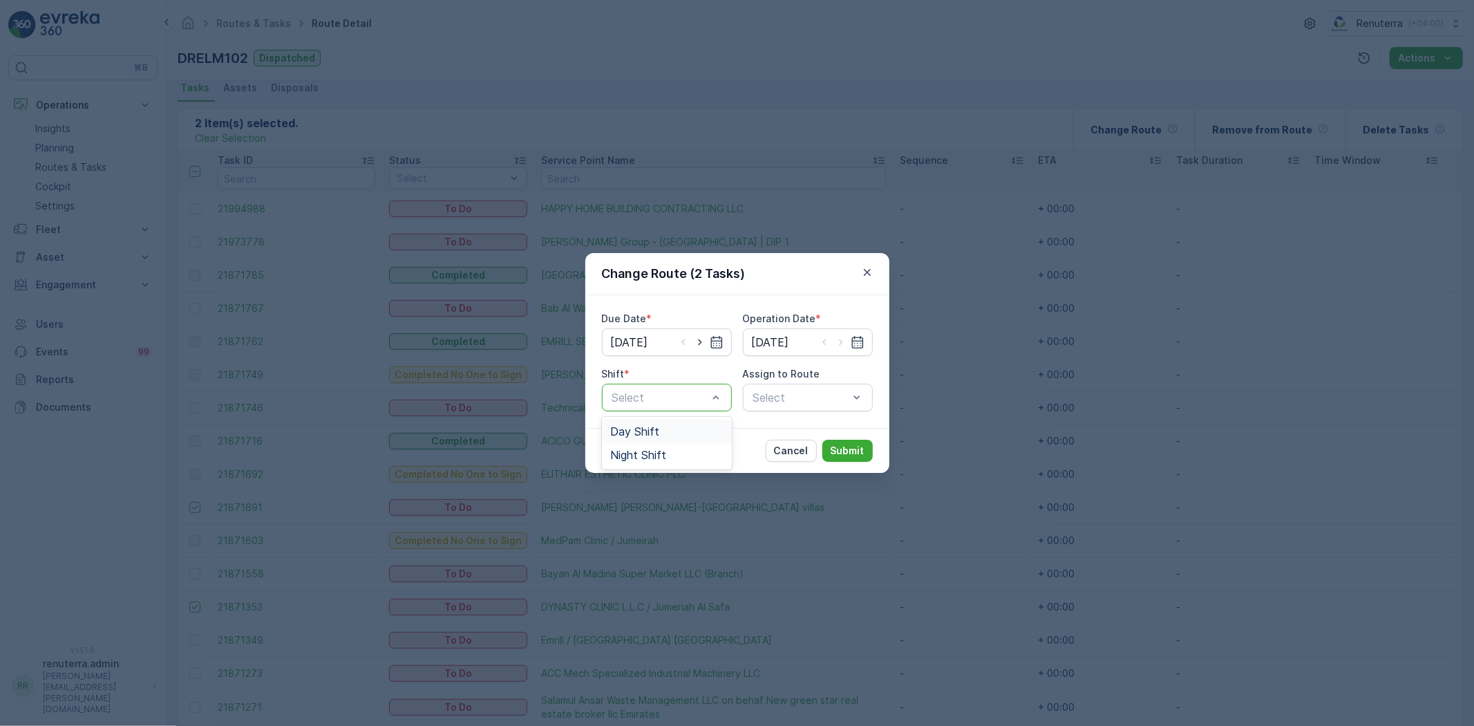
click at [681, 434] on div "Day Shift" at bounding box center [666, 431] width 113 height 12
drag, startPoint x: 771, startPoint y: 402, endPoint x: 773, endPoint y: 394, distance: 7.9
click at [773, 394] on div "Select" at bounding box center [808, 398] width 130 height 28
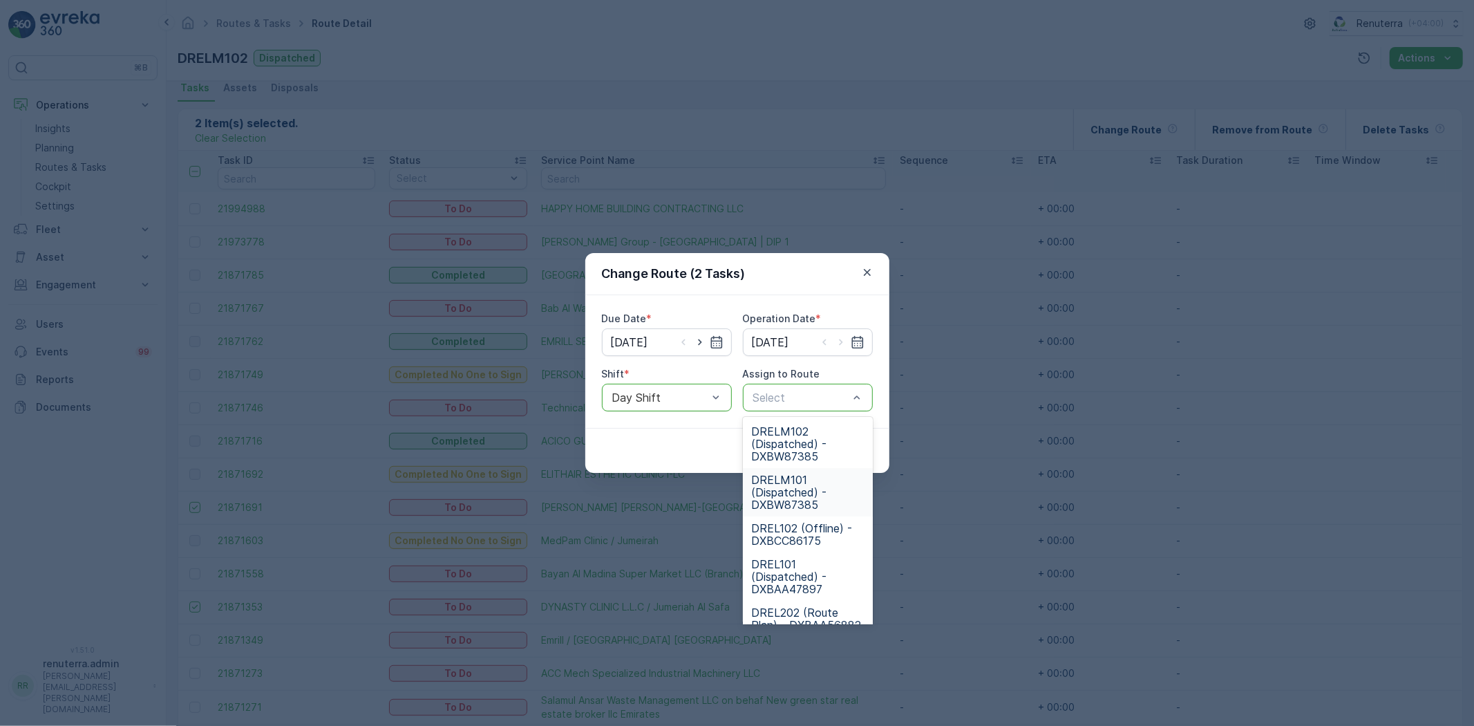
drag, startPoint x: 781, startPoint y: 489, endPoint x: 824, endPoint y: 469, distance: 47.6
click at [782, 488] on span "DRELM101 (Dispatched) - DXBW87385" at bounding box center [807, 491] width 113 height 37
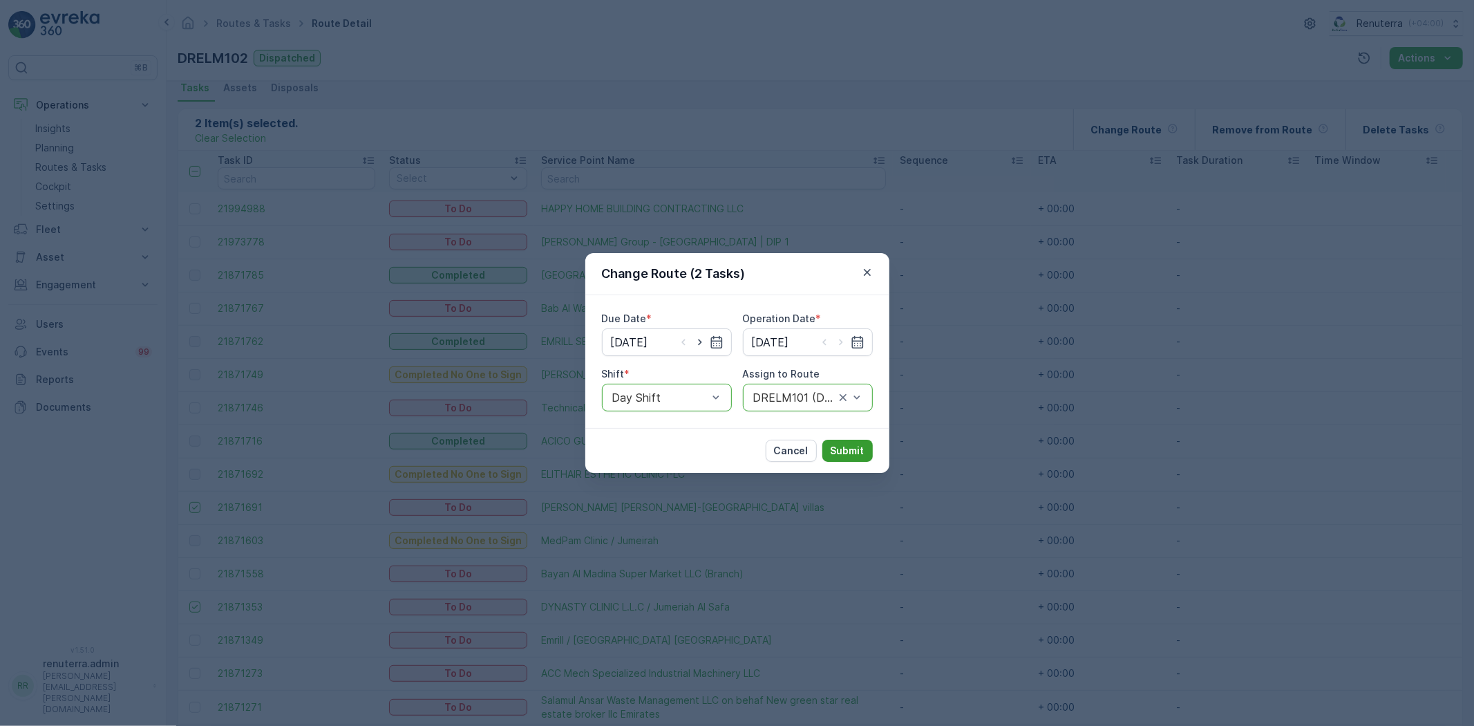
click at [833, 453] on p "Submit" at bounding box center [848, 451] width 34 height 14
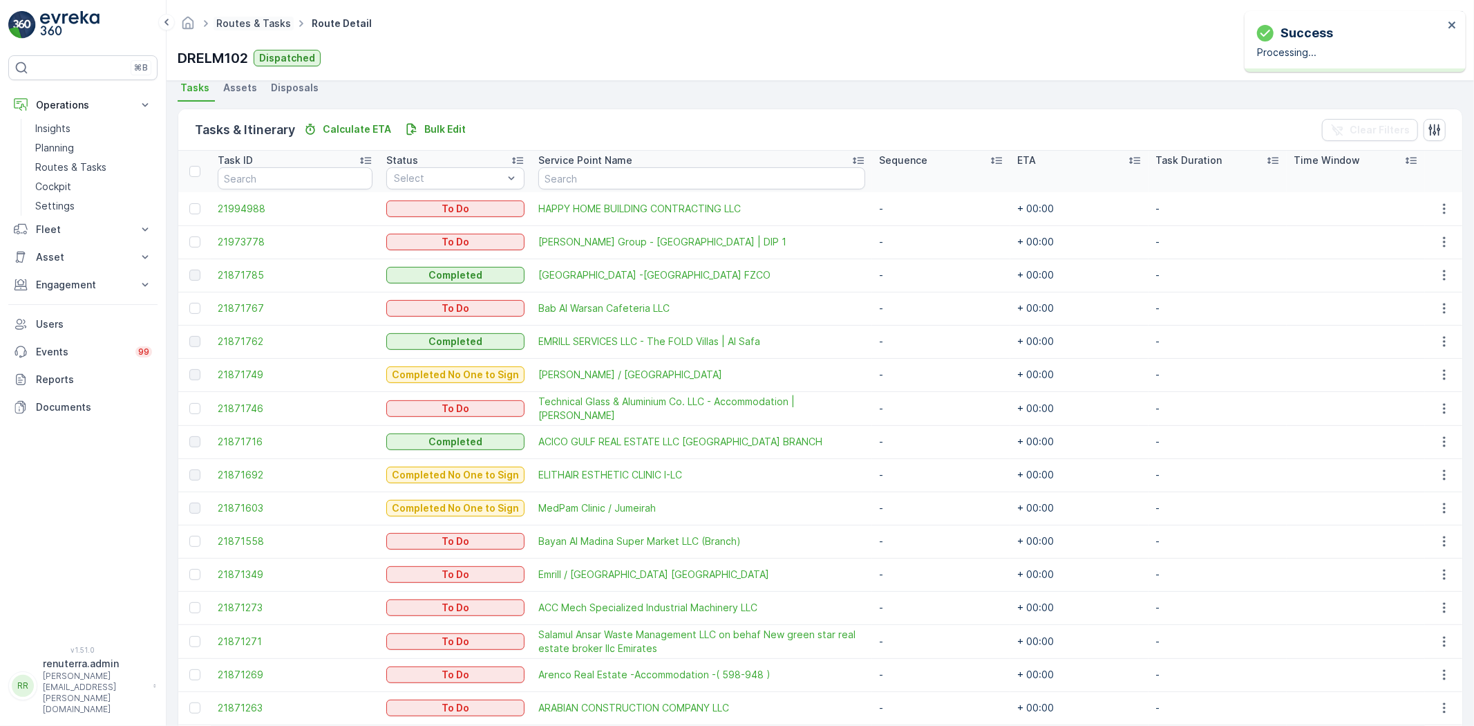
click at [239, 30] on ul "Routes & Tasks" at bounding box center [261, 24] width 95 height 20
click at [243, 25] on link "Routes & Tasks" at bounding box center [253, 23] width 75 height 12
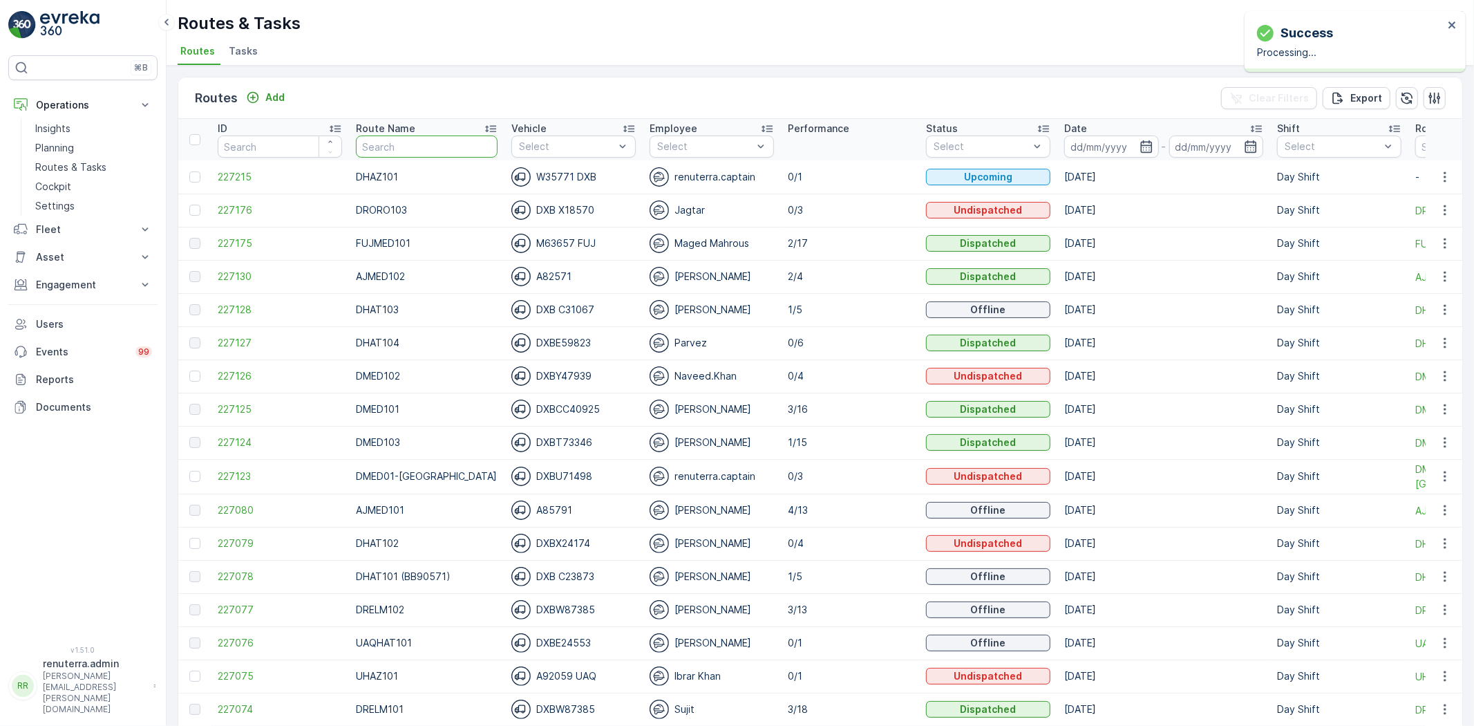
click at [406, 147] on input "text" at bounding box center [427, 146] width 142 height 22
click at [395, 142] on input "text" at bounding box center [427, 146] width 142 height 22
type input "drelm101"
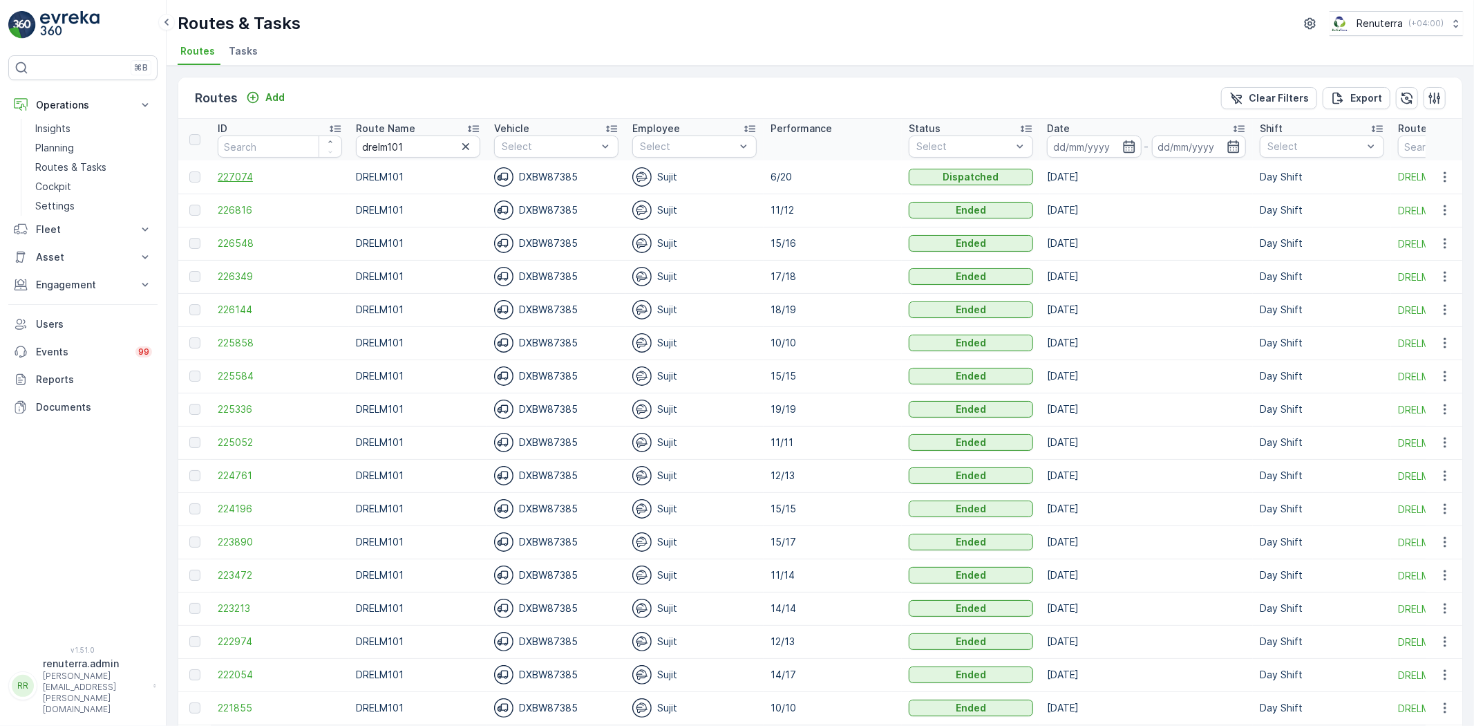
click at [264, 181] on span "227074" at bounding box center [280, 177] width 124 height 14
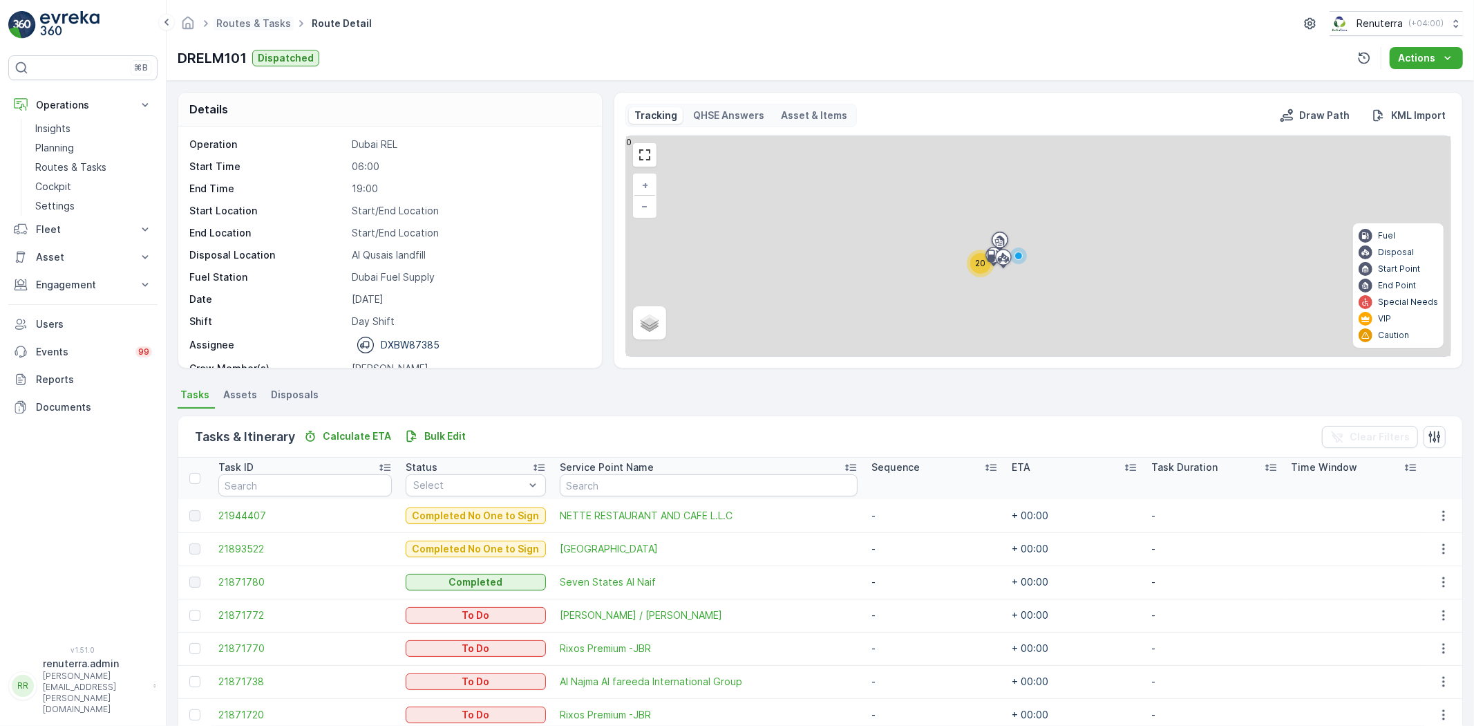
click at [244, 29] on span "Routes & Tasks" at bounding box center [254, 24] width 80 height 14
click at [243, 28] on link "Routes & Tasks" at bounding box center [253, 23] width 75 height 12
